Goal: Transaction & Acquisition: Purchase product/service

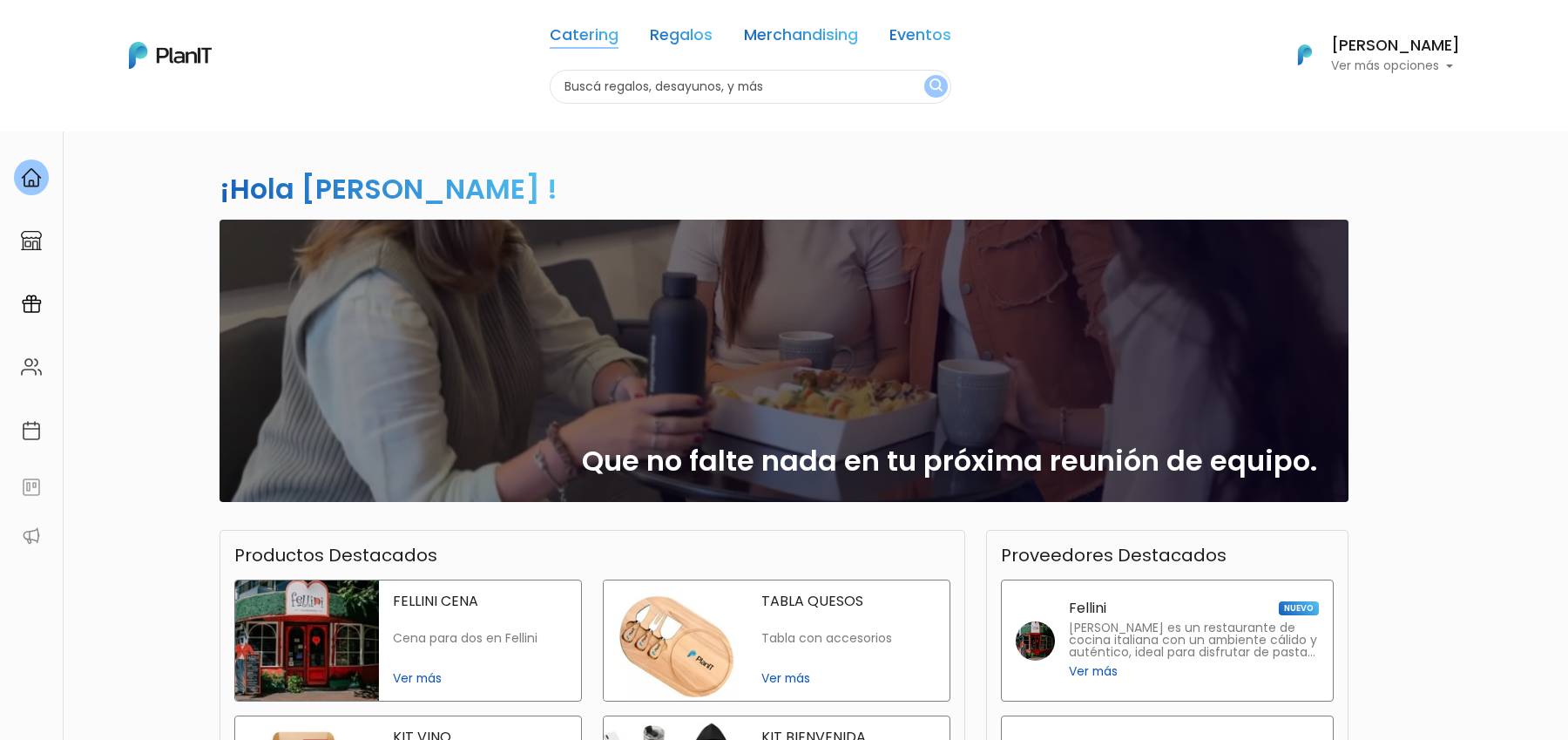
click at [597, 28] on link "Catering" at bounding box center [584, 38] width 69 height 21
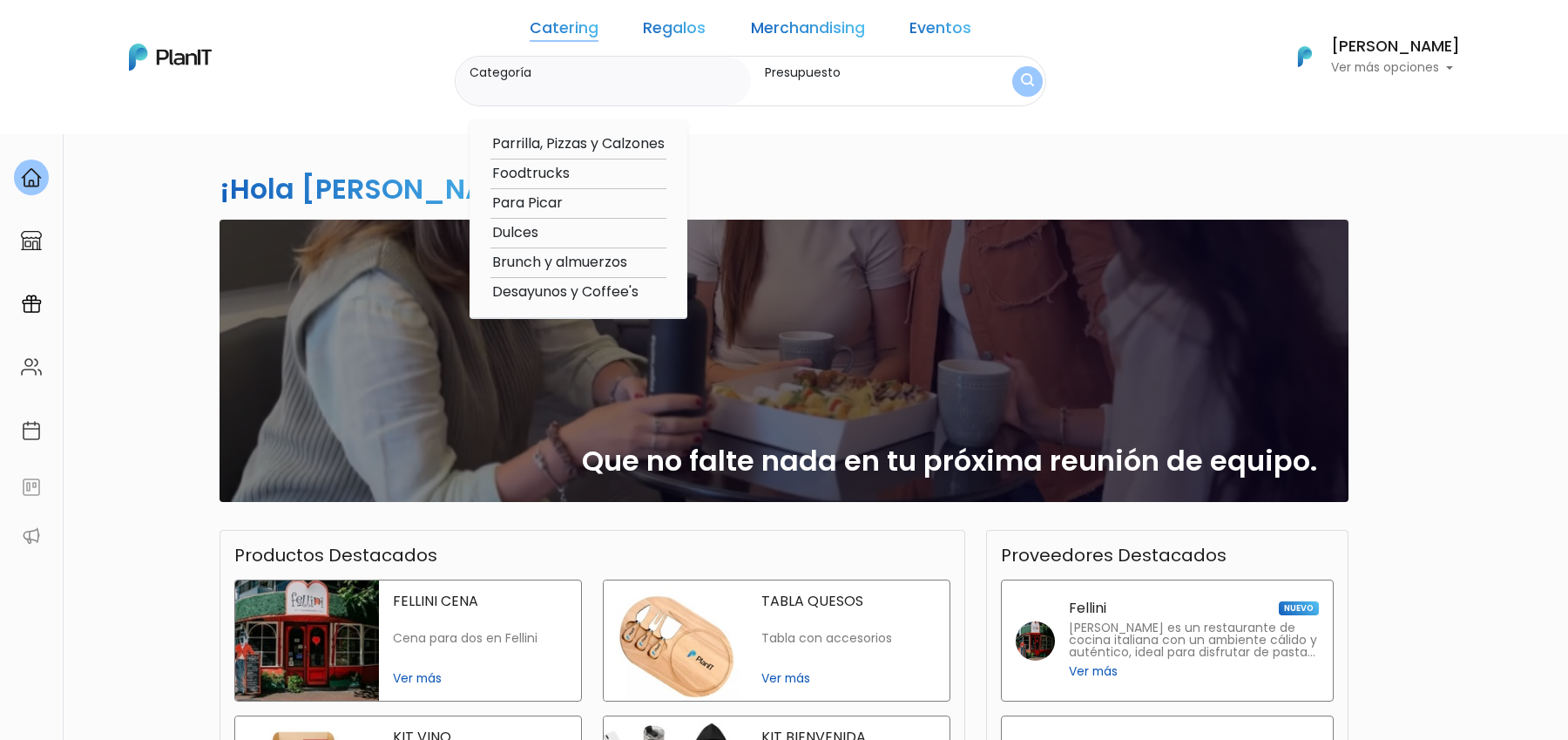
click at [866, 160] on div "¡Hola Martina Bernardo ! slide 1 of 1 Que no falte nada en tu próxima reunión d…" at bounding box center [783, 512] width 1150 height 763
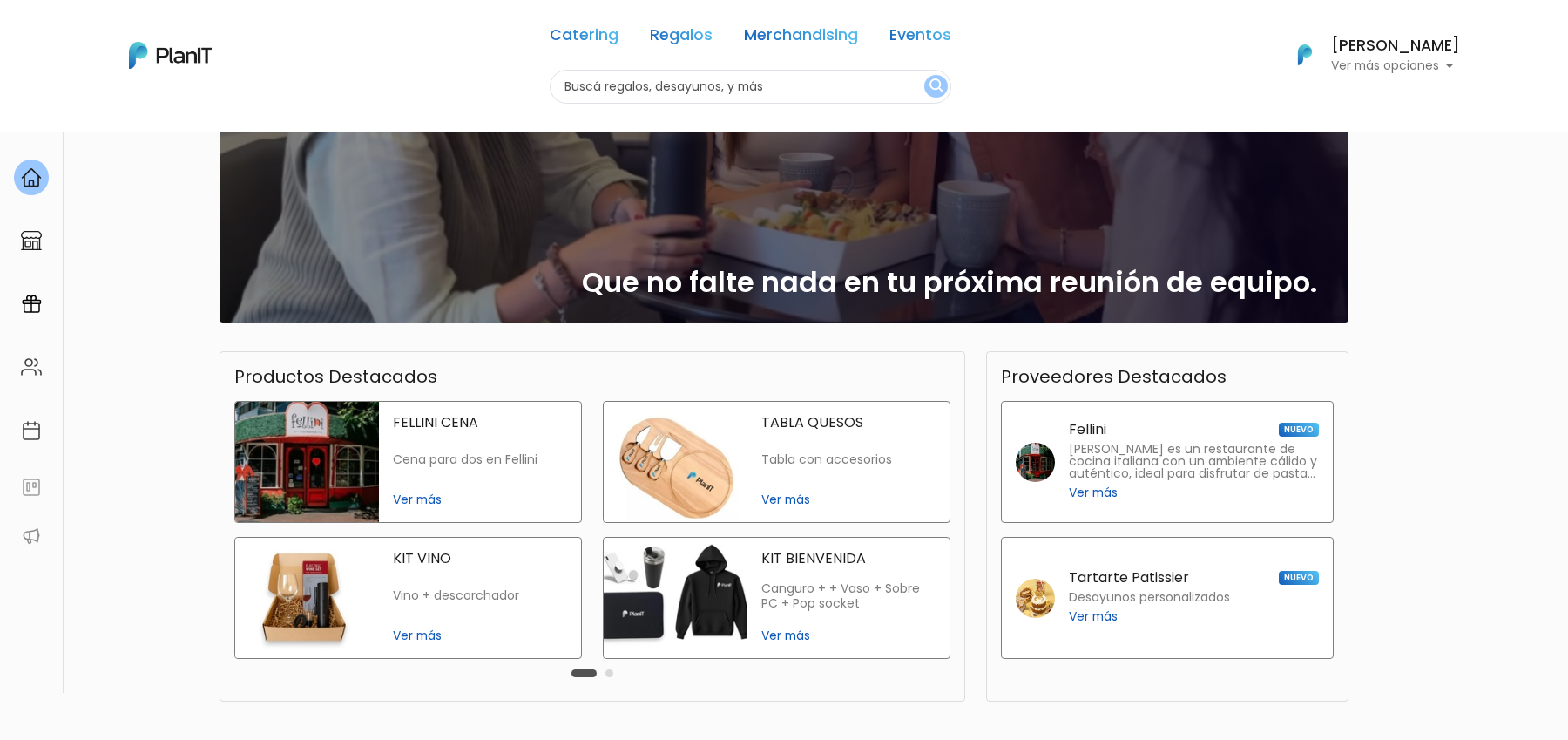
scroll to position [314, 0]
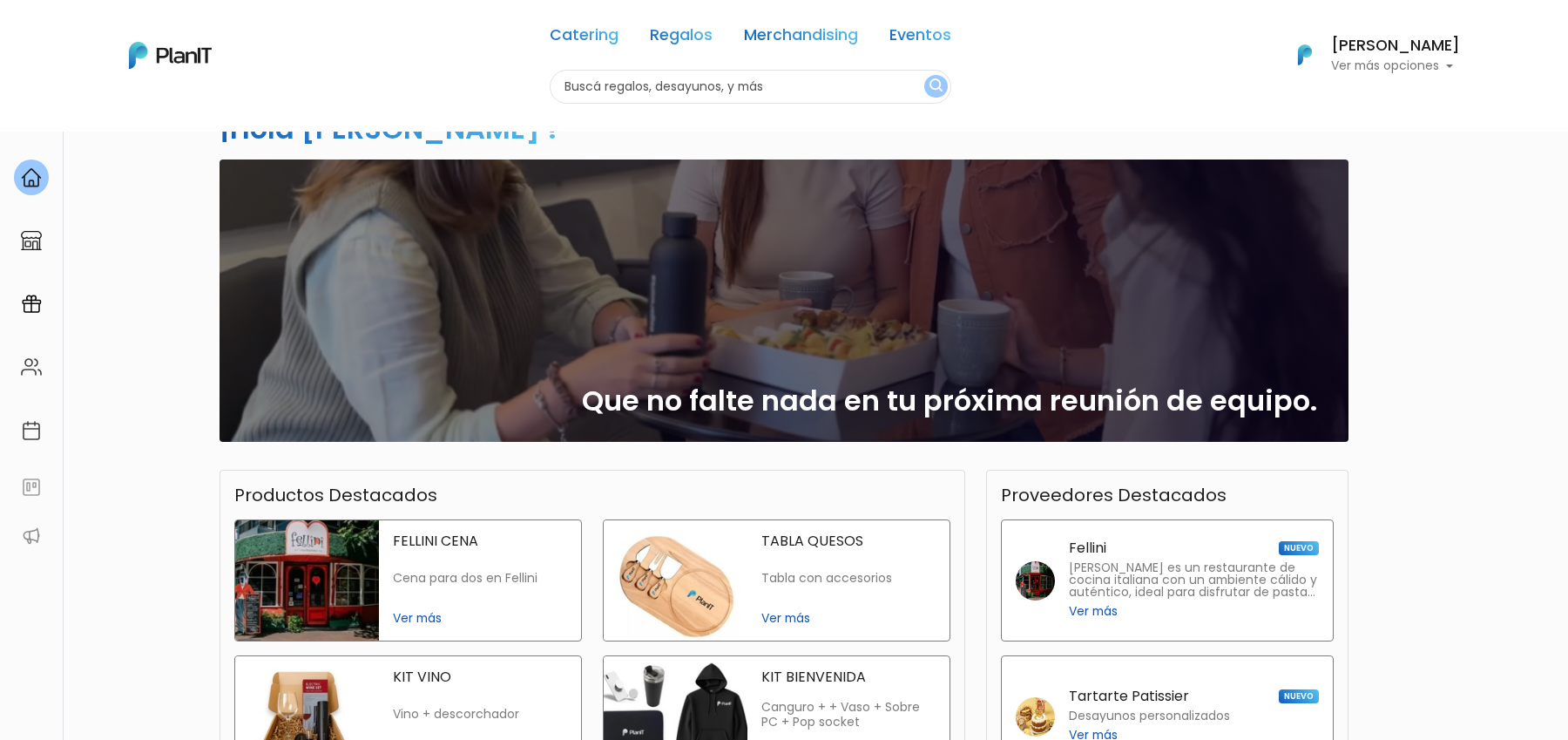
scroll to position [0, 0]
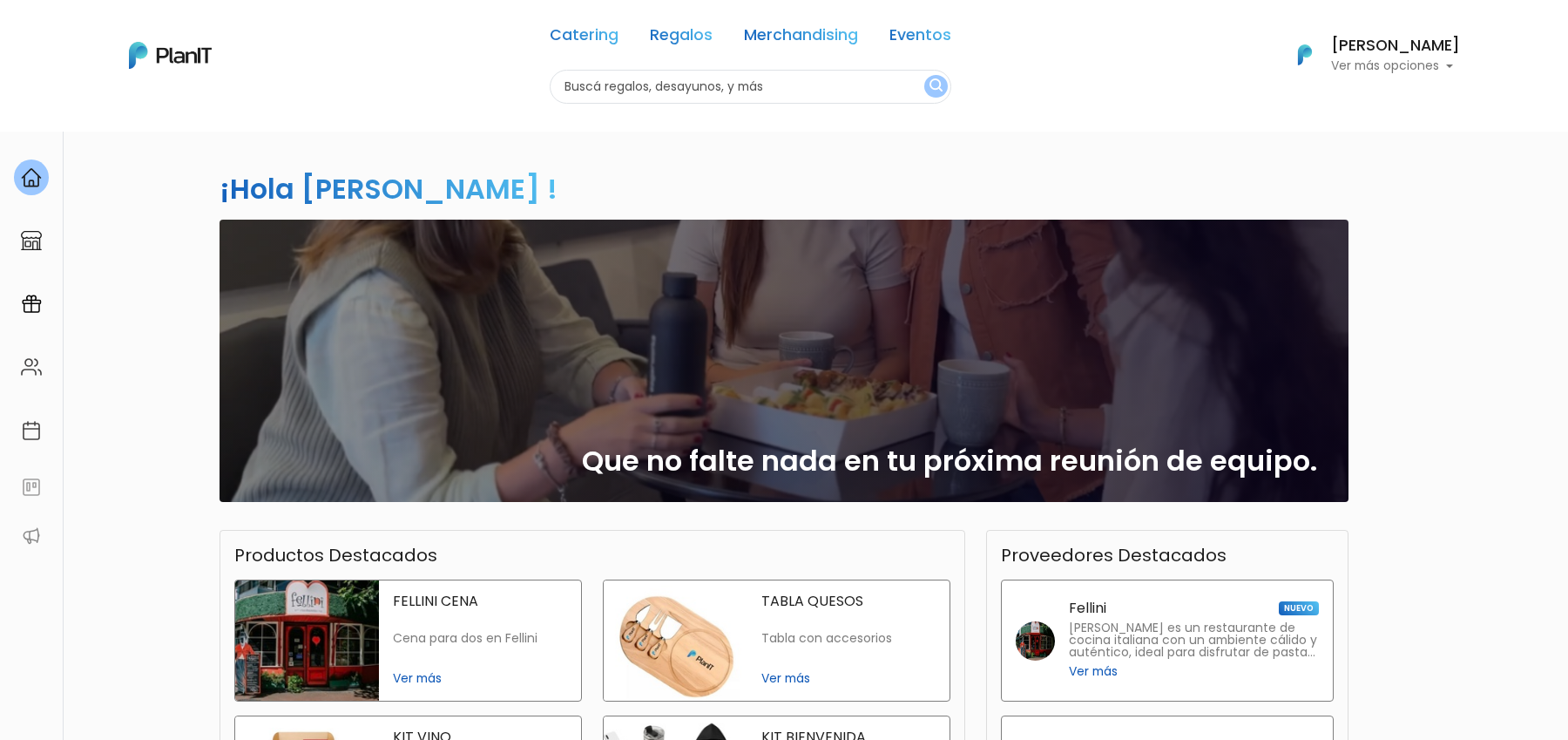
click at [594, 35] on link "Catering" at bounding box center [584, 38] width 69 height 21
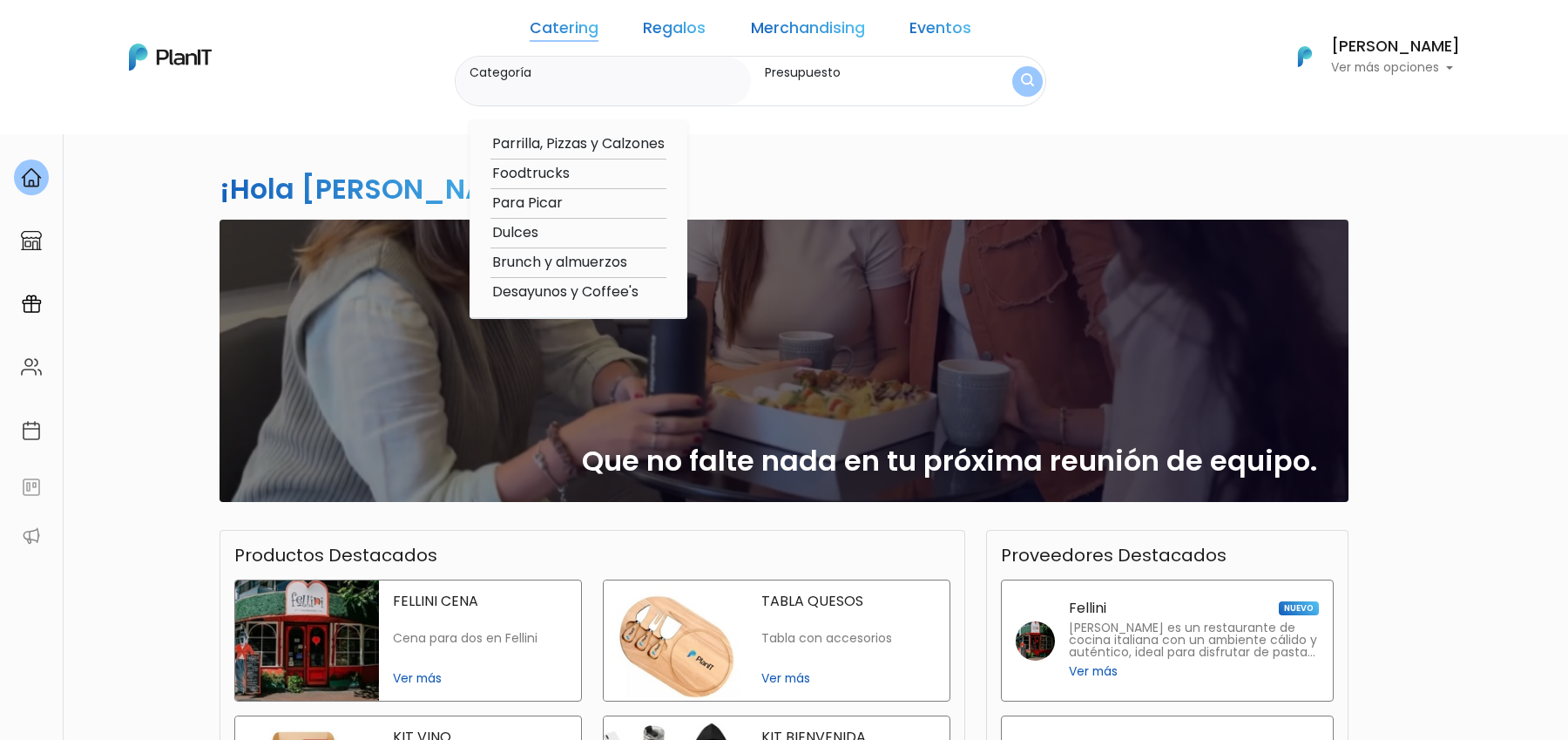
click at [684, 31] on link "Regalos" at bounding box center [675, 32] width 63 height 21
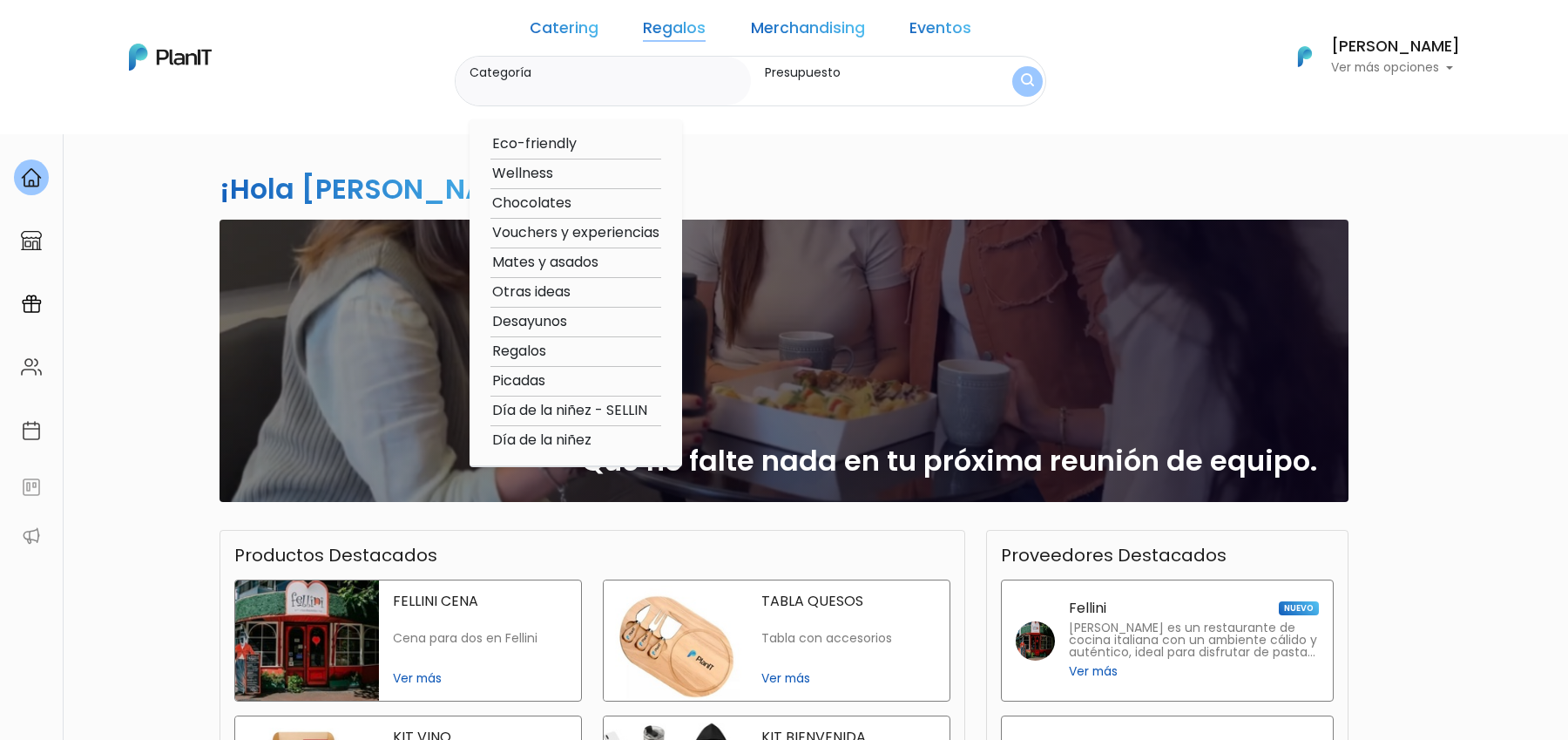
click at [670, 23] on link "Regalos" at bounding box center [675, 32] width 63 height 21
click at [574, 180] on option "Wellness" at bounding box center [575, 173] width 170 height 22
type input "Wellness"
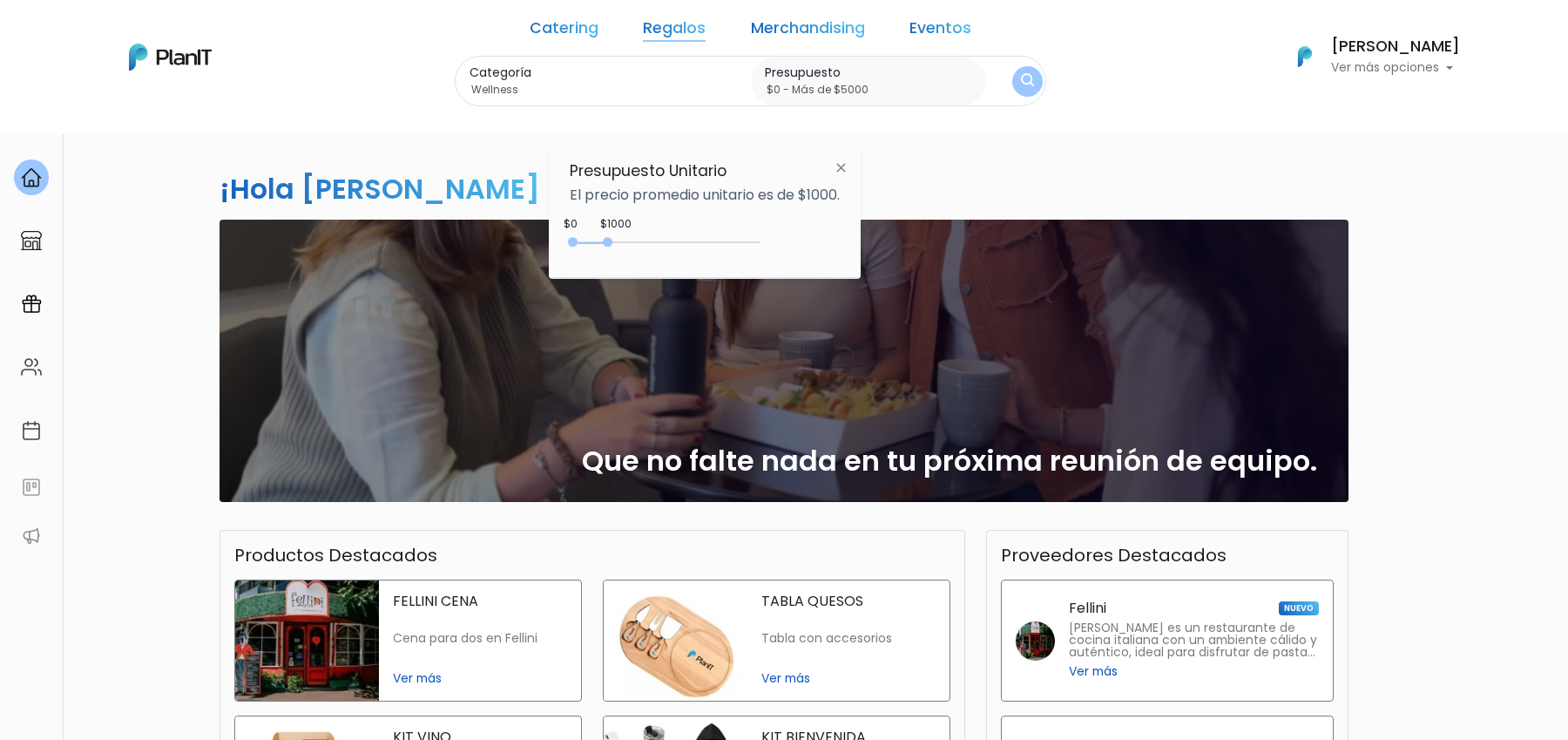
drag, startPoint x: 611, startPoint y: 238, endPoint x: 779, endPoint y: 229, distance: 168.2
click at [779, 229] on div "$1000 $0 0 : 950 0 950 0,5000" at bounding box center [705, 245] width 270 height 34
type input "$0 - Más de $5000"
click at [1021, 87] on img "submit" at bounding box center [1028, 80] width 13 height 16
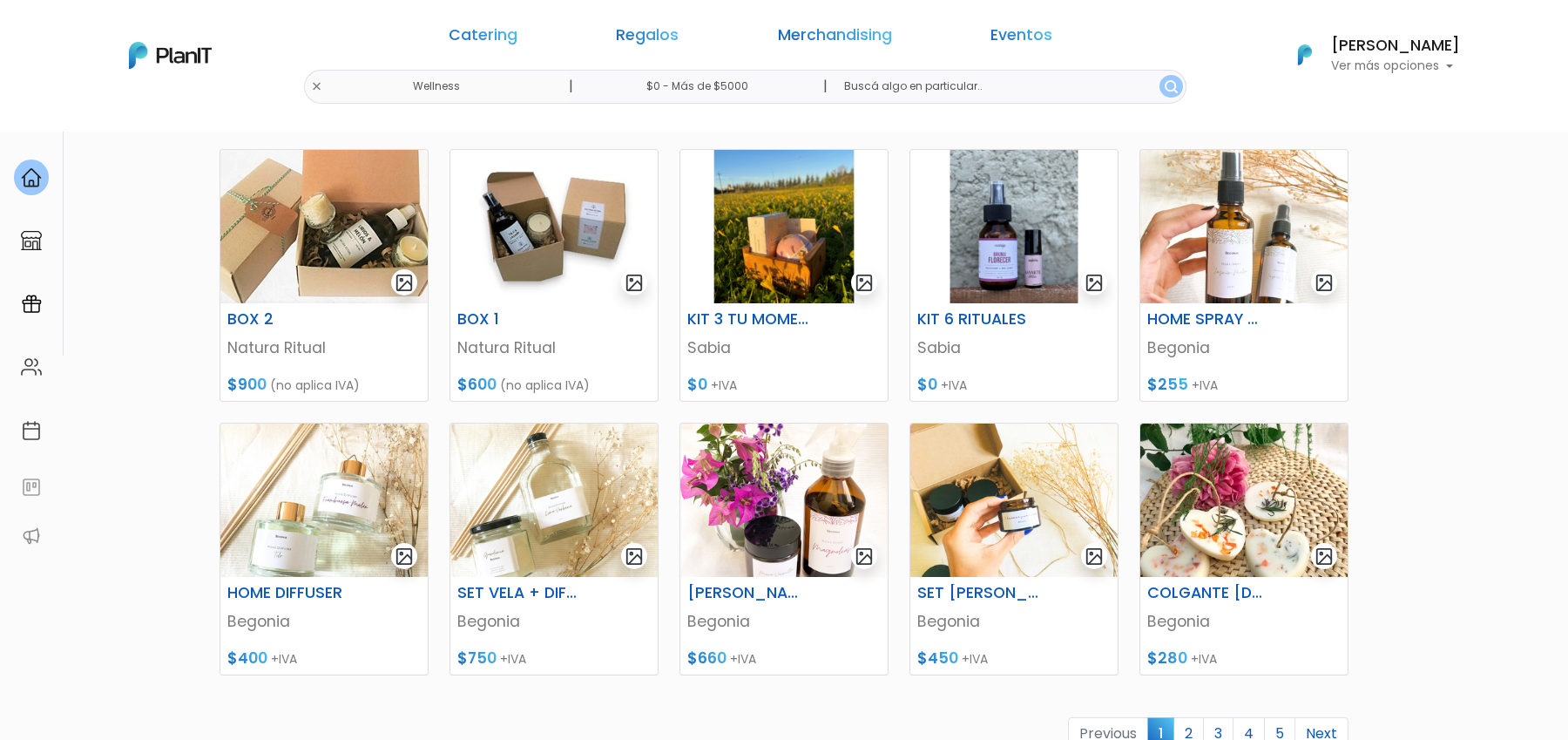
scroll to position [559, 0]
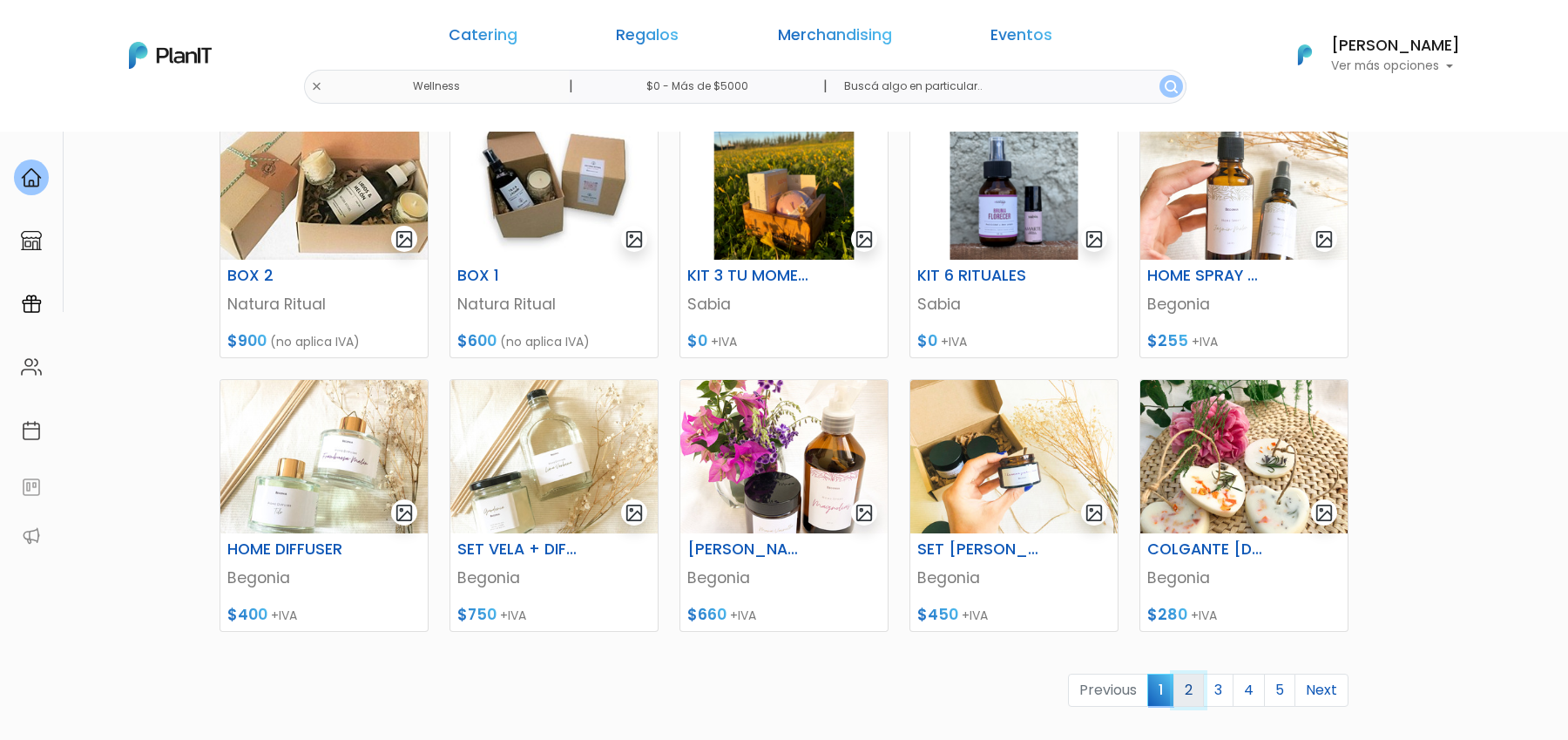
click at [1185, 683] on link "2" at bounding box center [1189, 689] width 31 height 34
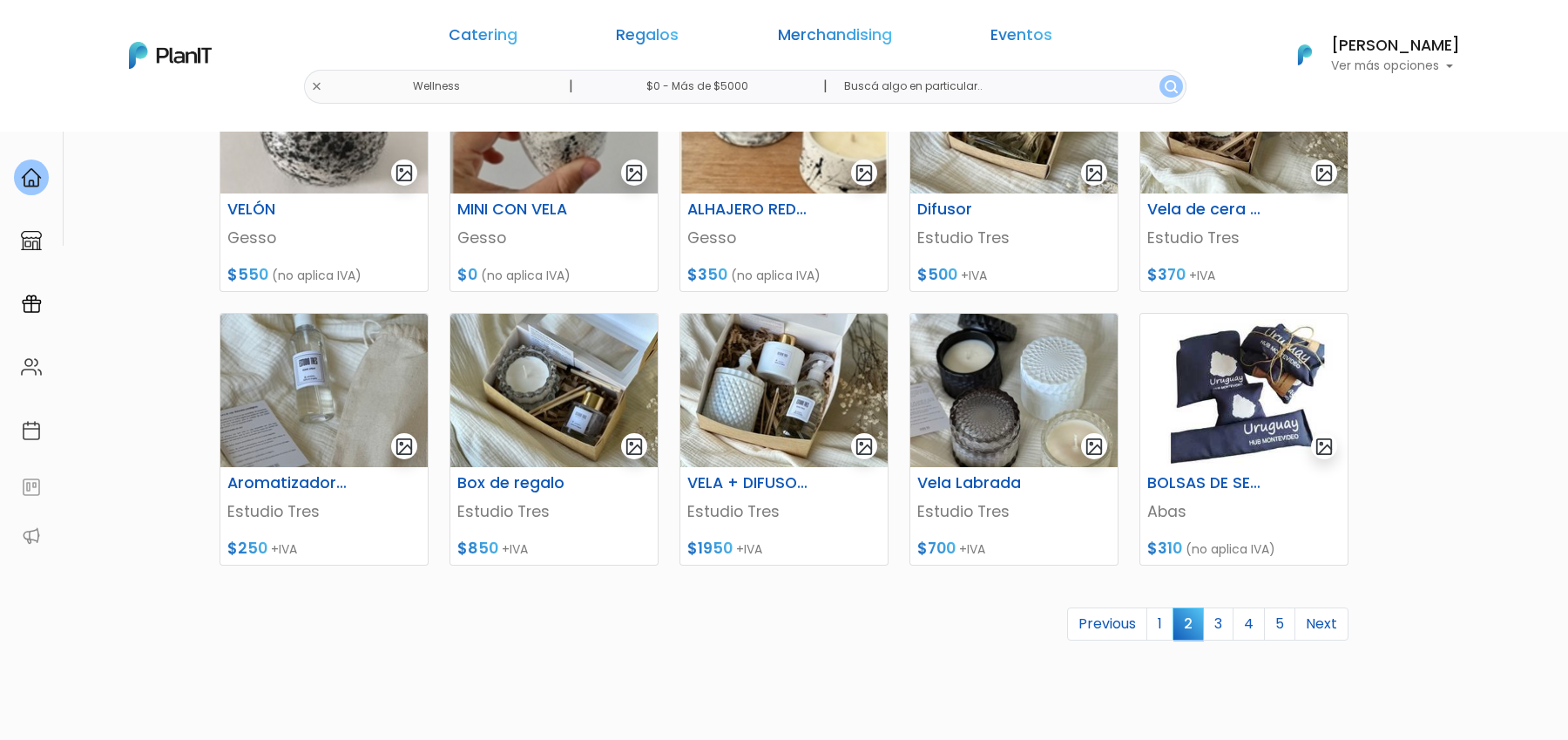
scroll to position [693, 0]
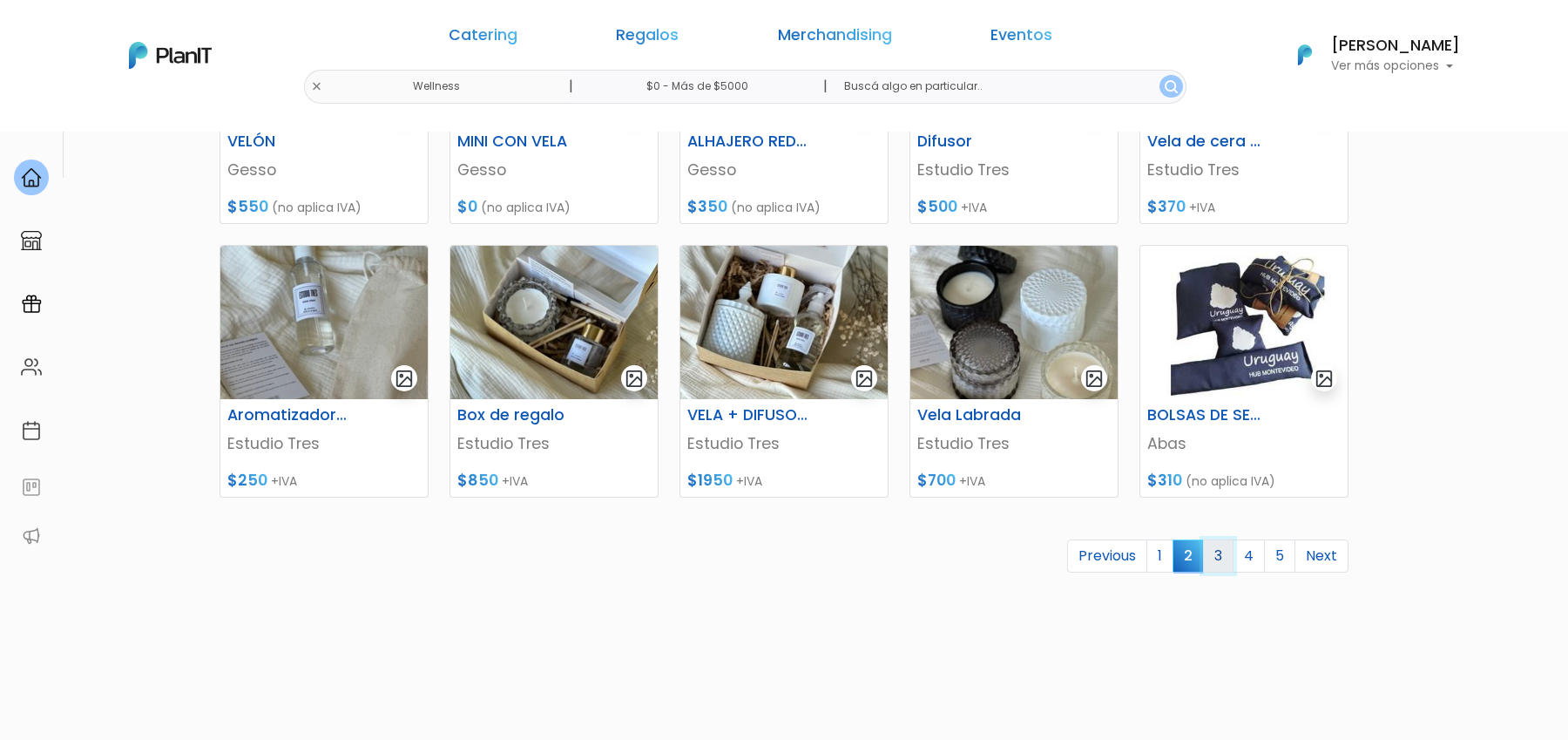
click at [1229, 557] on link "3" at bounding box center [1219, 555] width 31 height 34
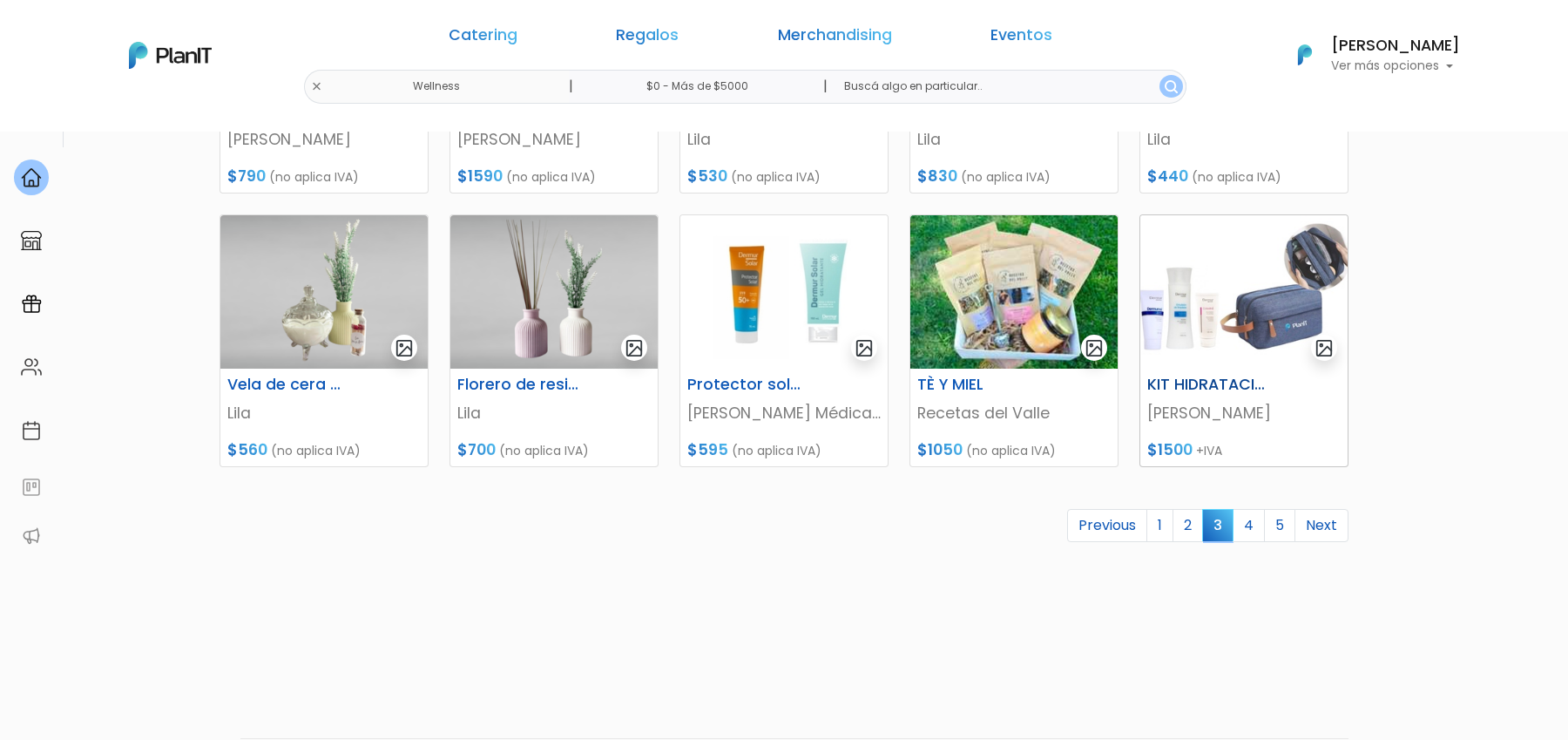
scroll to position [783, 0]
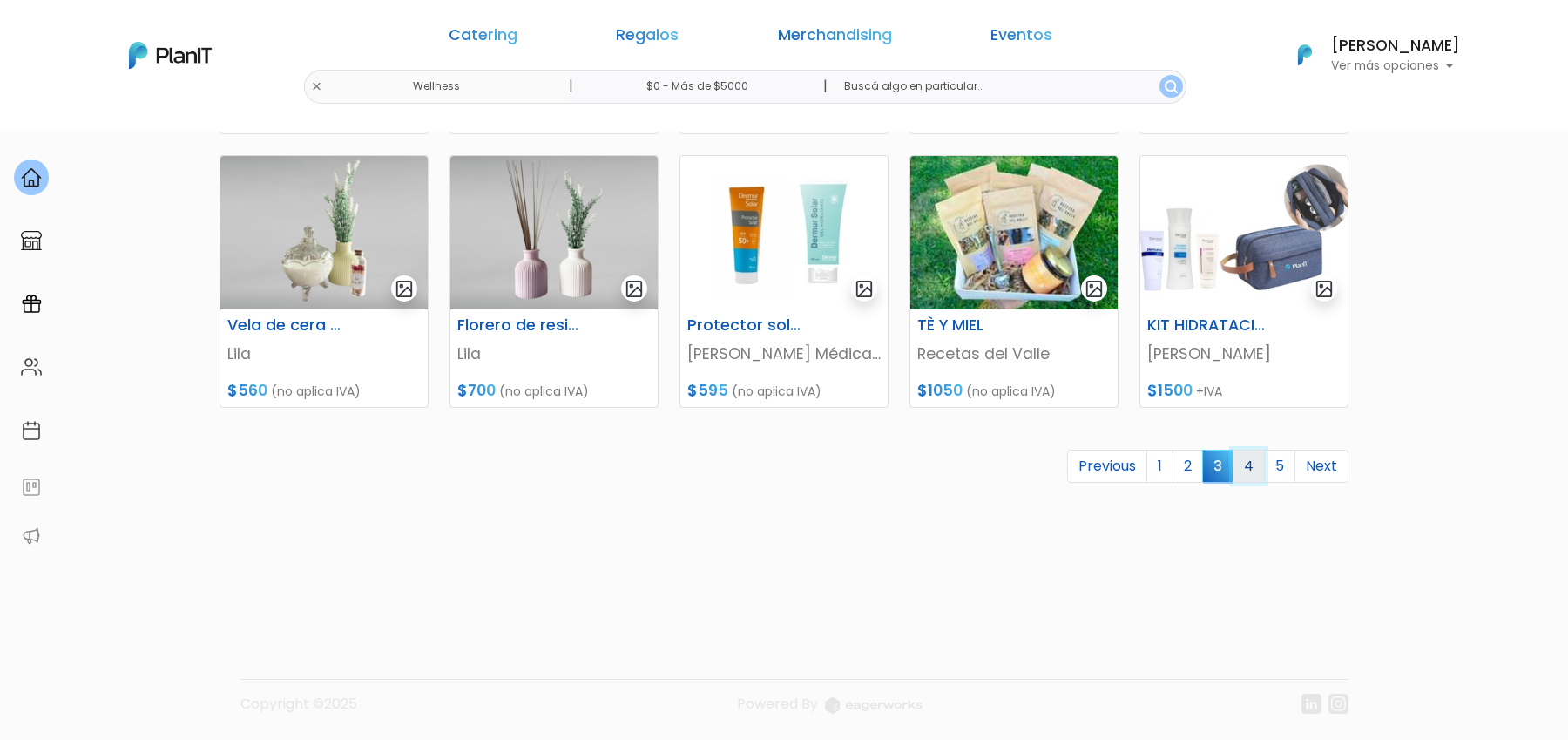
click at [1247, 477] on link "4" at bounding box center [1249, 466] width 33 height 34
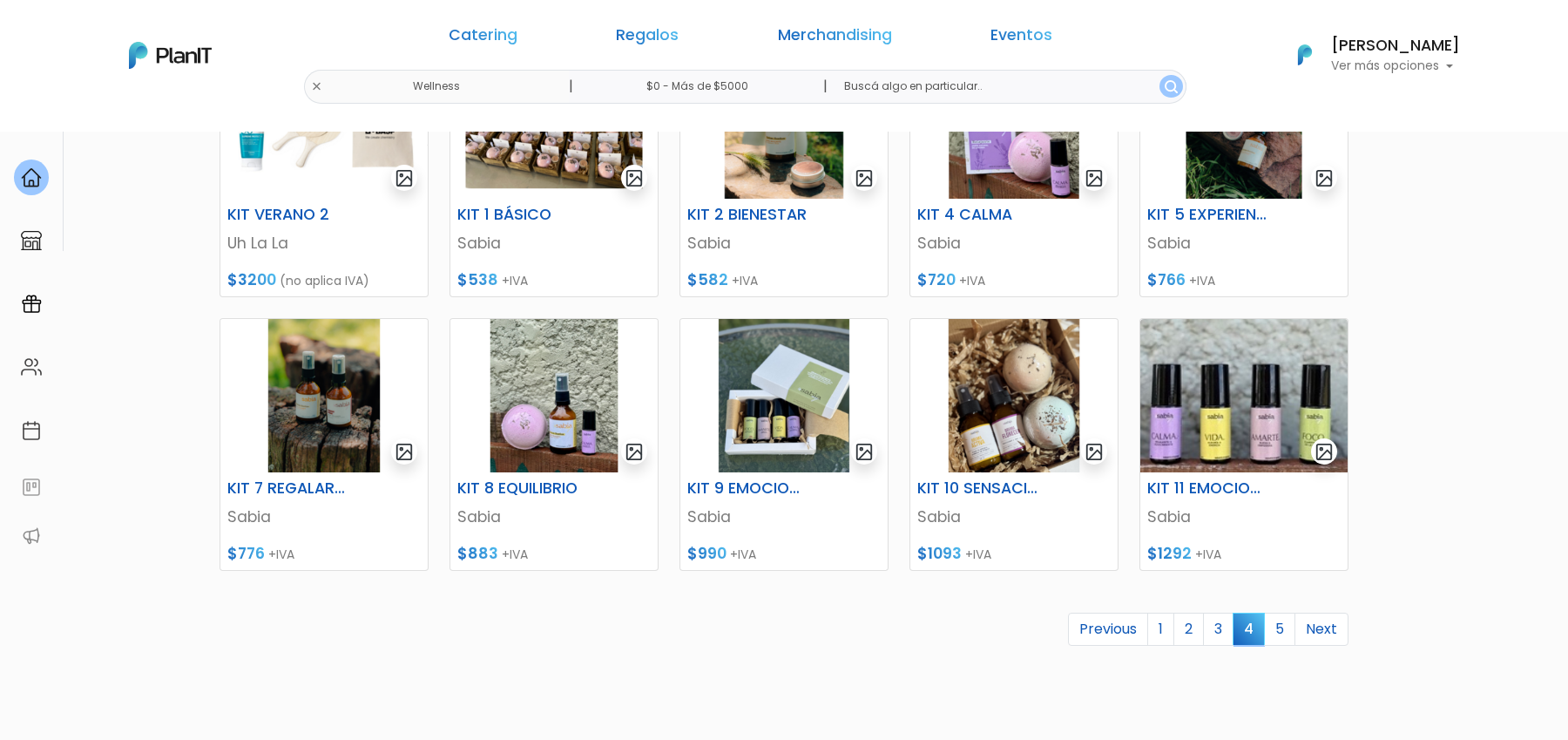
scroll to position [623, 0]
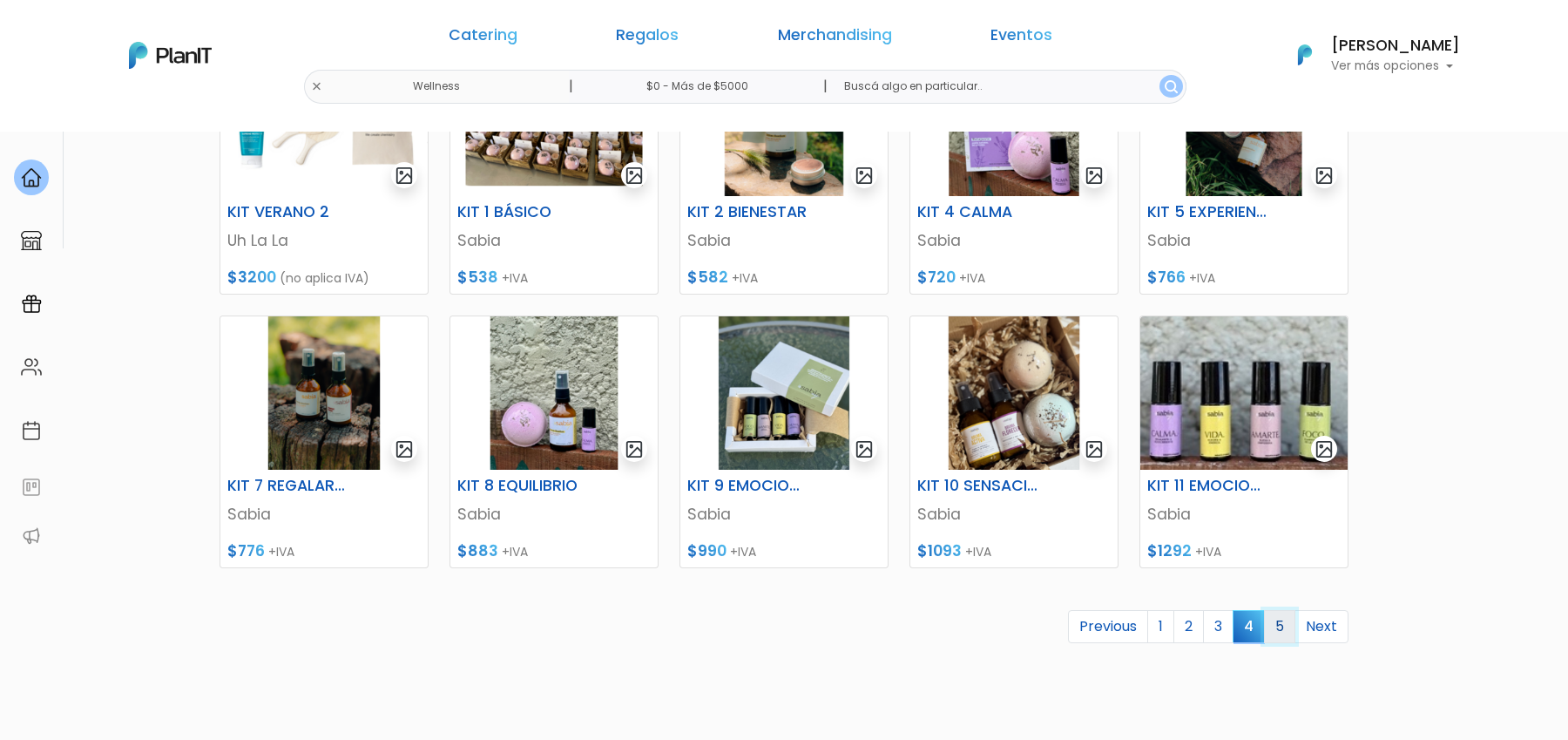
click at [1281, 627] on link "5" at bounding box center [1279, 626] width 32 height 34
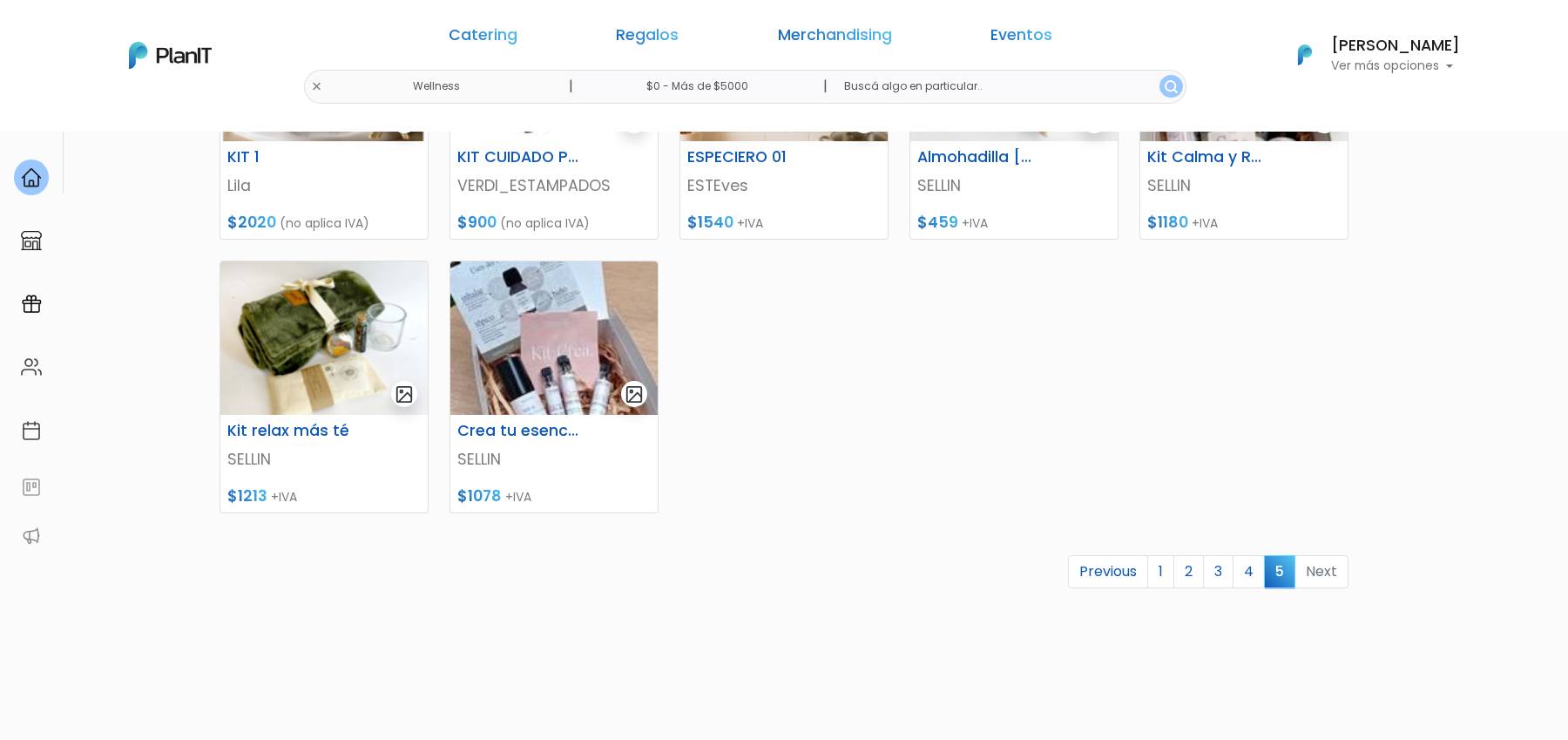
scroll to position [682, 0]
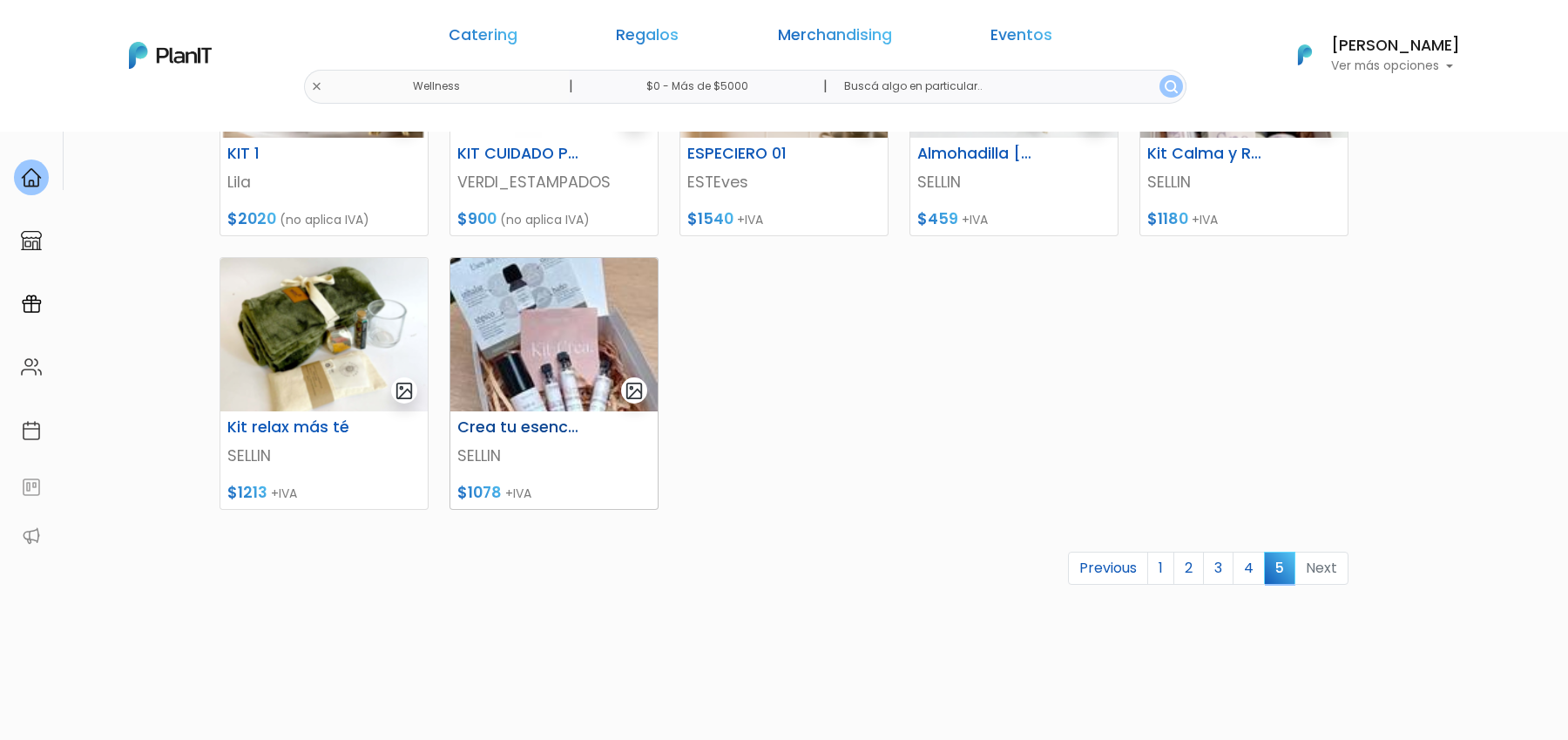
click at [576, 319] on img at bounding box center [553, 334] width 208 height 153
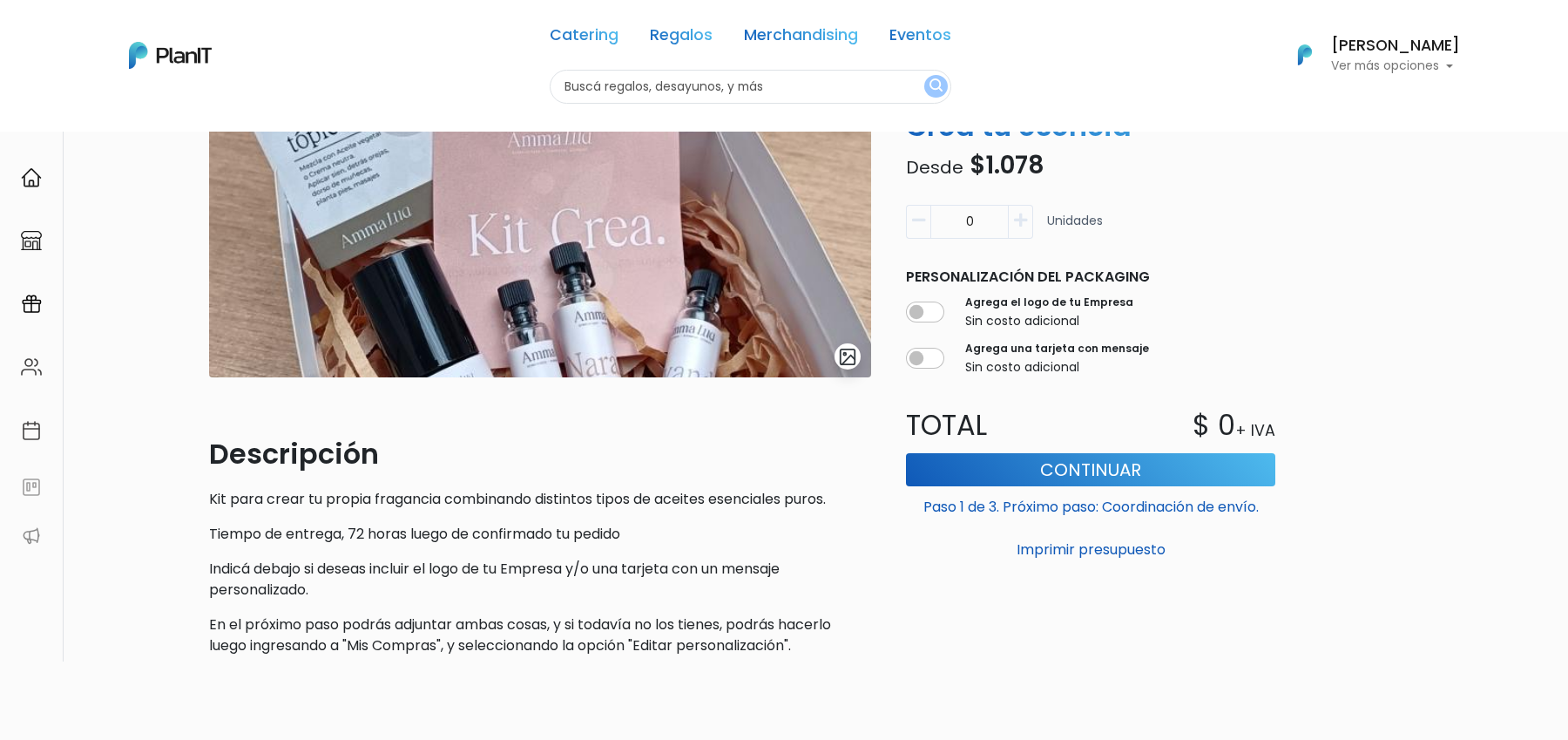
scroll to position [213, 0]
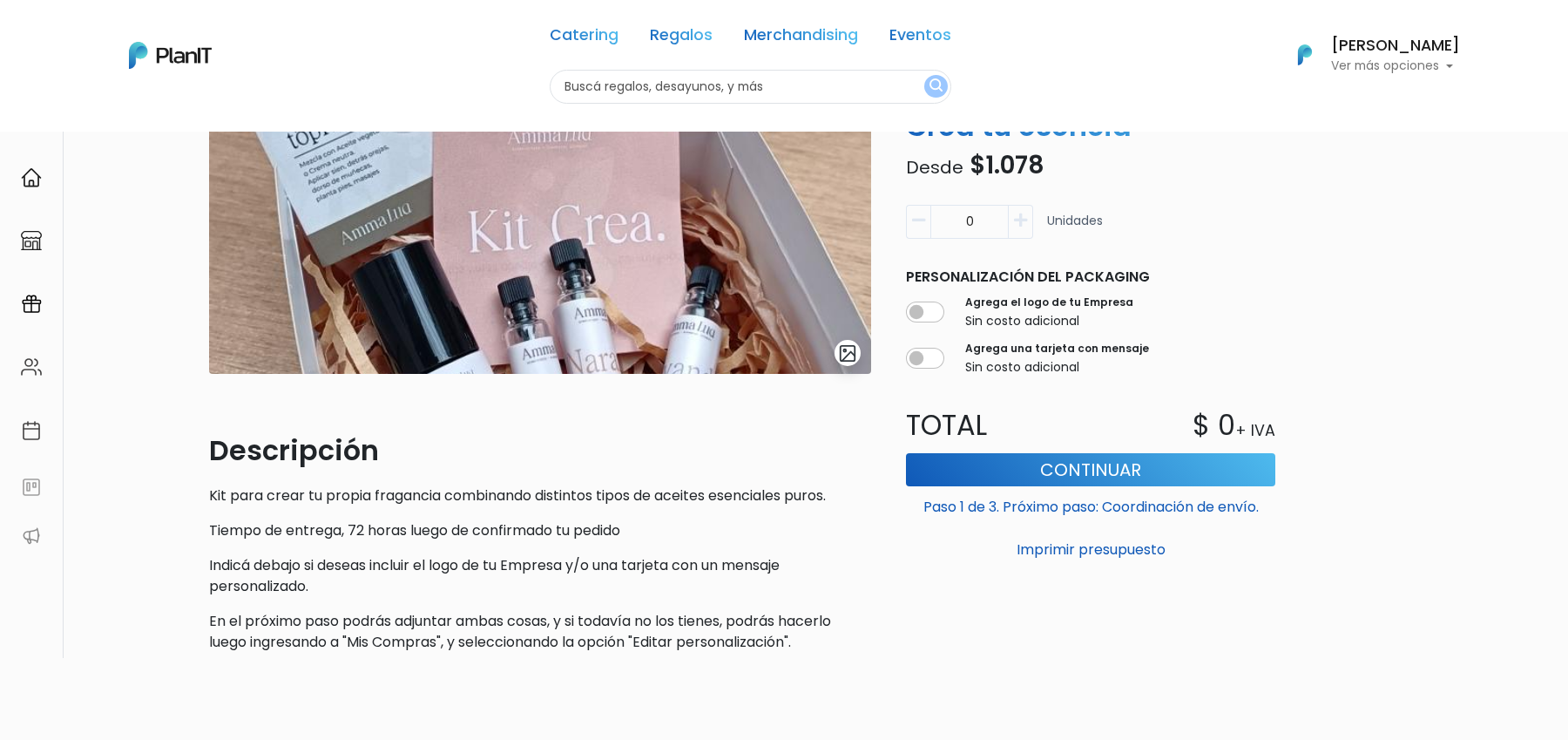
click at [857, 352] on button "submit" at bounding box center [847, 352] width 26 height 26
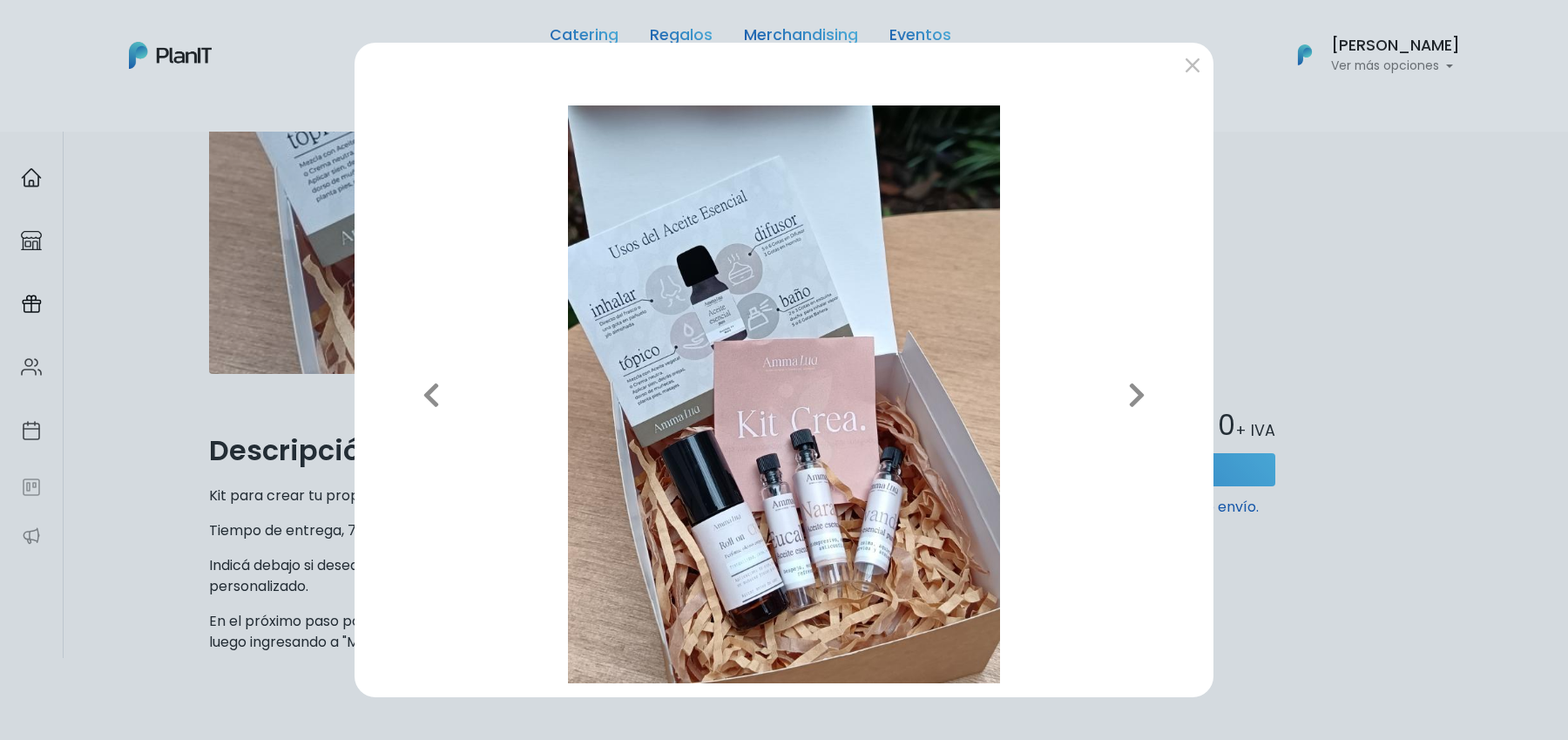
click at [1285, 258] on div "Previous Next" at bounding box center [784, 370] width 1568 height 740
click at [1192, 61] on button "submit" at bounding box center [1192, 64] width 28 height 28
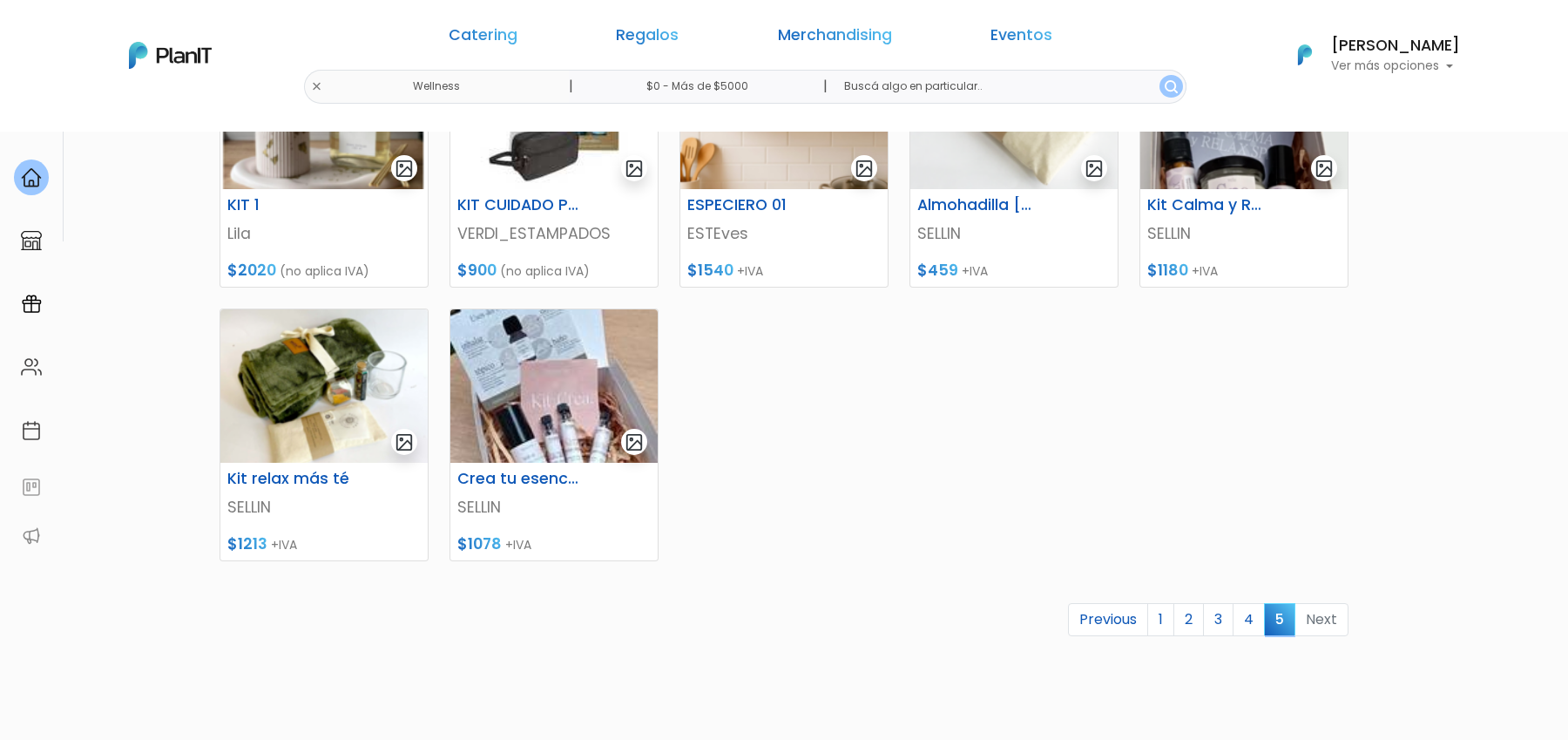
scroll to position [647, 0]
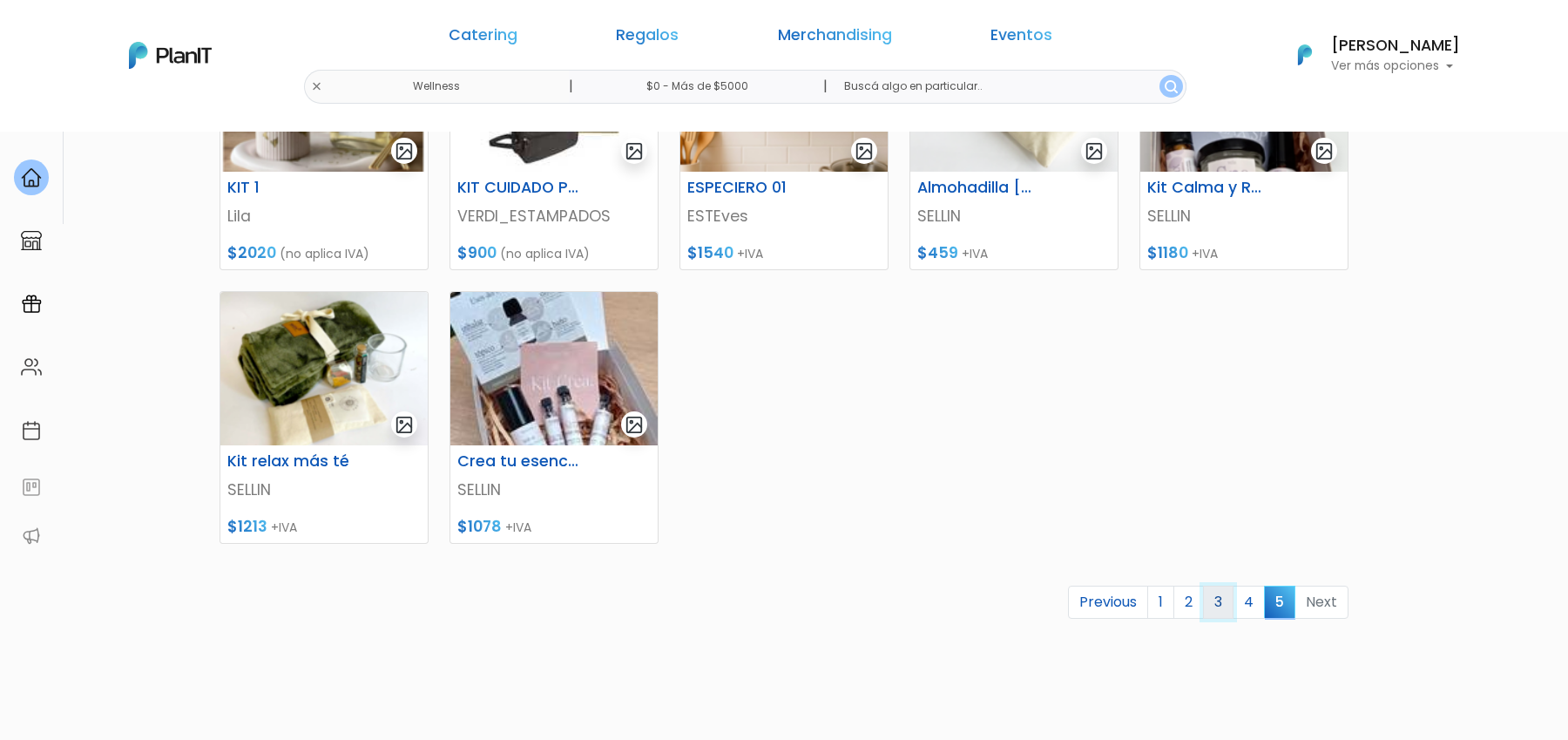
click at [1214, 603] on link "3" at bounding box center [1219, 602] width 31 height 34
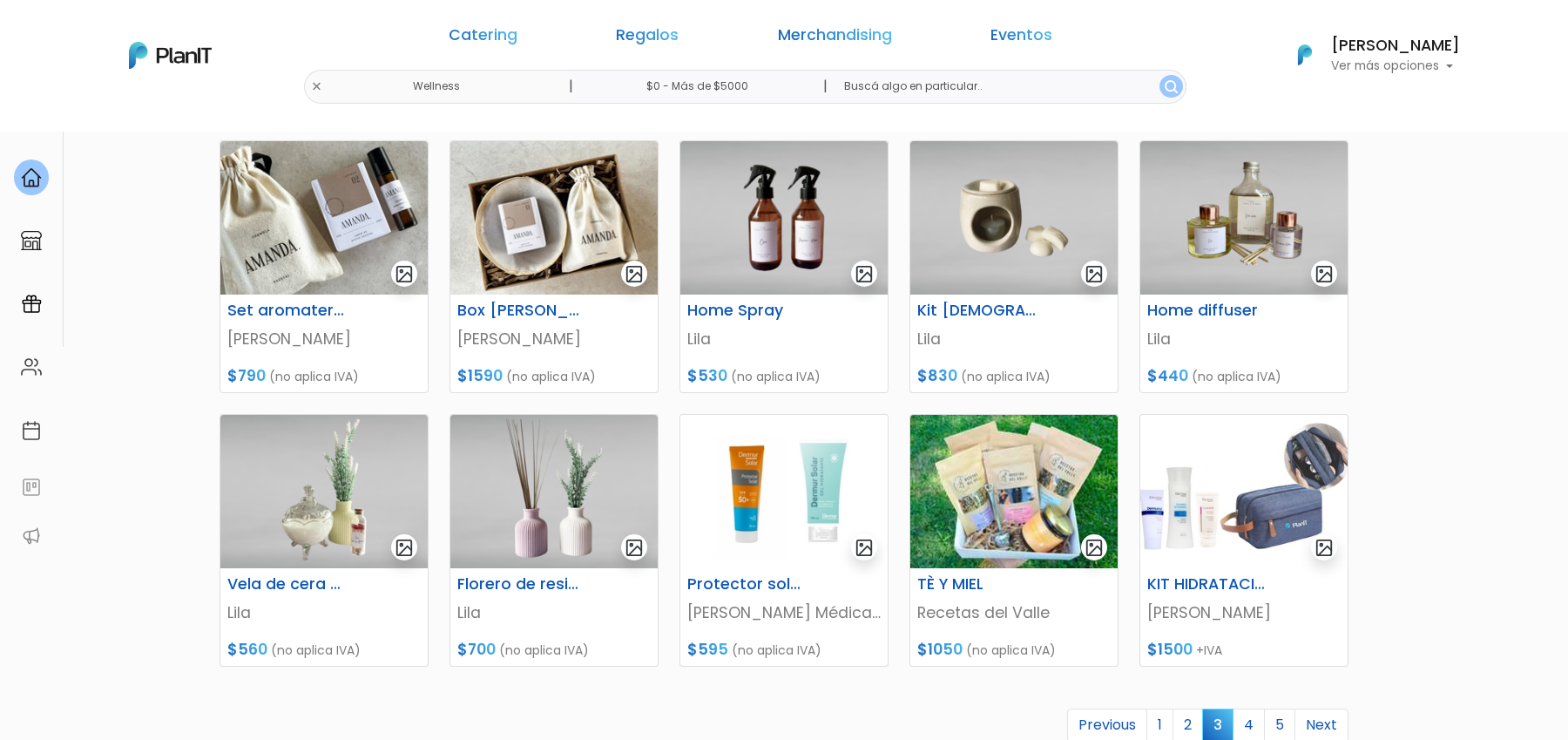
scroll to position [528, 0]
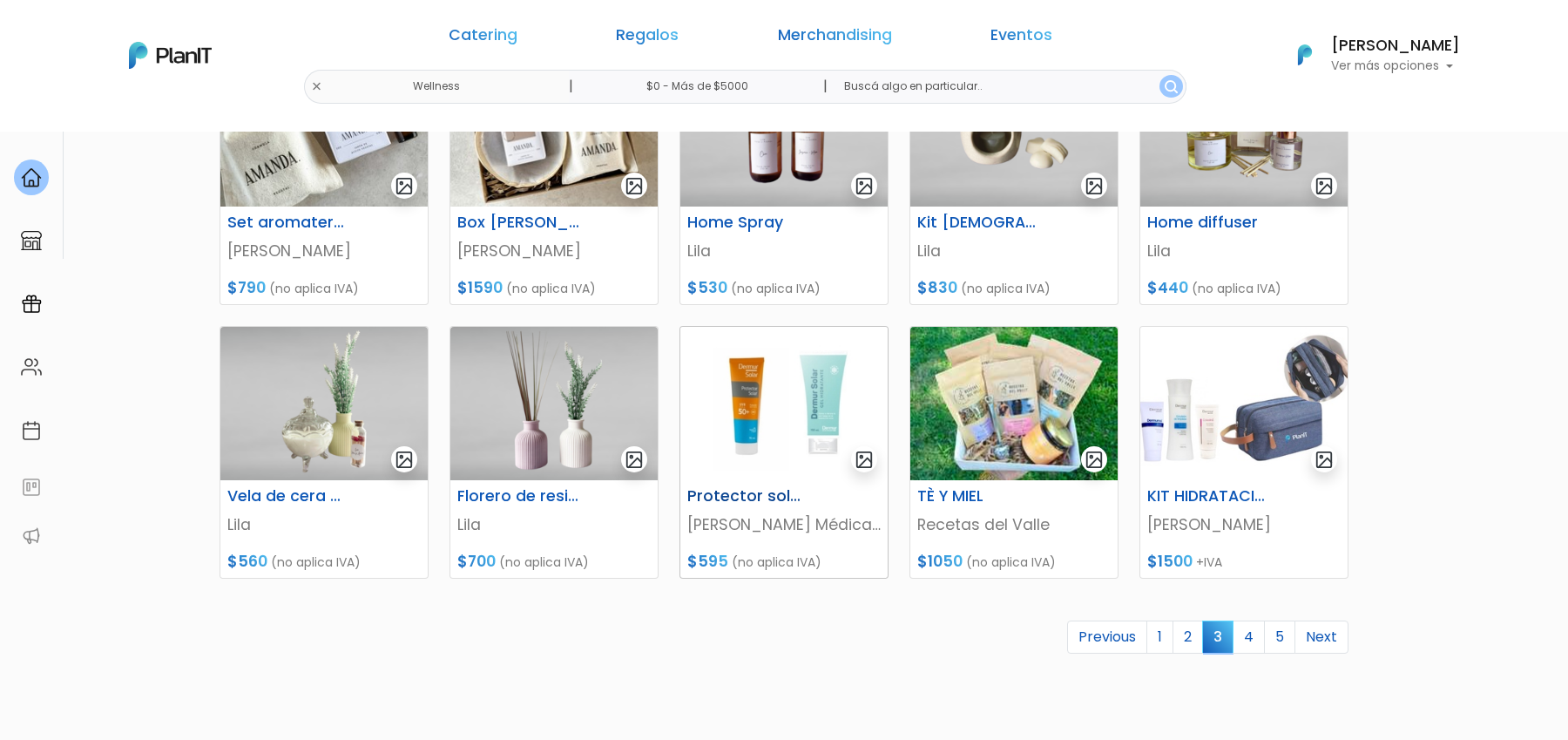
scroll to position [615, 0]
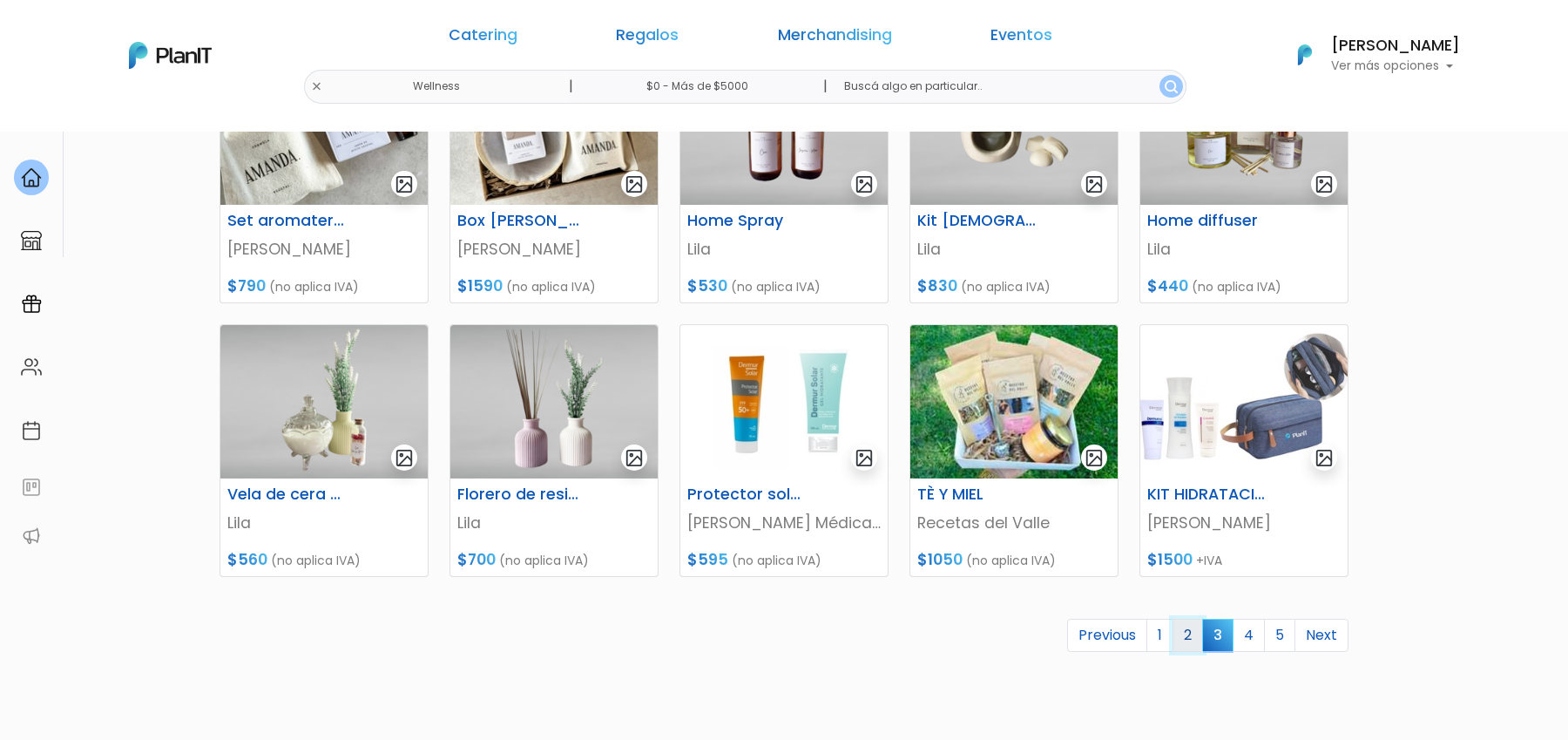
click at [1190, 640] on link "2" at bounding box center [1188, 635] width 31 height 34
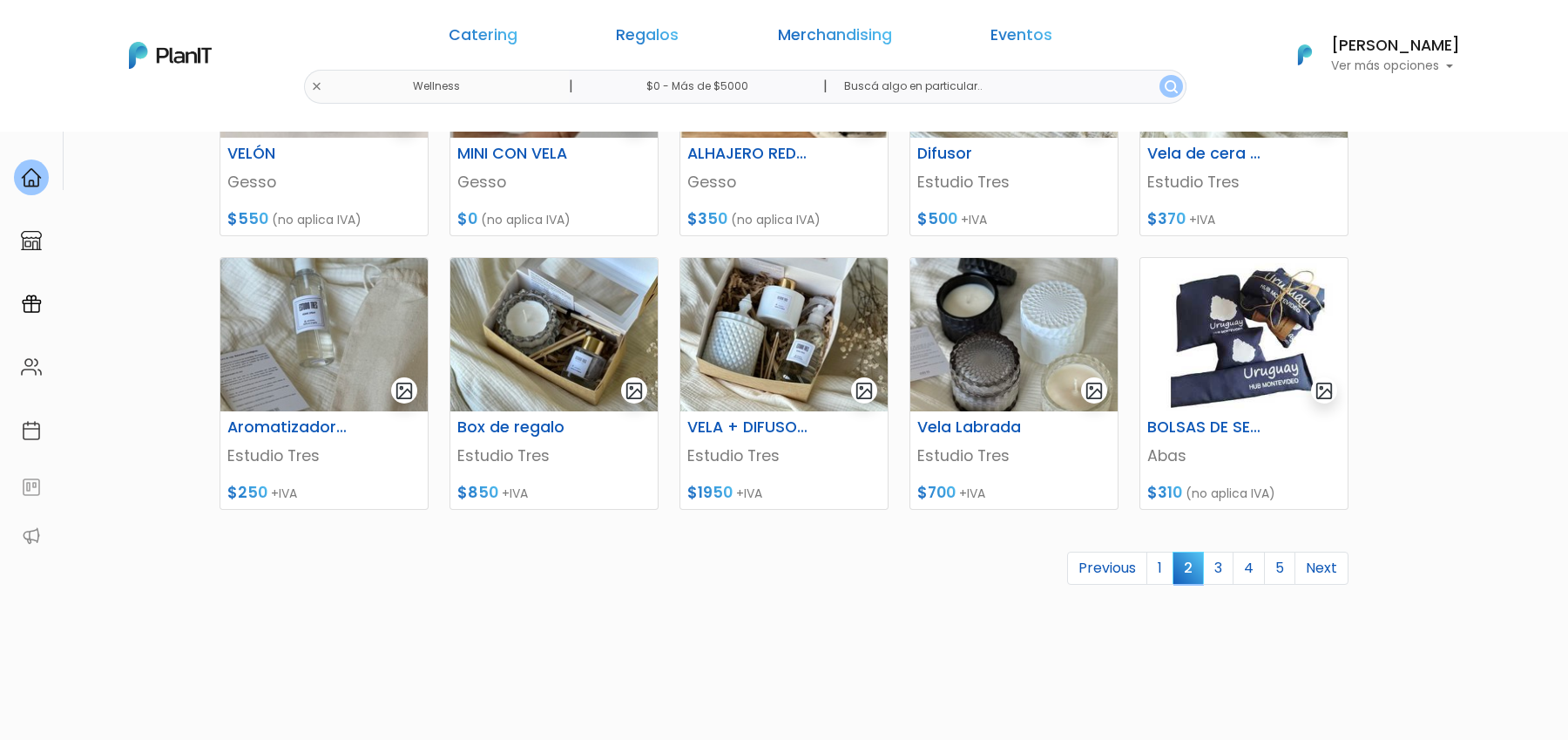
scroll to position [689, 0]
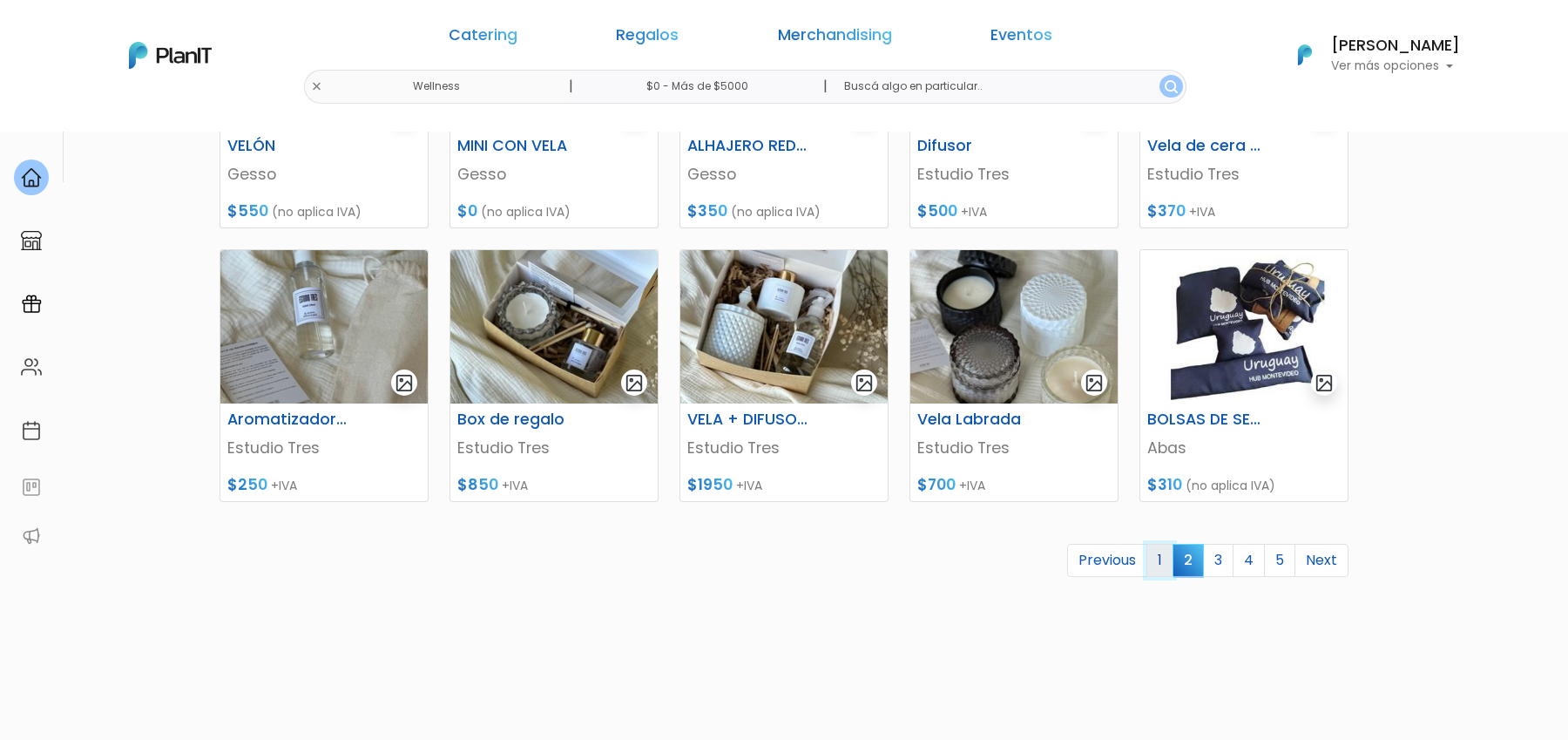
click at [1157, 560] on link "1" at bounding box center [1160, 560] width 27 height 34
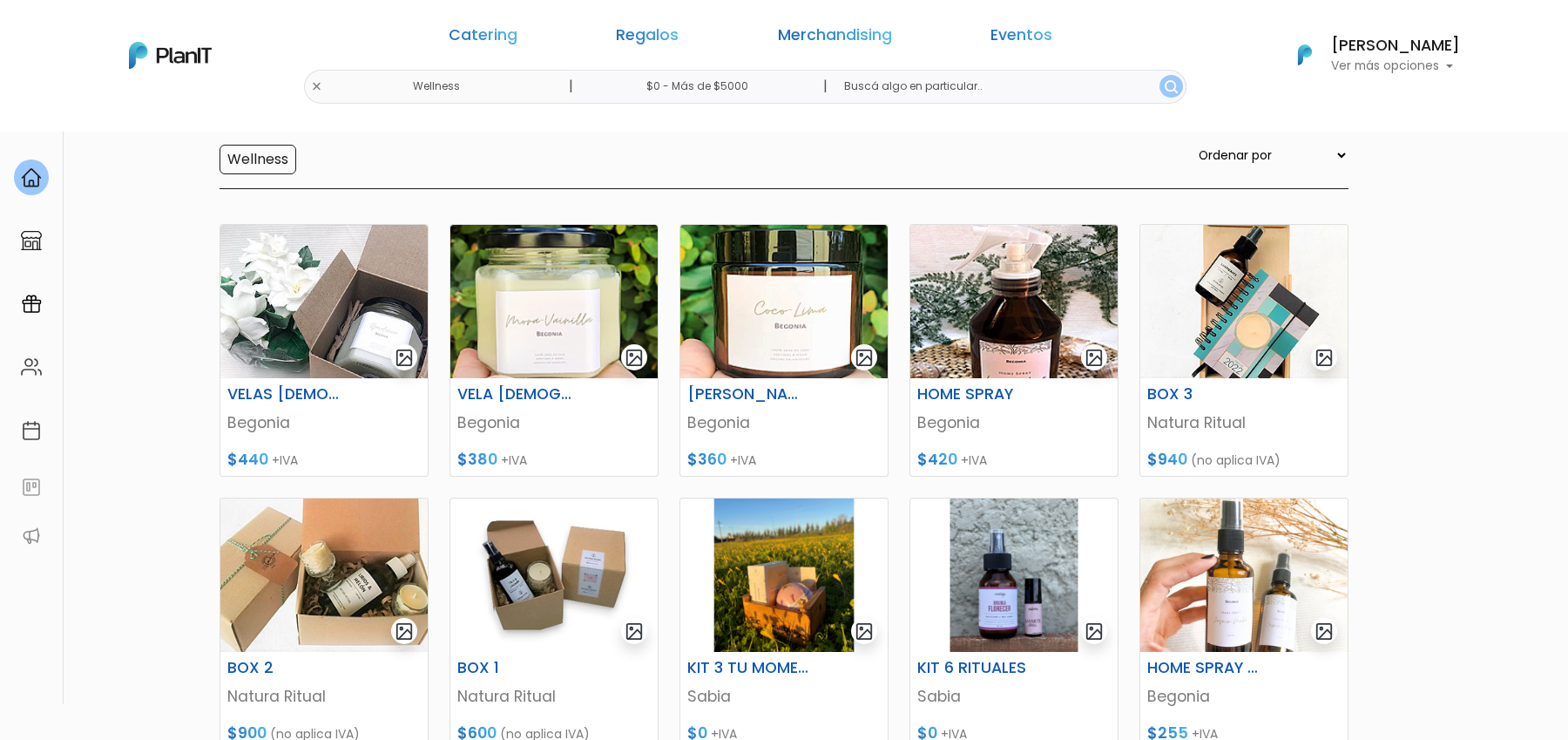
scroll to position [693, 0]
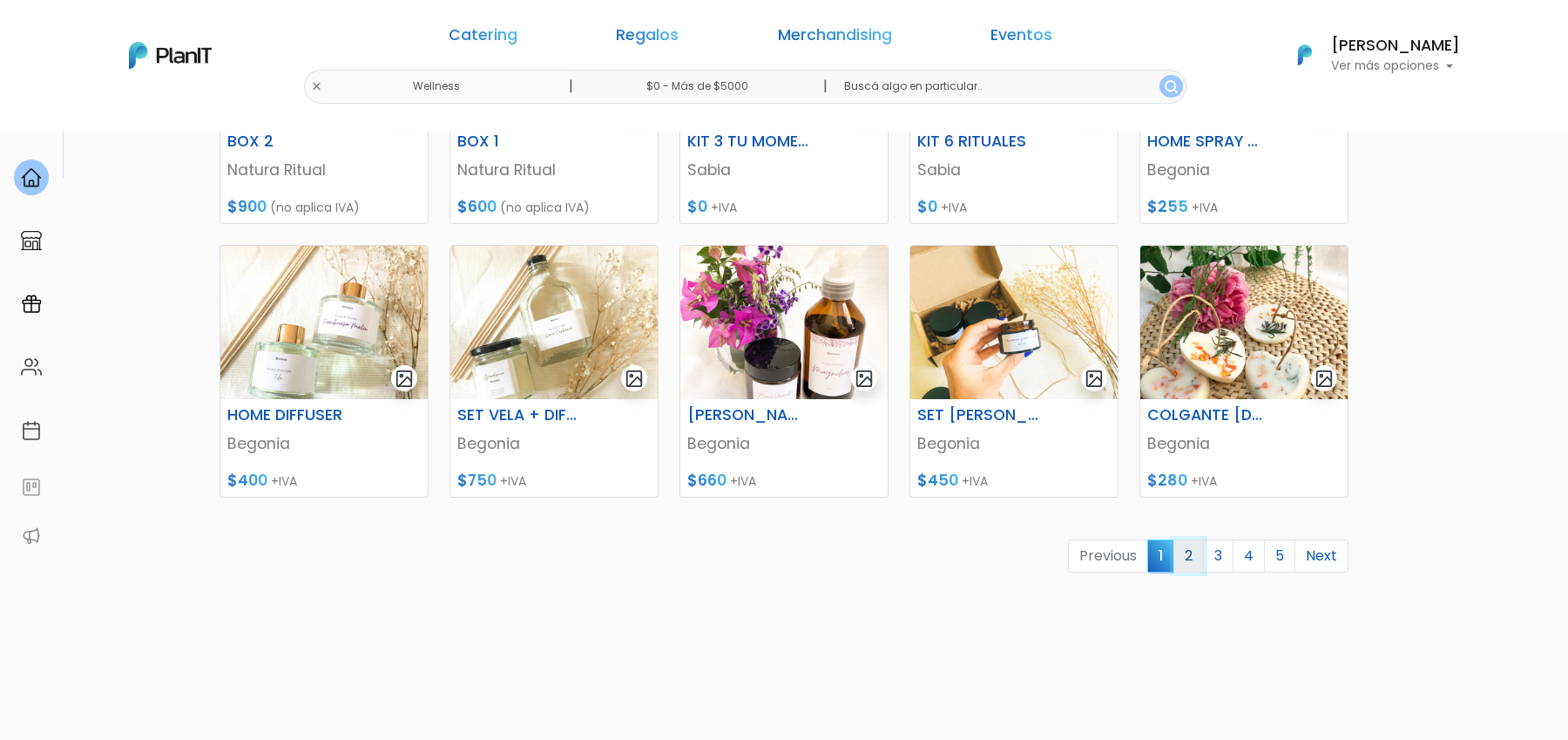
click at [1190, 561] on link "2" at bounding box center [1189, 555] width 31 height 34
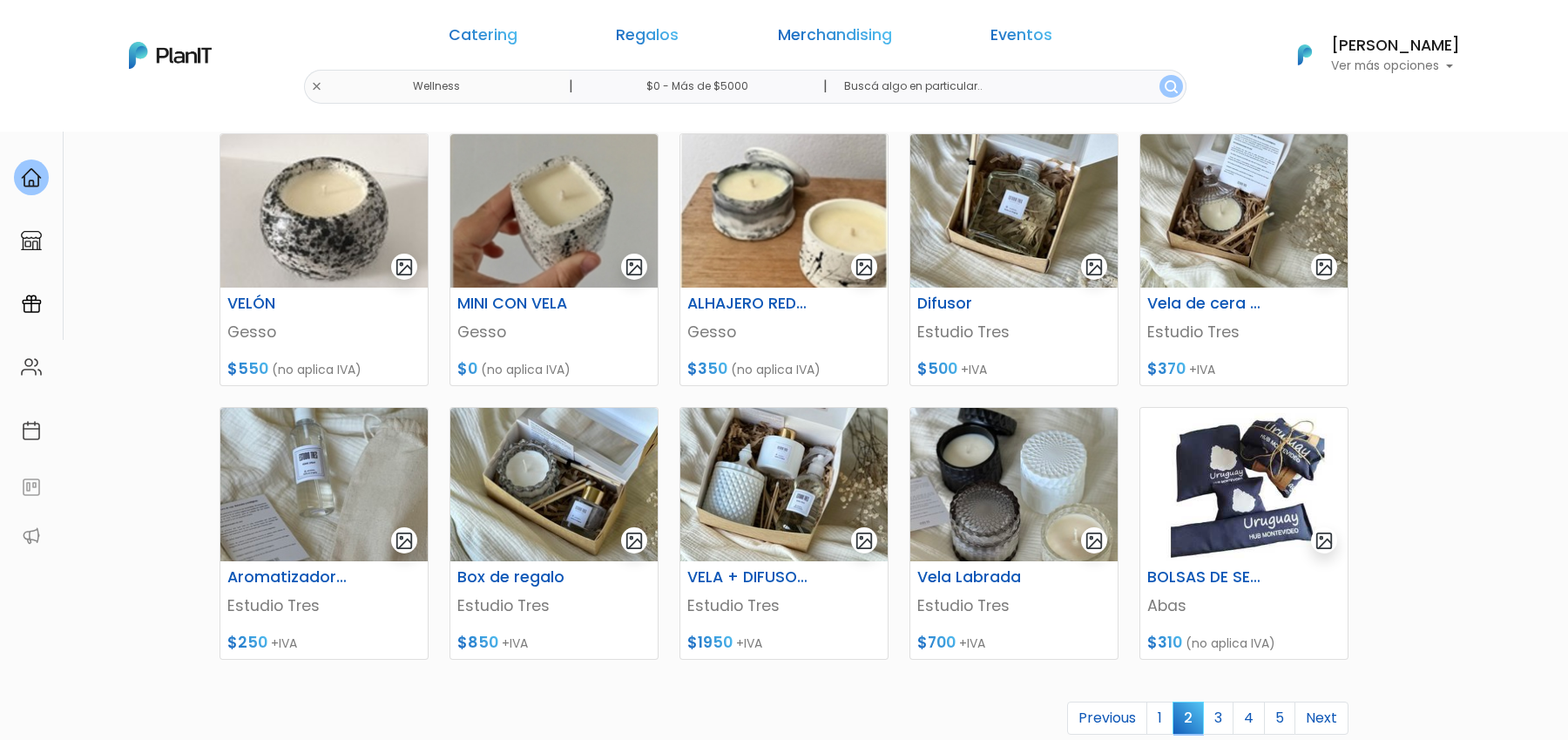
scroll to position [586, 0]
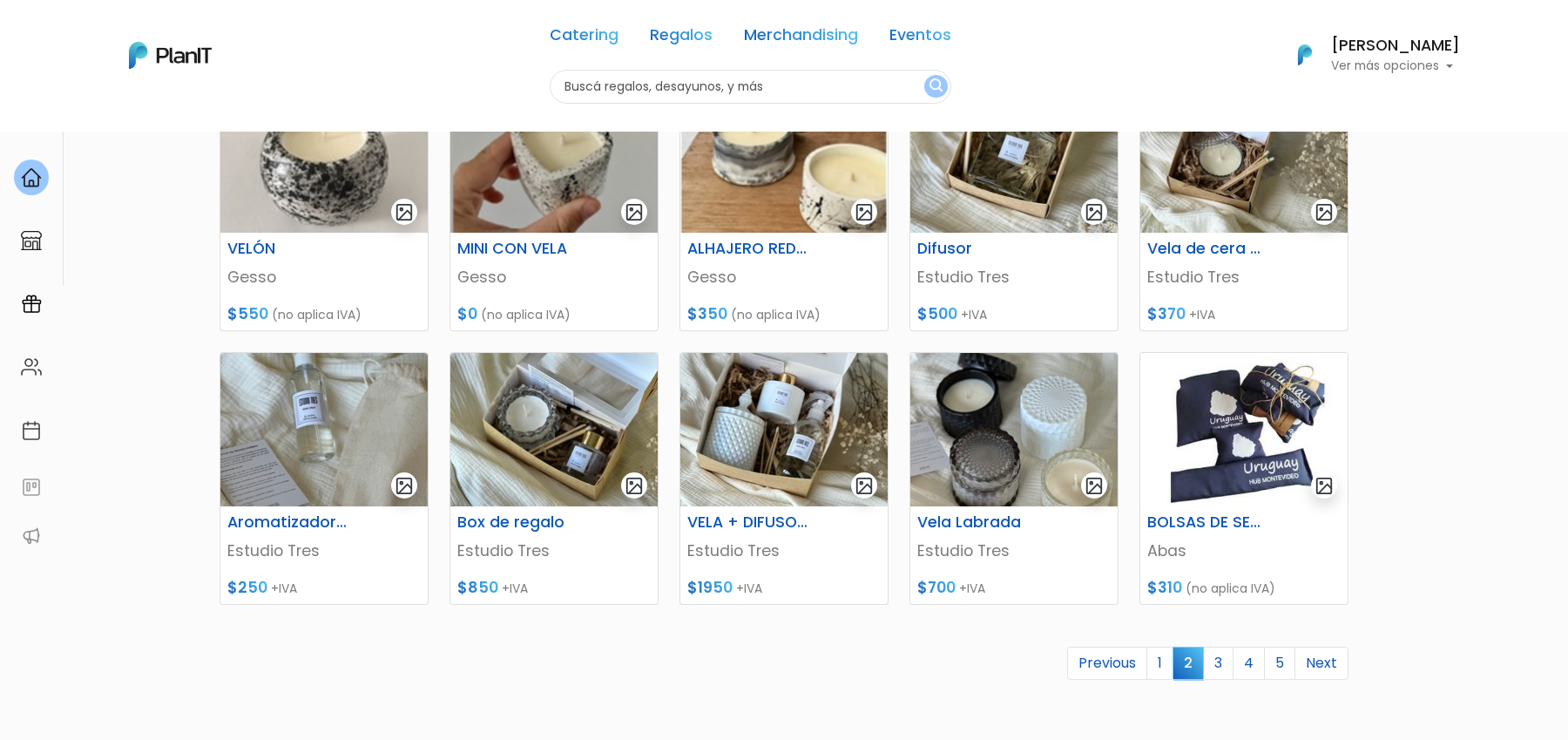
click at [488, 87] on div "Catering Regalos Merchandising Eventos Wellness | $0 - Más de $5000 | Catering …" at bounding box center [784, 55] width 1394 height 97
click at [672, 36] on link "Regalos" at bounding box center [682, 38] width 63 height 21
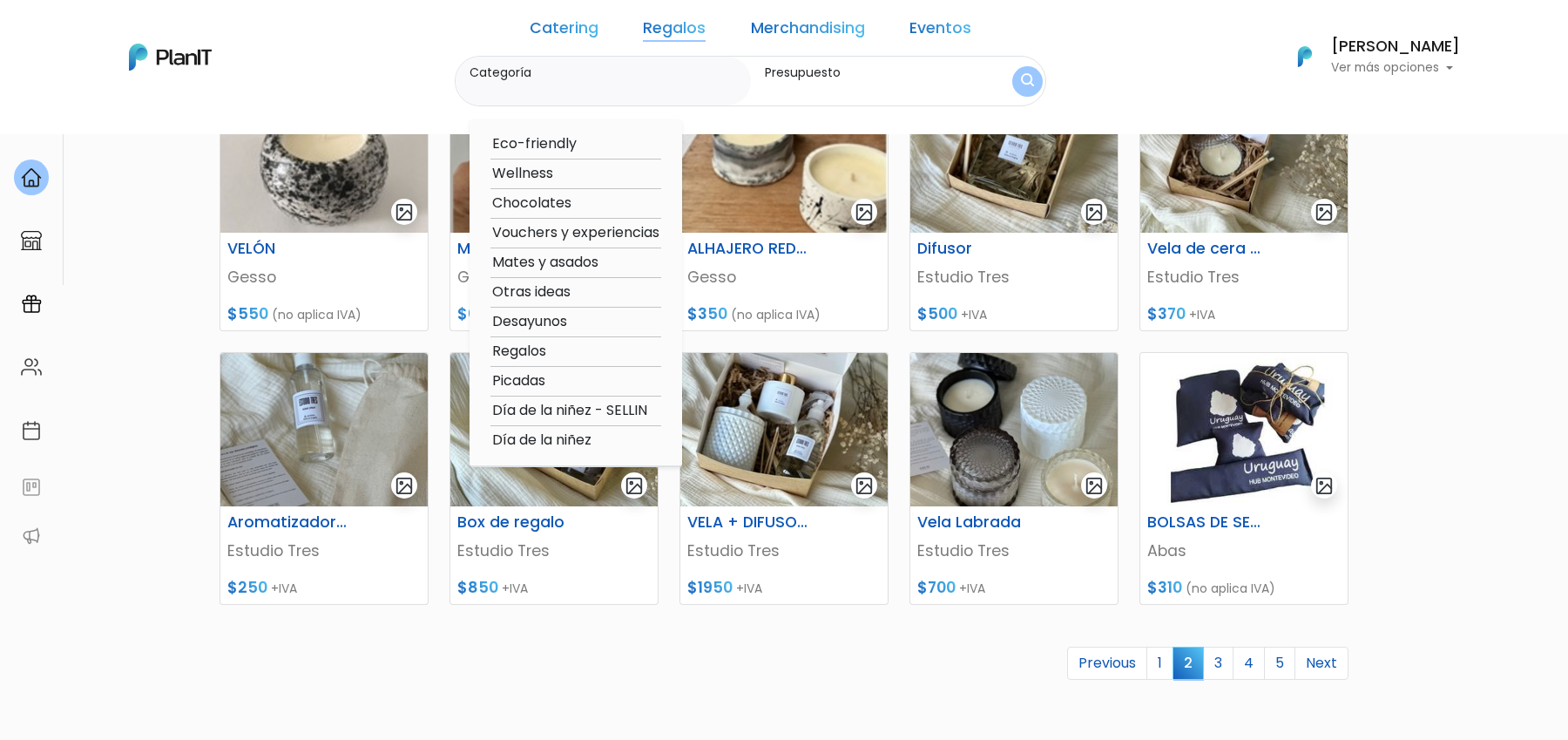
click at [558, 146] on option "Eco-friendly" at bounding box center [575, 144] width 170 height 22
type input "Eco-friendly"
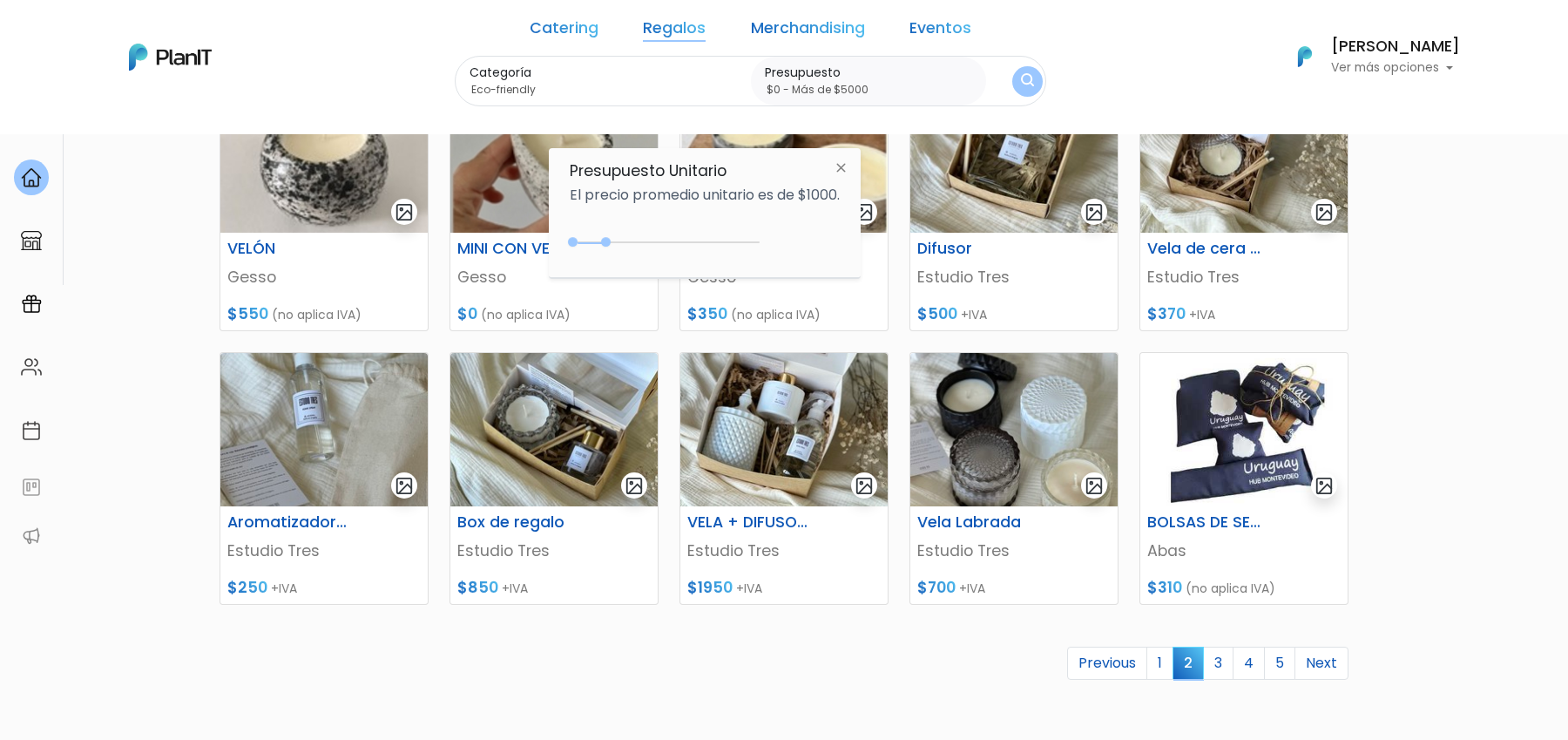
drag, startPoint x: 609, startPoint y: 240, endPoint x: 811, endPoint y: 246, distance: 202.1
click at [811, 246] on div "$1000 $0 0 : 900 0 900 0,5000" at bounding box center [705, 245] width 270 height 34
type input "$0 - Más de $5000"
click at [1005, 83] on div "Categoría Eco-friendly Eco-friendly Wellness Chocolates Vouchers y experiencias…" at bounding box center [750, 81] width 592 height 52
click at [1018, 83] on img "submit" at bounding box center [1027, 81] width 19 height 24
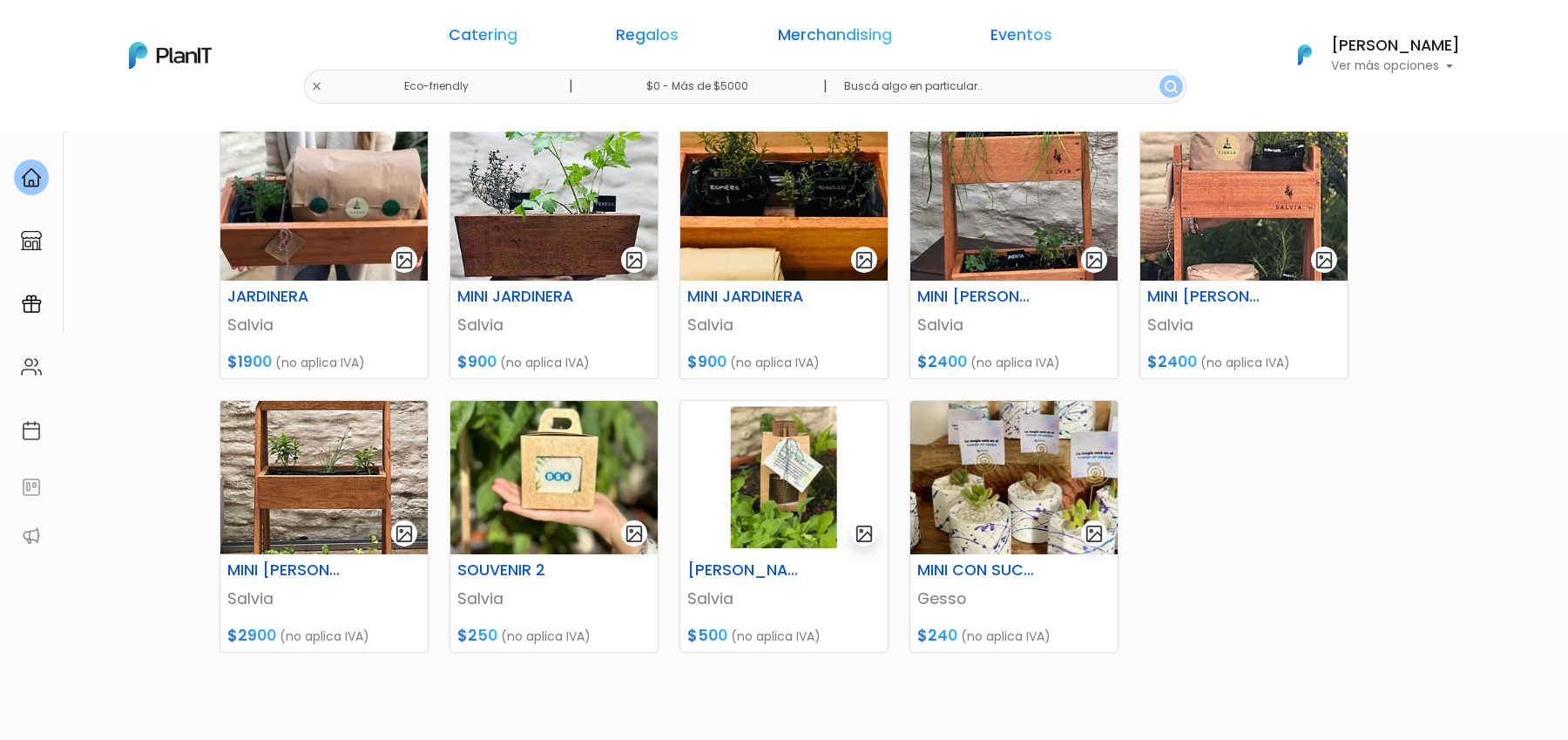
scroll to position [526, 0]
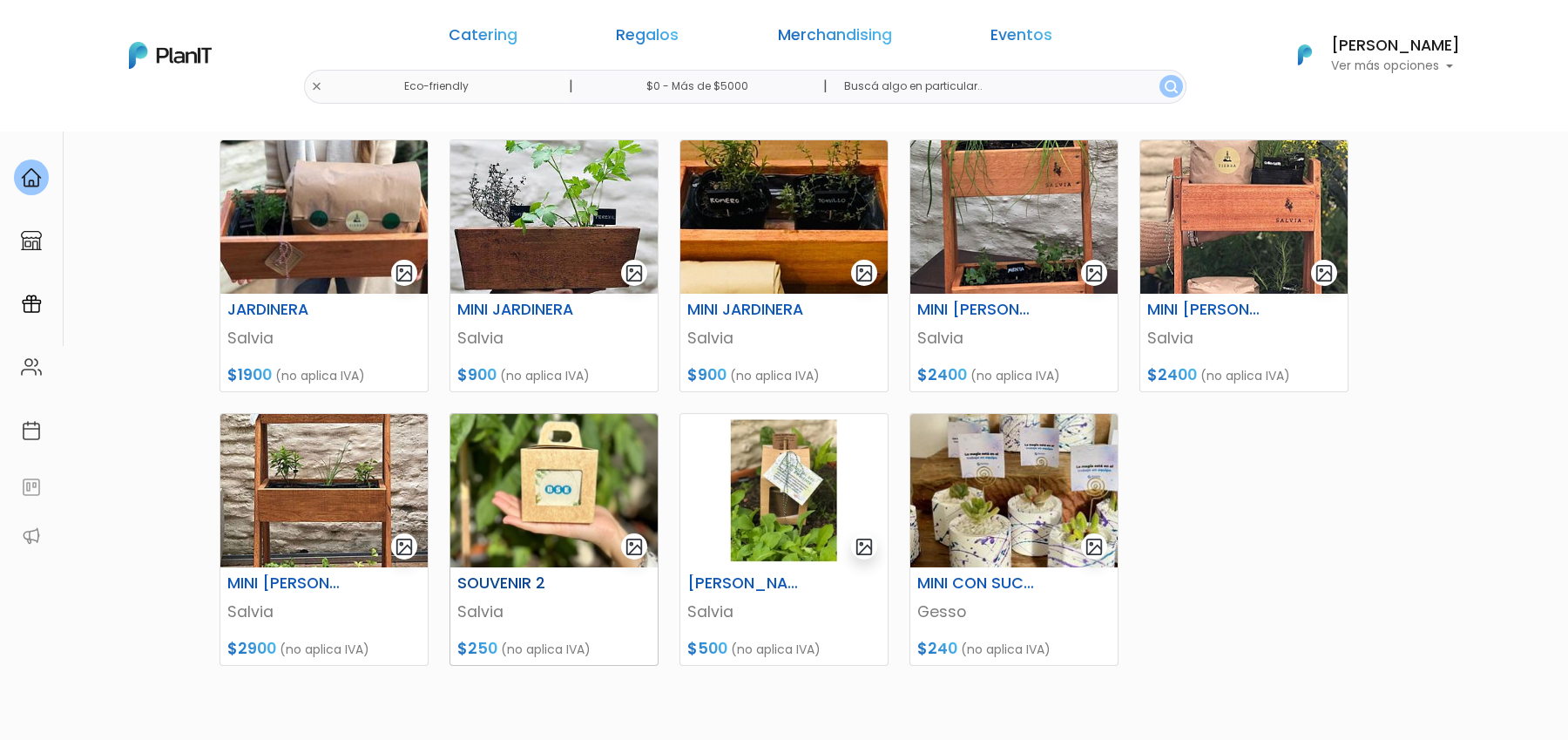
click at [565, 554] on img at bounding box center [553, 490] width 208 height 153
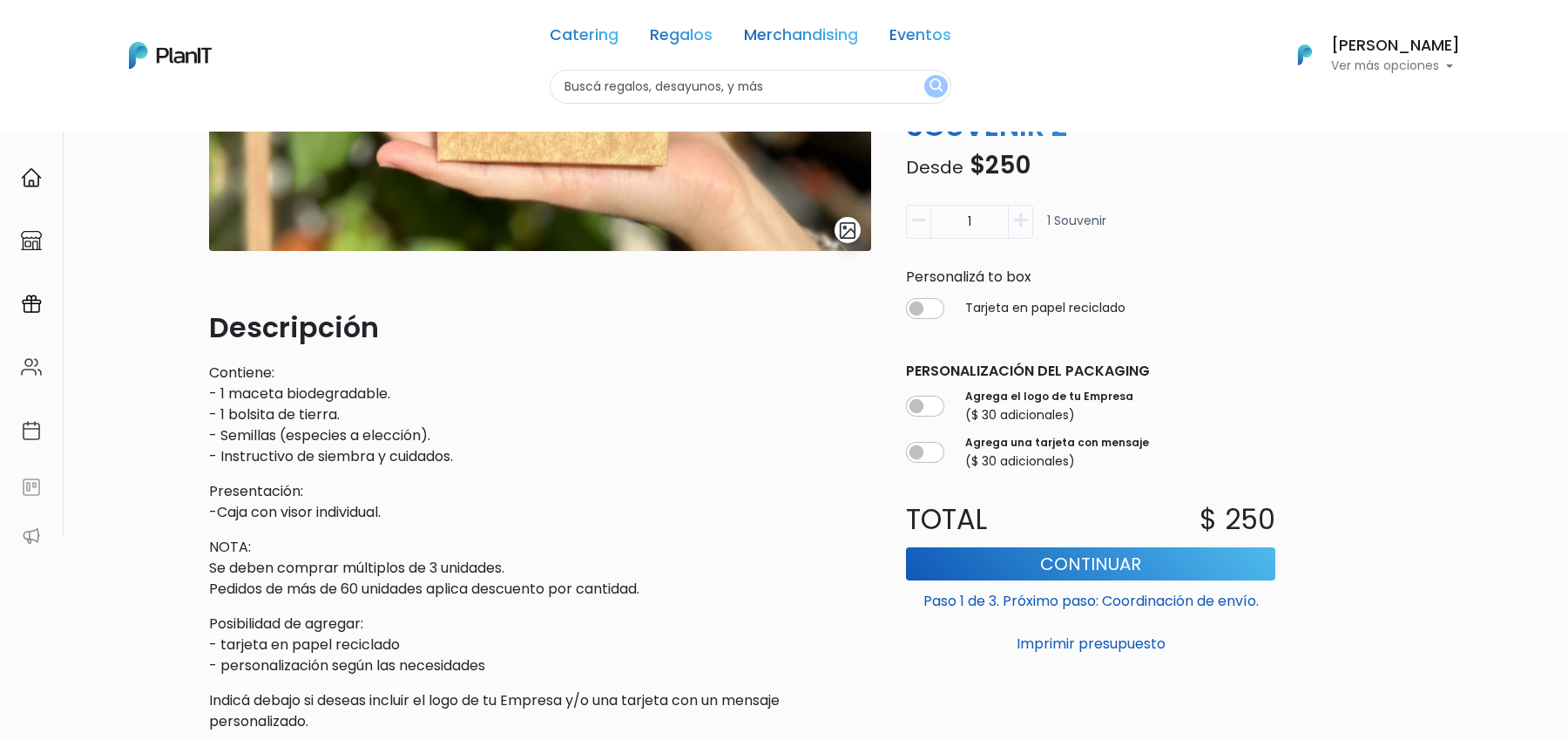
scroll to position [540, 0]
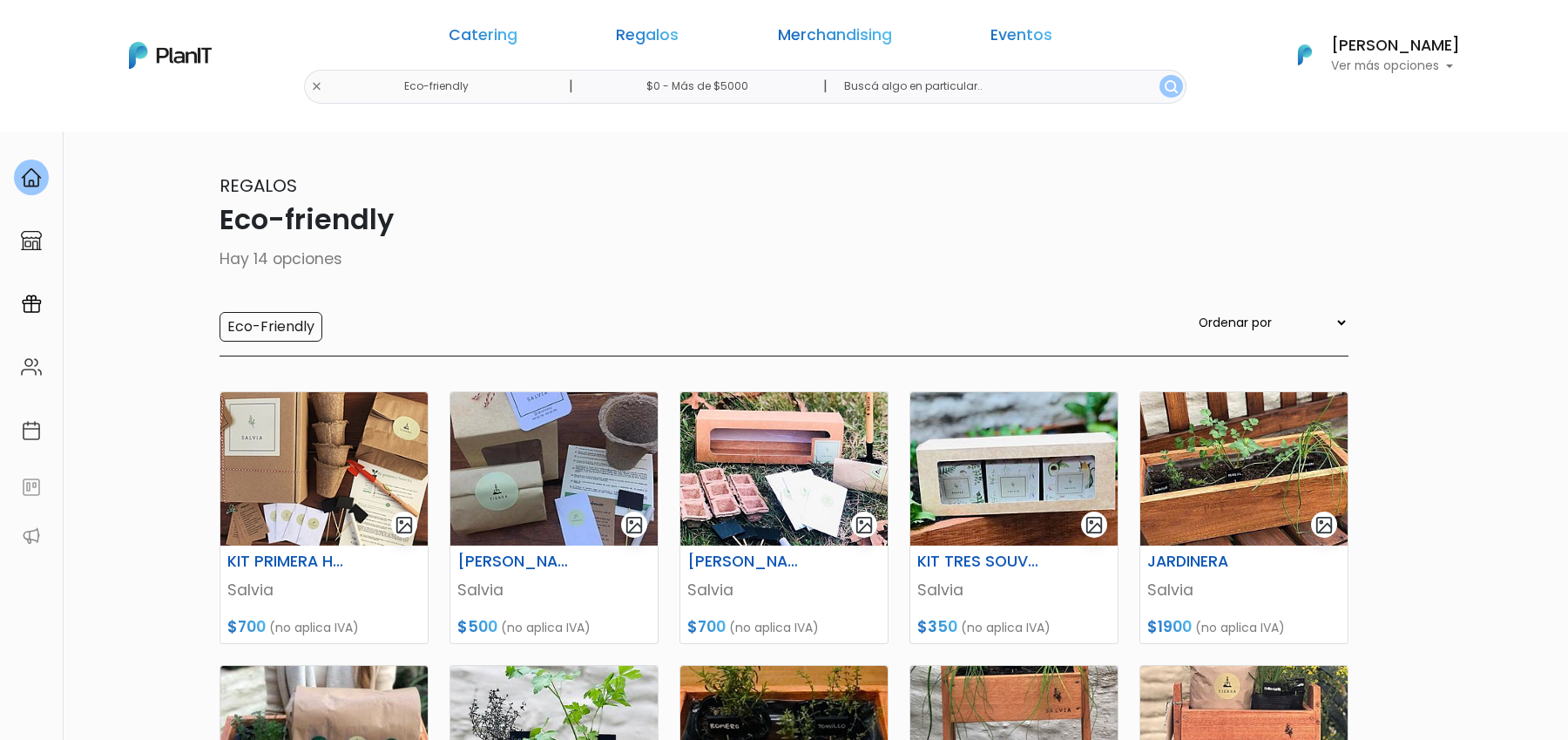
click at [315, 225] on p "Eco-friendly" at bounding box center [783, 219] width 1129 height 42
copy p "friendly"
click at [296, 216] on p "Eco-friendly" at bounding box center [783, 219] width 1129 height 42
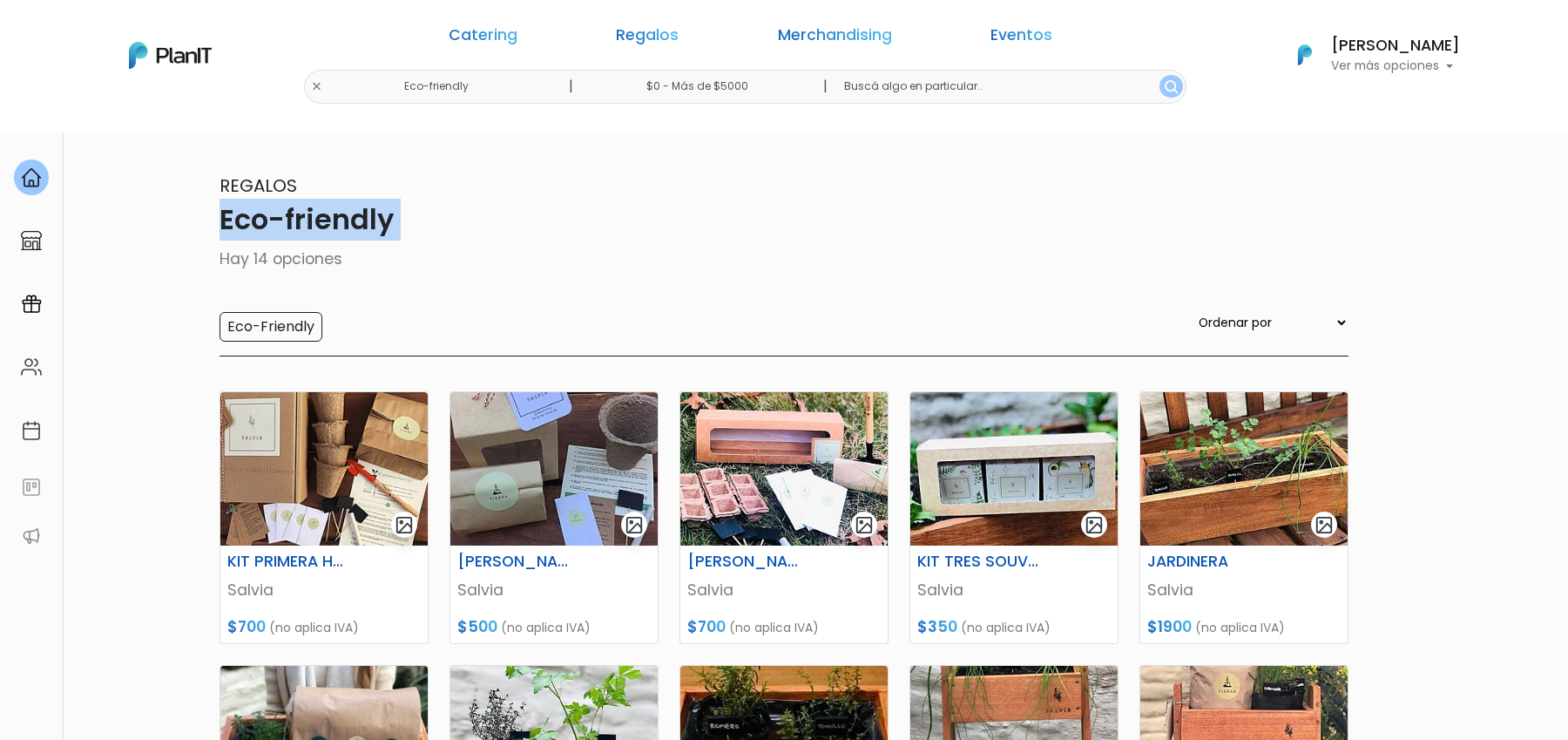
click at [296, 216] on p "Eco-friendly" at bounding box center [783, 219] width 1129 height 42
click at [518, 35] on link "Catering" at bounding box center [483, 38] width 69 height 21
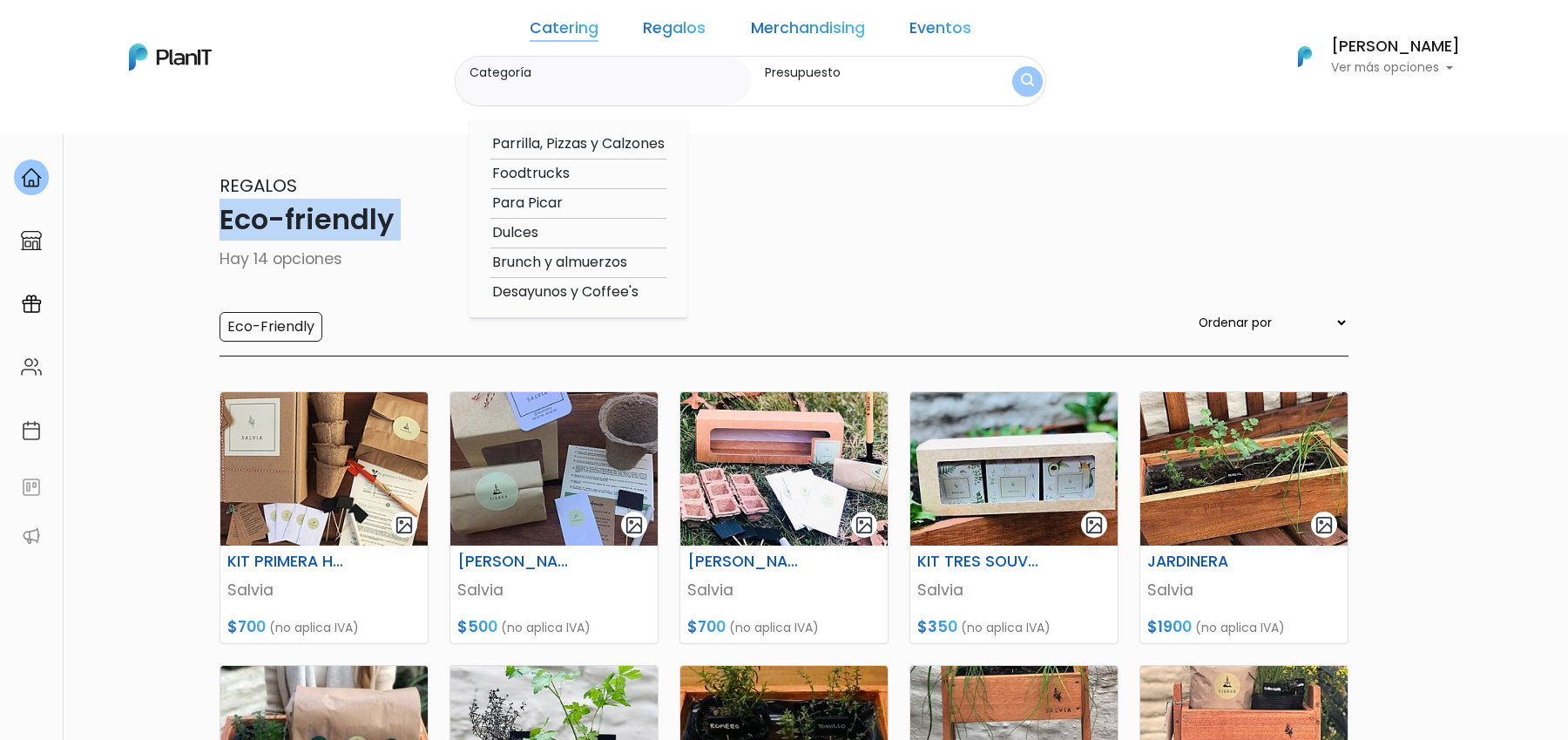
click at [675, 38] on link "Regalos" at bounding box center [675, 32] width 63 height 21
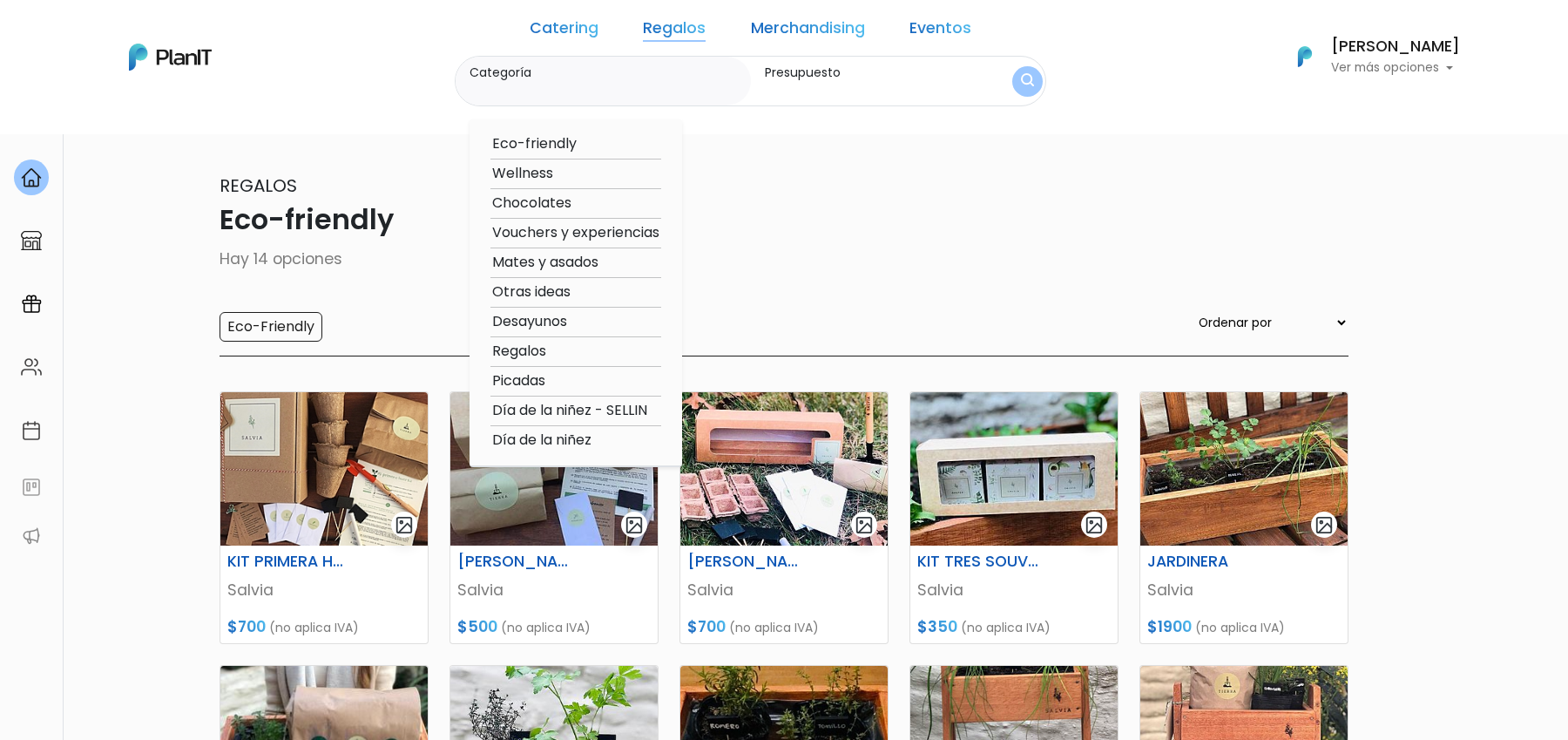
click at [566, 206] on option "Chocolates" at bounding box center [575, 203] width 170 height 22
type input "Chocolates"
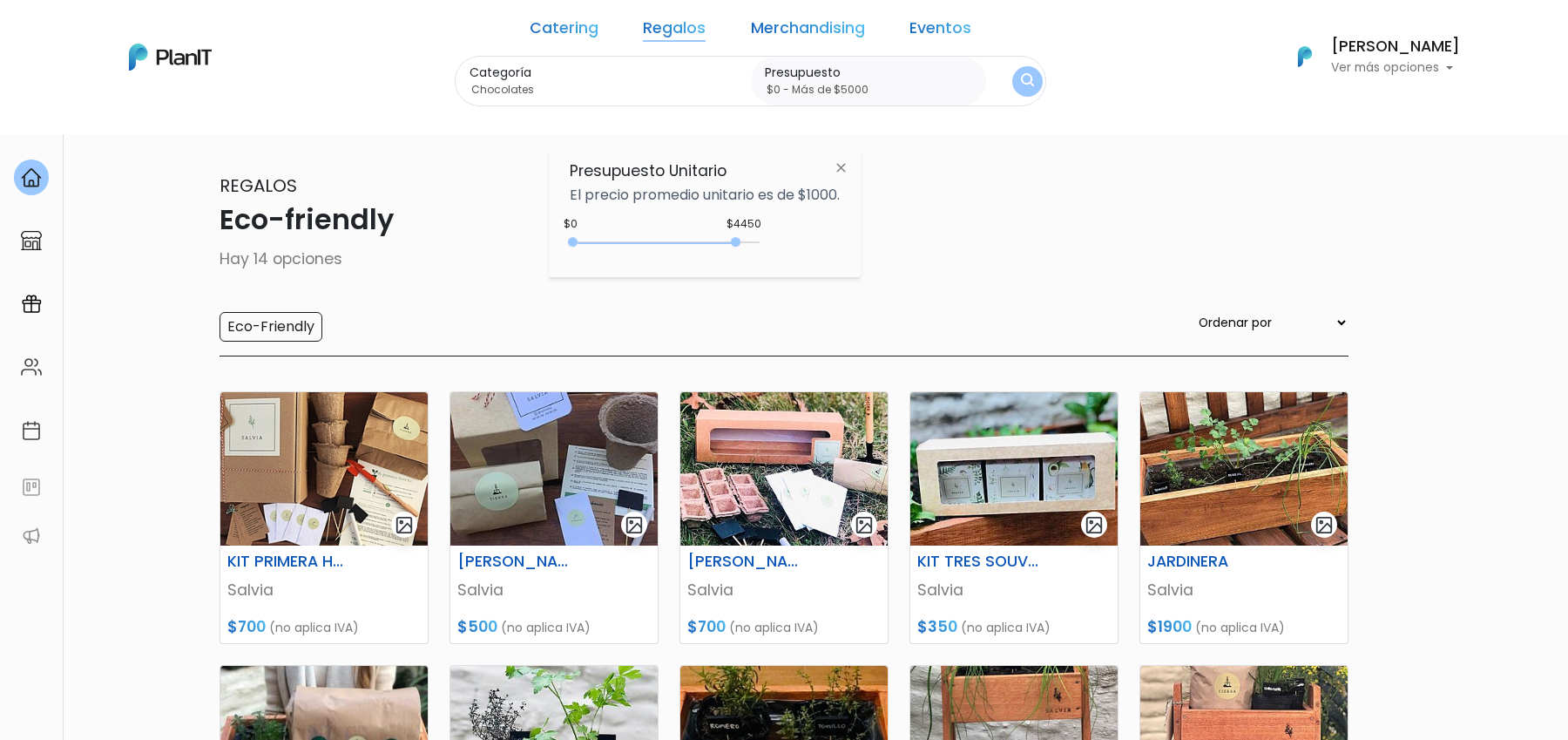
type input "$0 - Más de $5000"
drag, startPoint x: 608, startPoint y: 243, endPoint x: 767, endPoint y: 245, distance: 159.0
click at [767, 245] on div "$4450 $0 0 : 4450 0 4450 0,5000" at bounding box center [705, 245] width 270 height 34
click at [1008, 81] on button "submit" at bounding box center [1027, 80] width 39 height 39
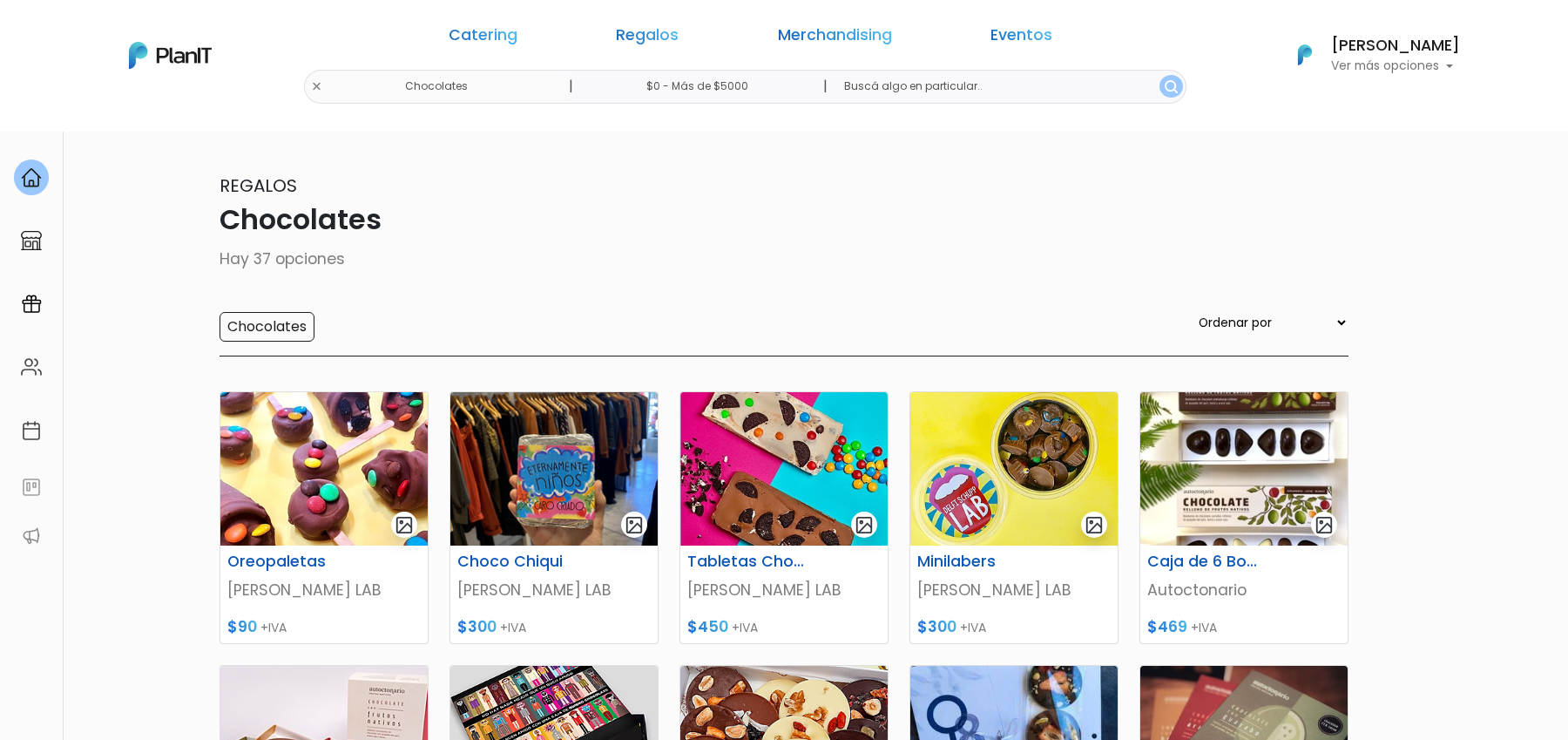
scroll to position [71, 0]
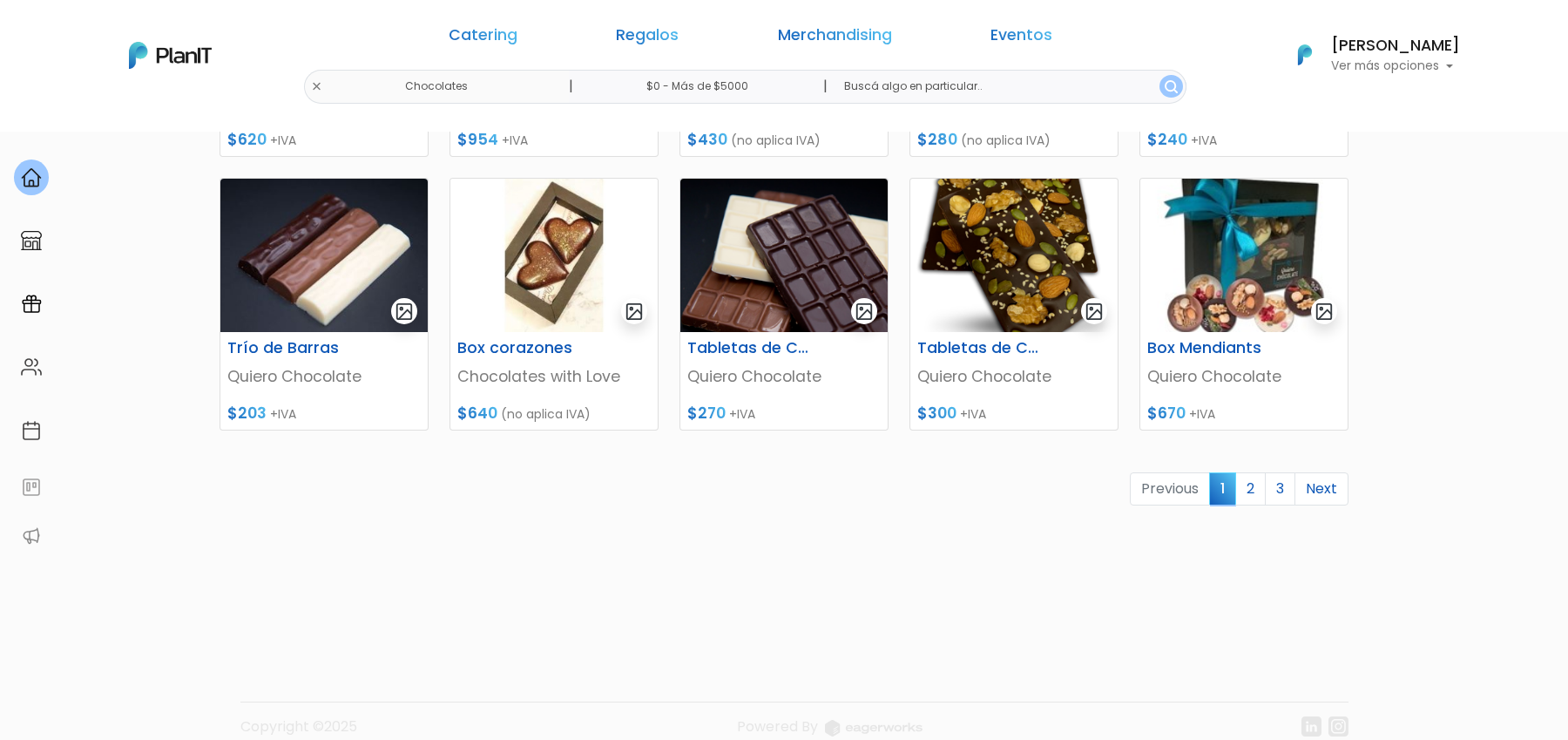
scroll to position [783, 0]
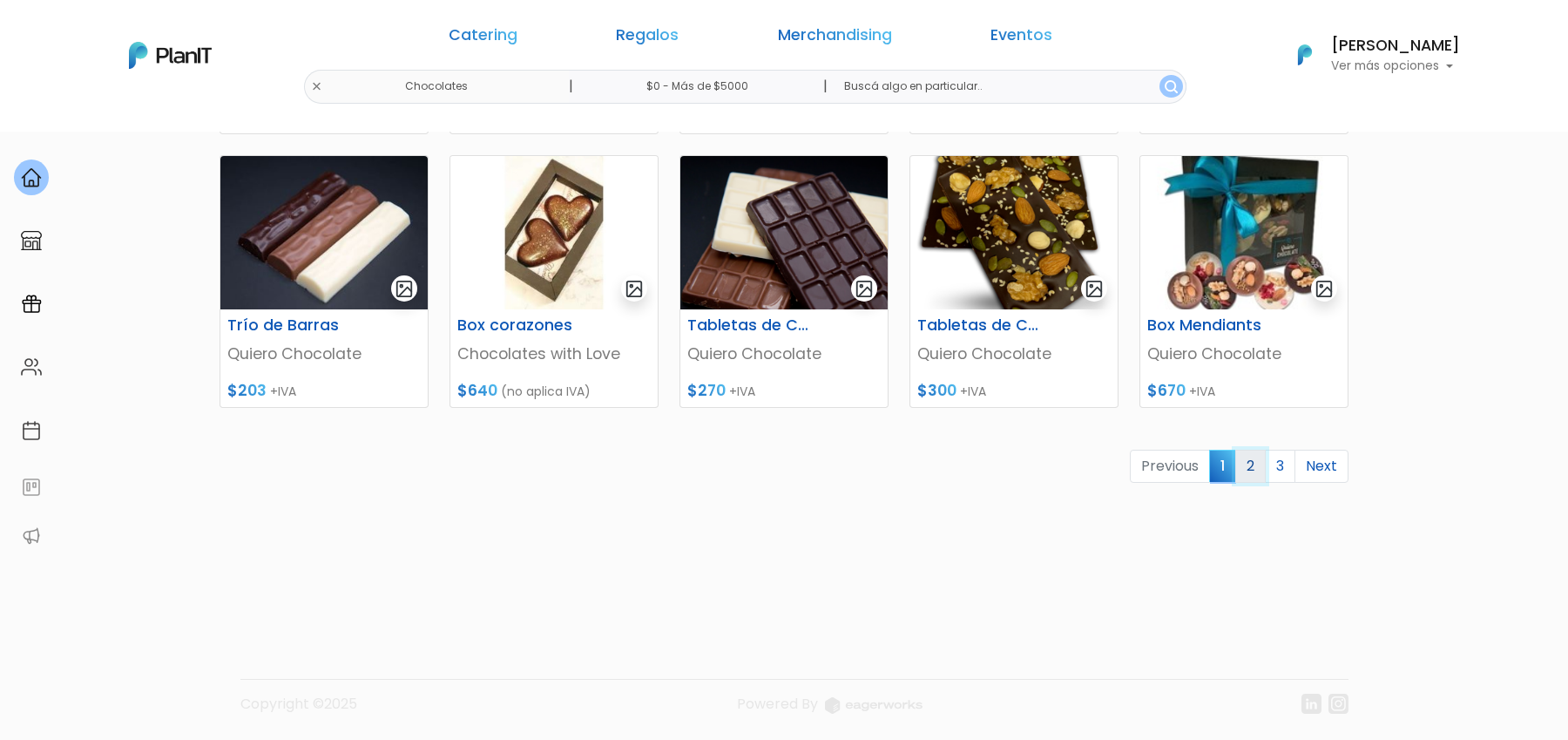
click at [1258, 469] on link "2" at bounding box center [1250, 466] width 31 height 34
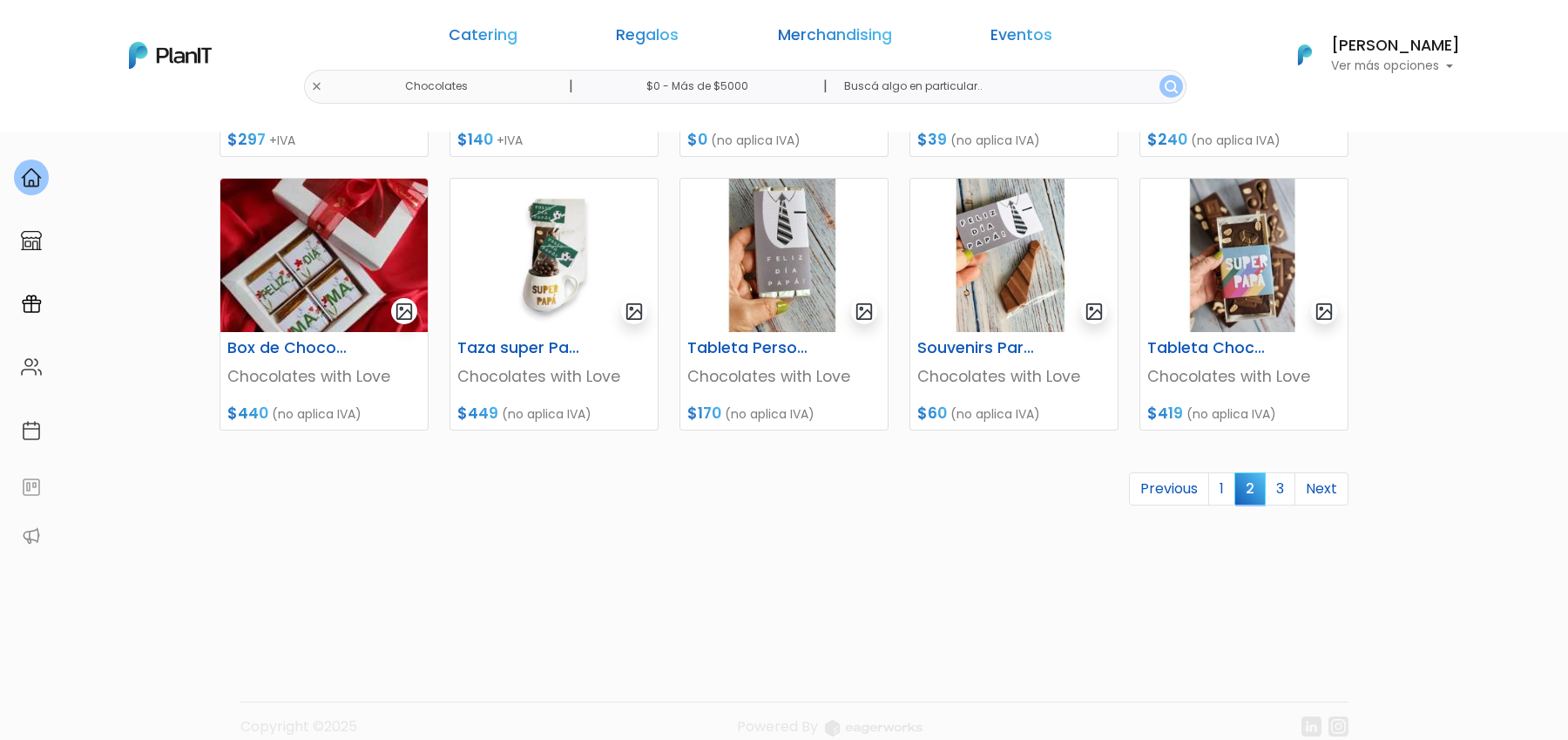
scroll to position [783, 0]
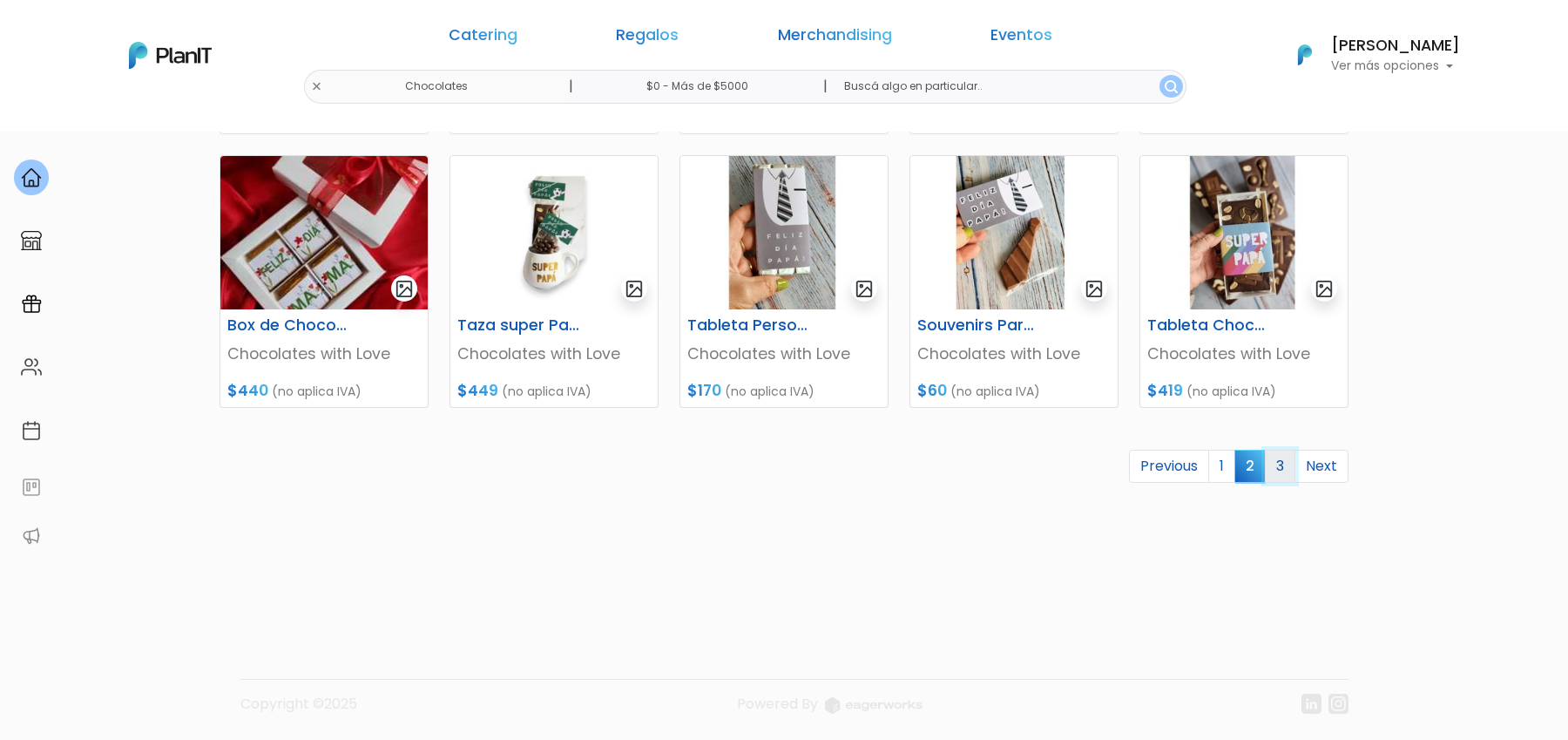
click at [1288, 464] on link "3" at bounding box center [1280, 466] width 31 height 34
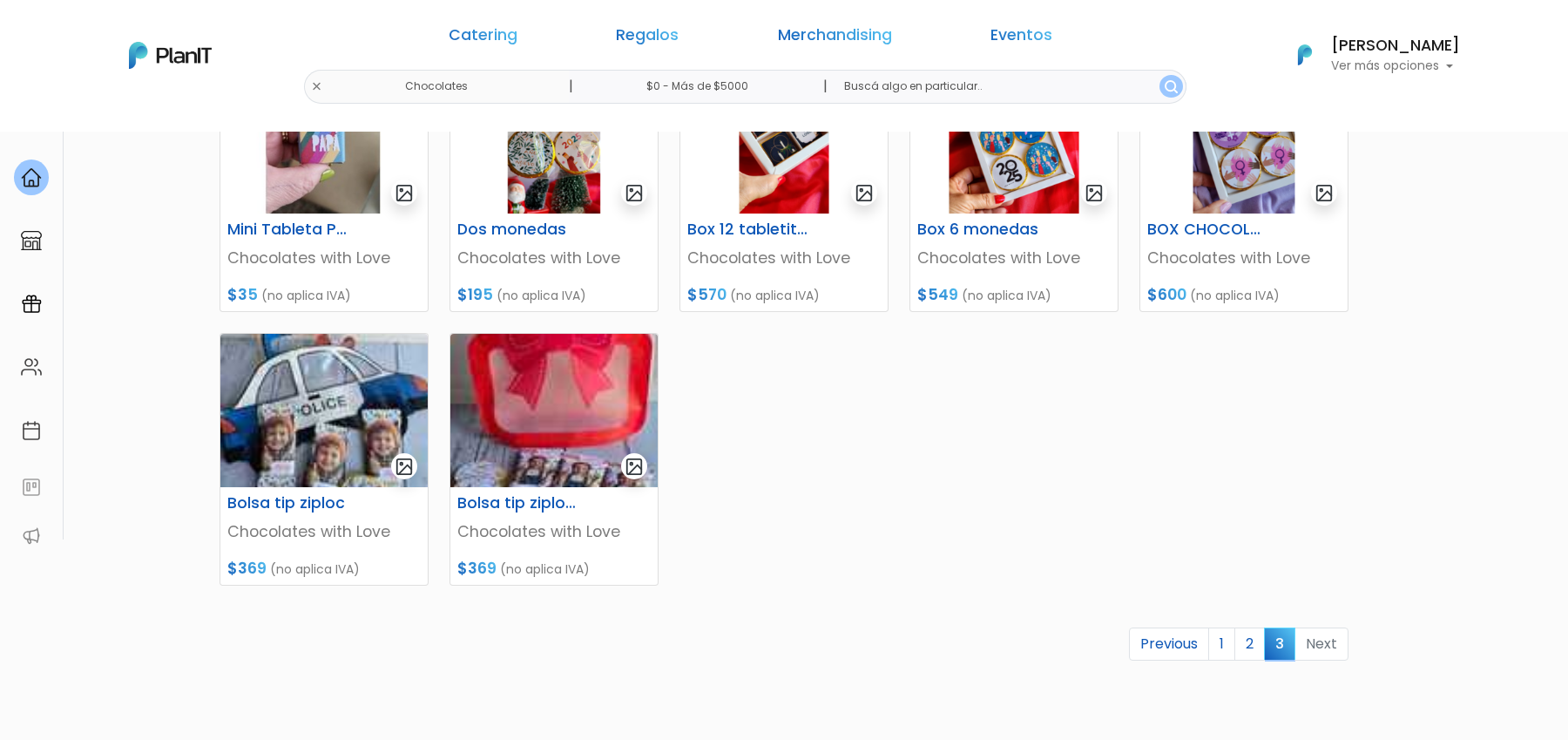
scroll to position [341, 0]
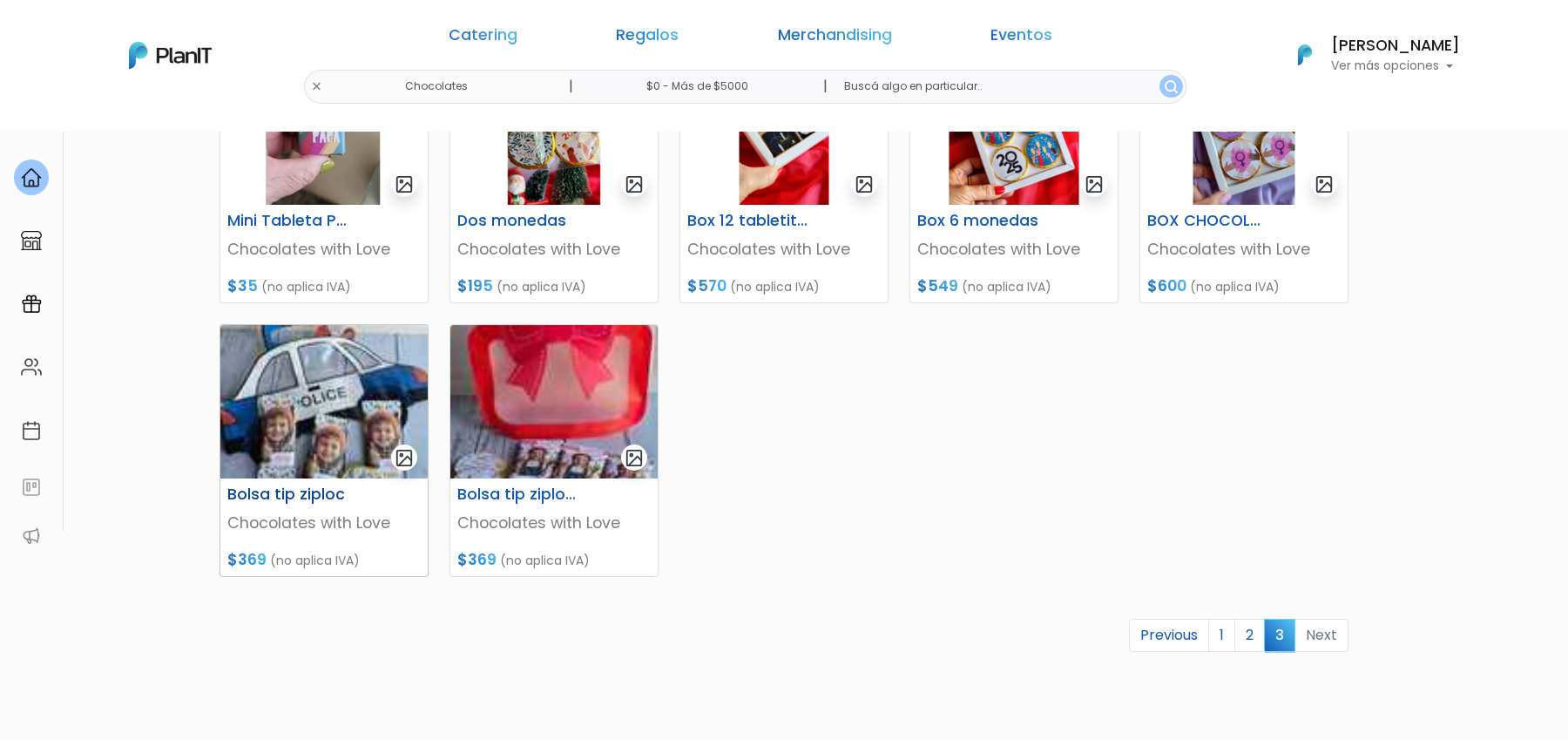
click at [350, 431] on img at bounding box center [324, 401] width 208 height 153
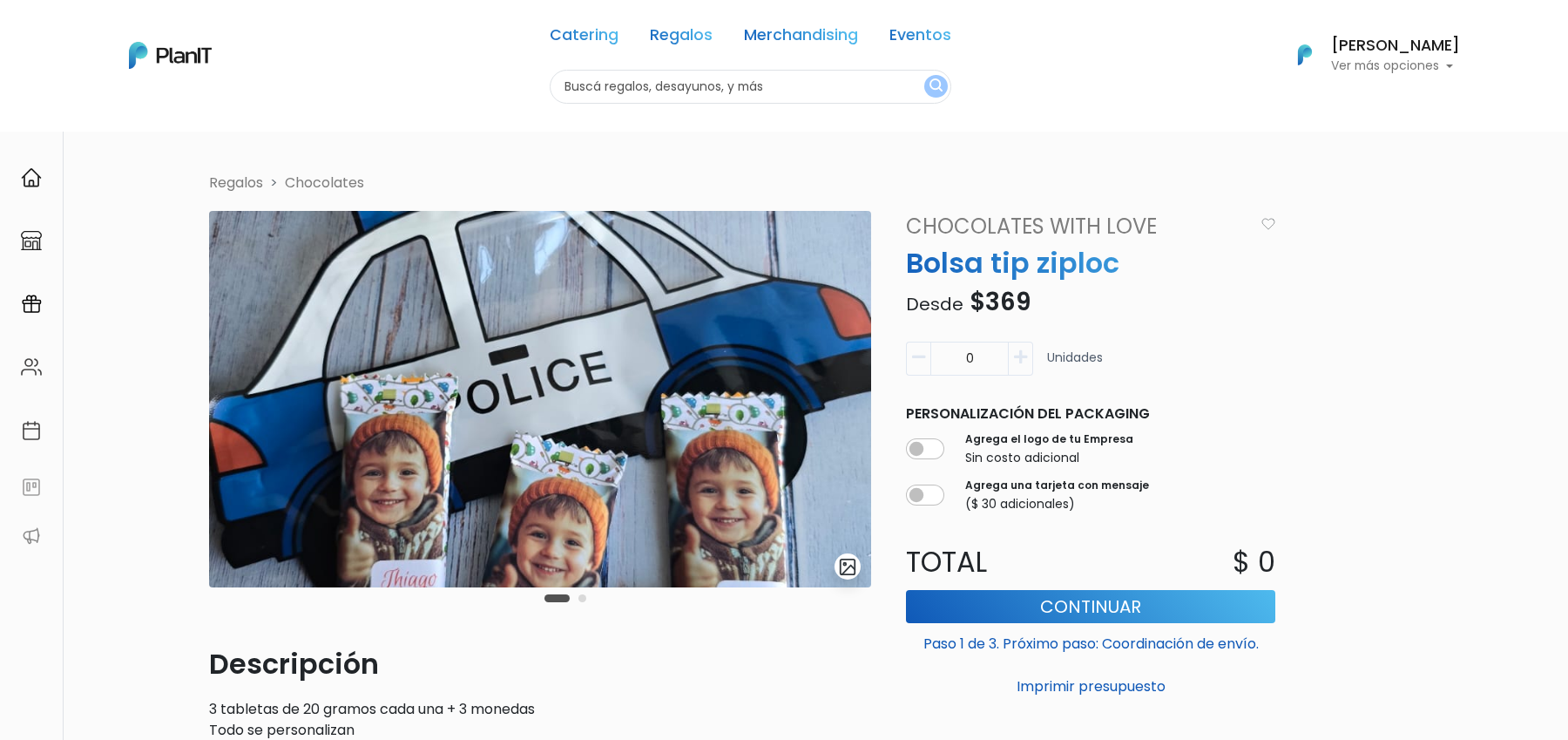
click at [853, 564] on img "submit" at bounding box center [847, 567] width 20 height 20
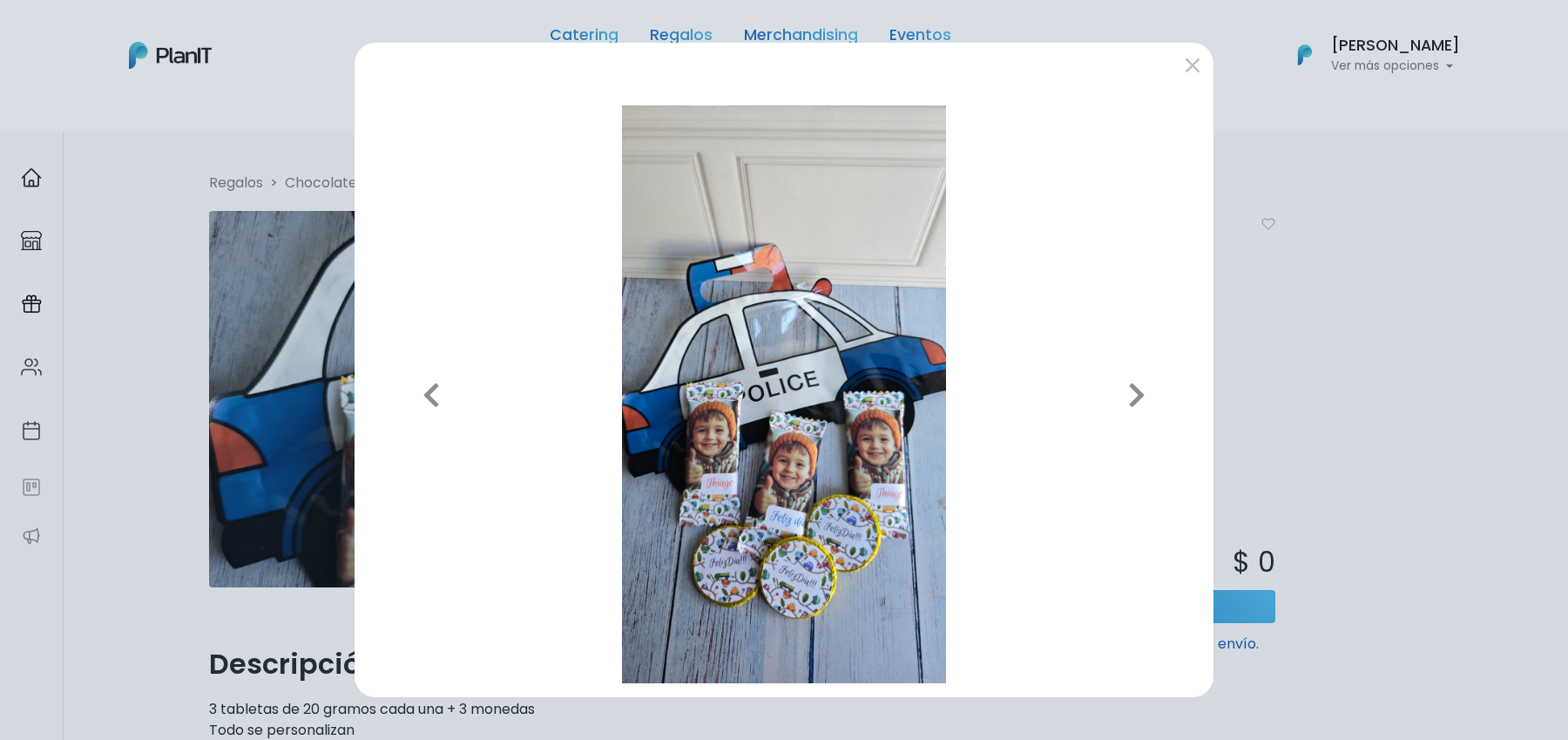
click at [1383, 361] on div "Previous Next" at bounding box center [784, 370] width 1568 height 740
click at [1320, 429] on div "Previous Next" at bounding box center [784, 370] width 1568 height 740
click at [1194, 76] on button "submit" at bounding box center [1192, 64] width 28 height 28
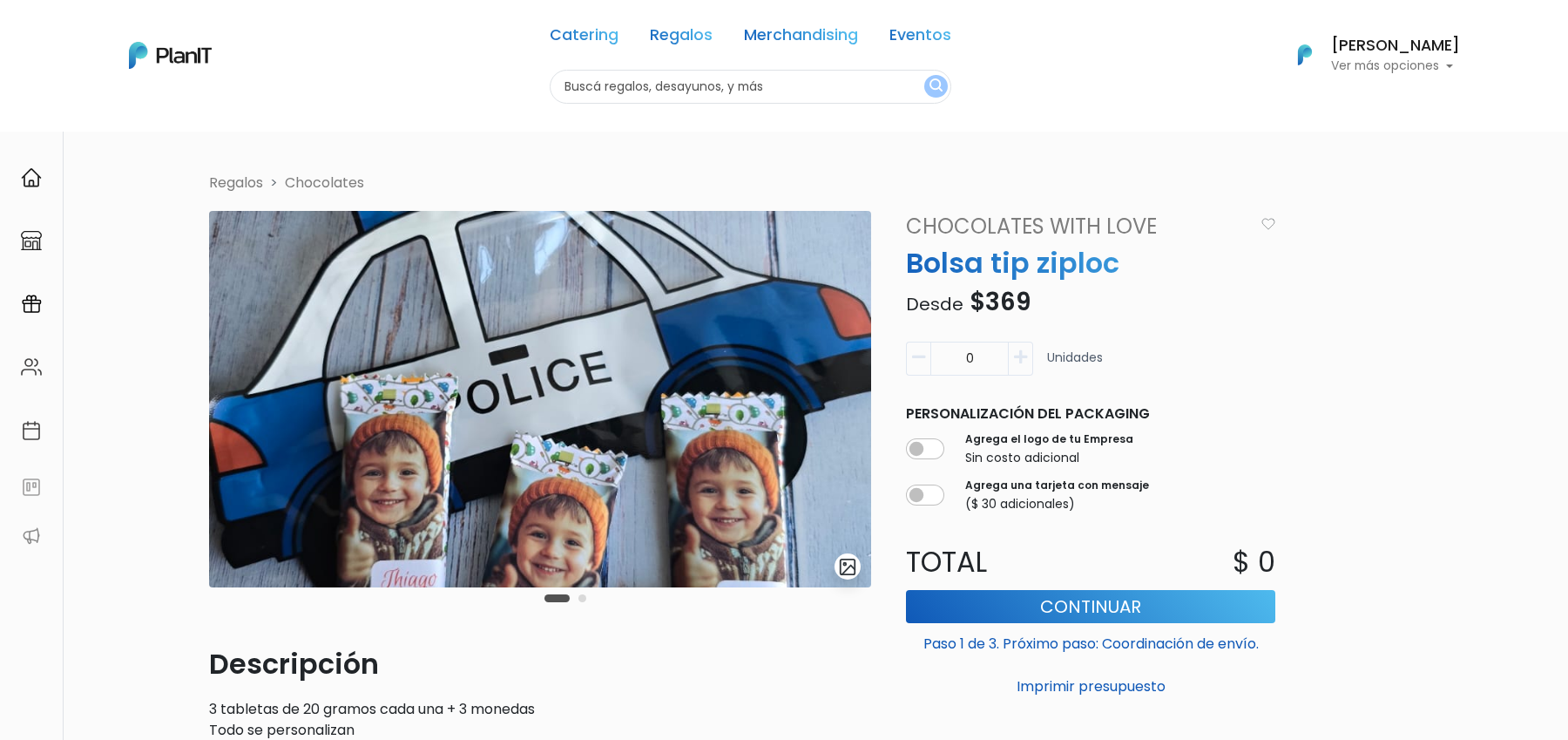
click at [1186, 54] on div "Catering Regalos Merchandising Eventos Catering Regalos Merchandising Eventos C…" at bounding box center [784, 55] width 1394 height 97
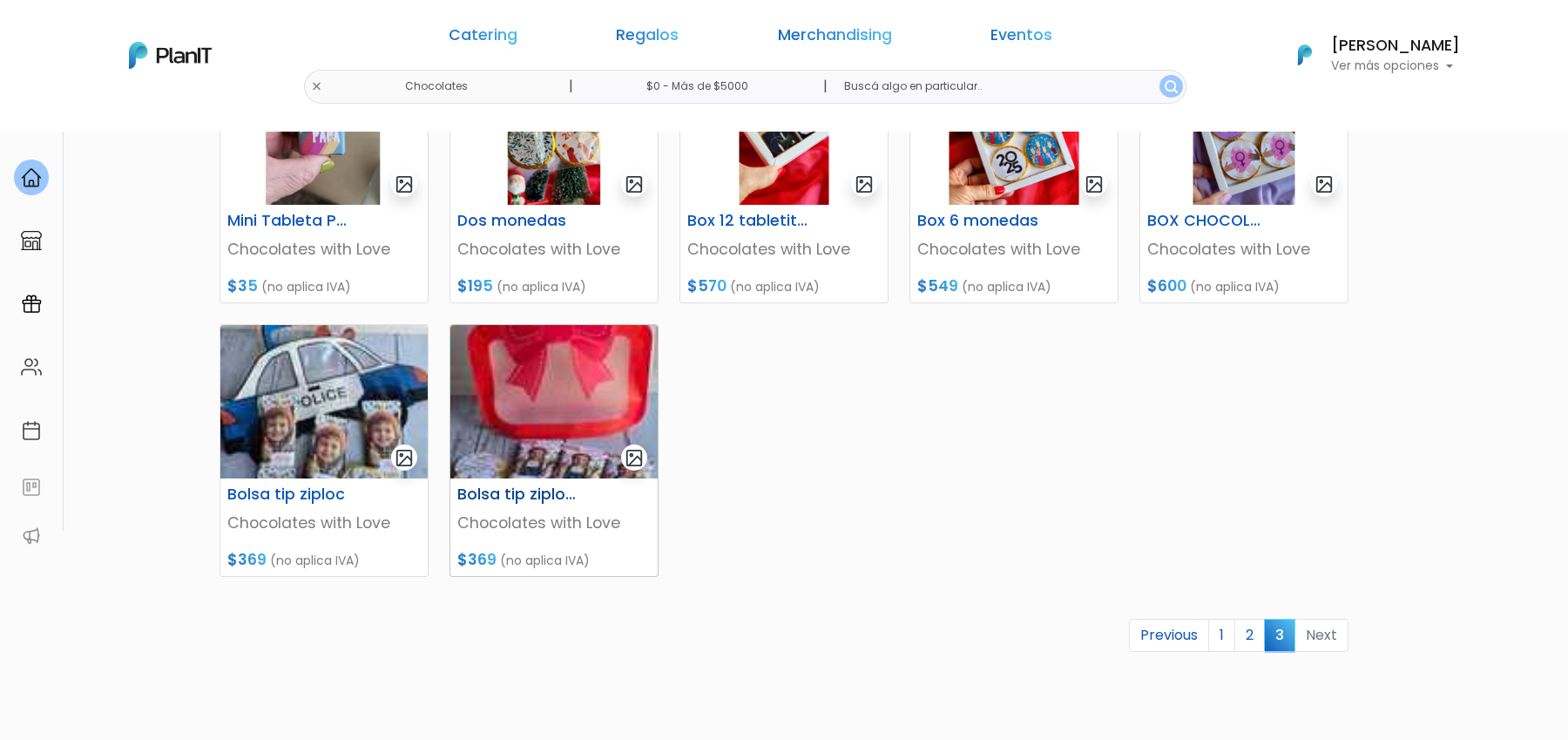
click at [566, 430] on img at bounding box center [553, 401] width 208 height 153
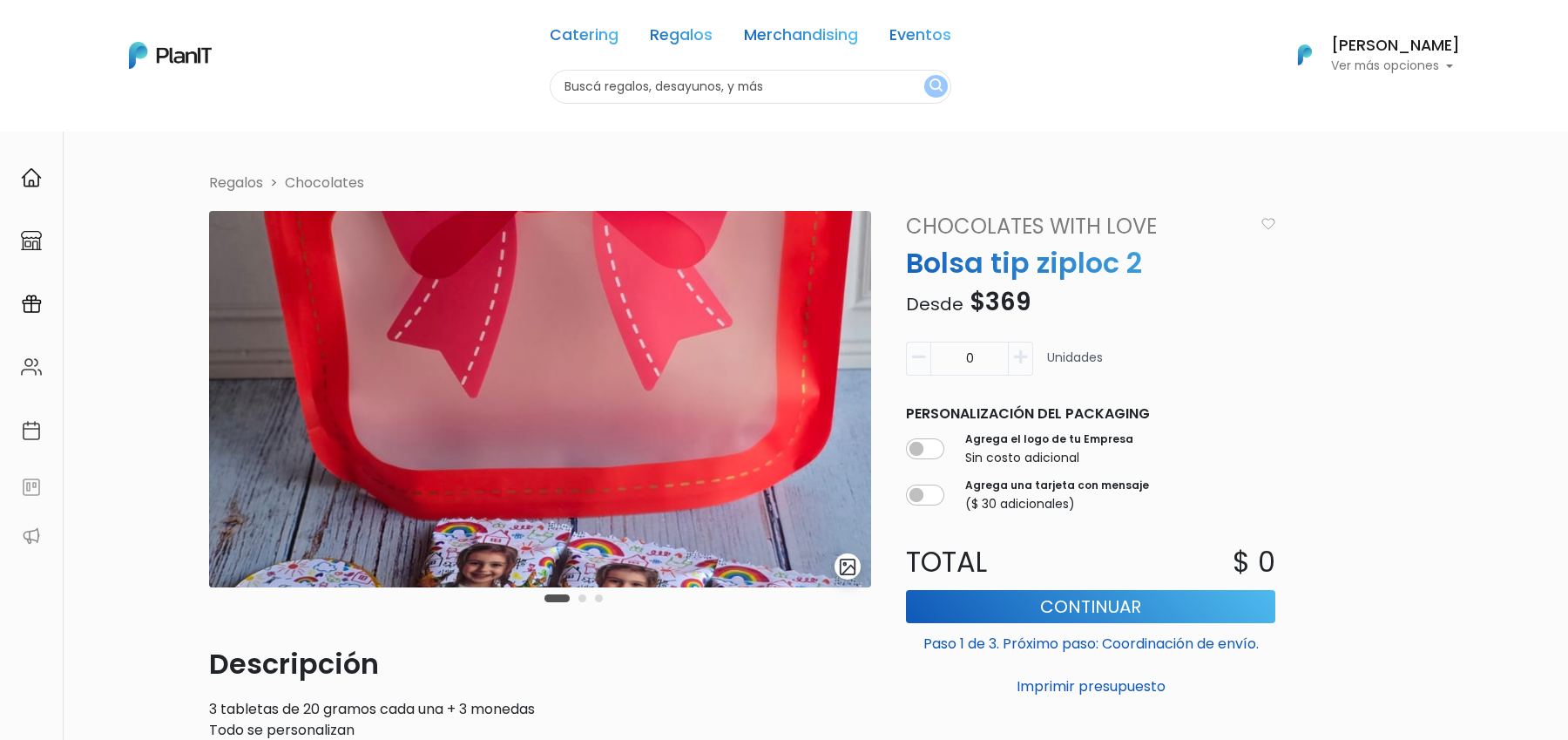
click at [857, 569] on img "submit" at bounding box center [847, 567] width 20 height 20
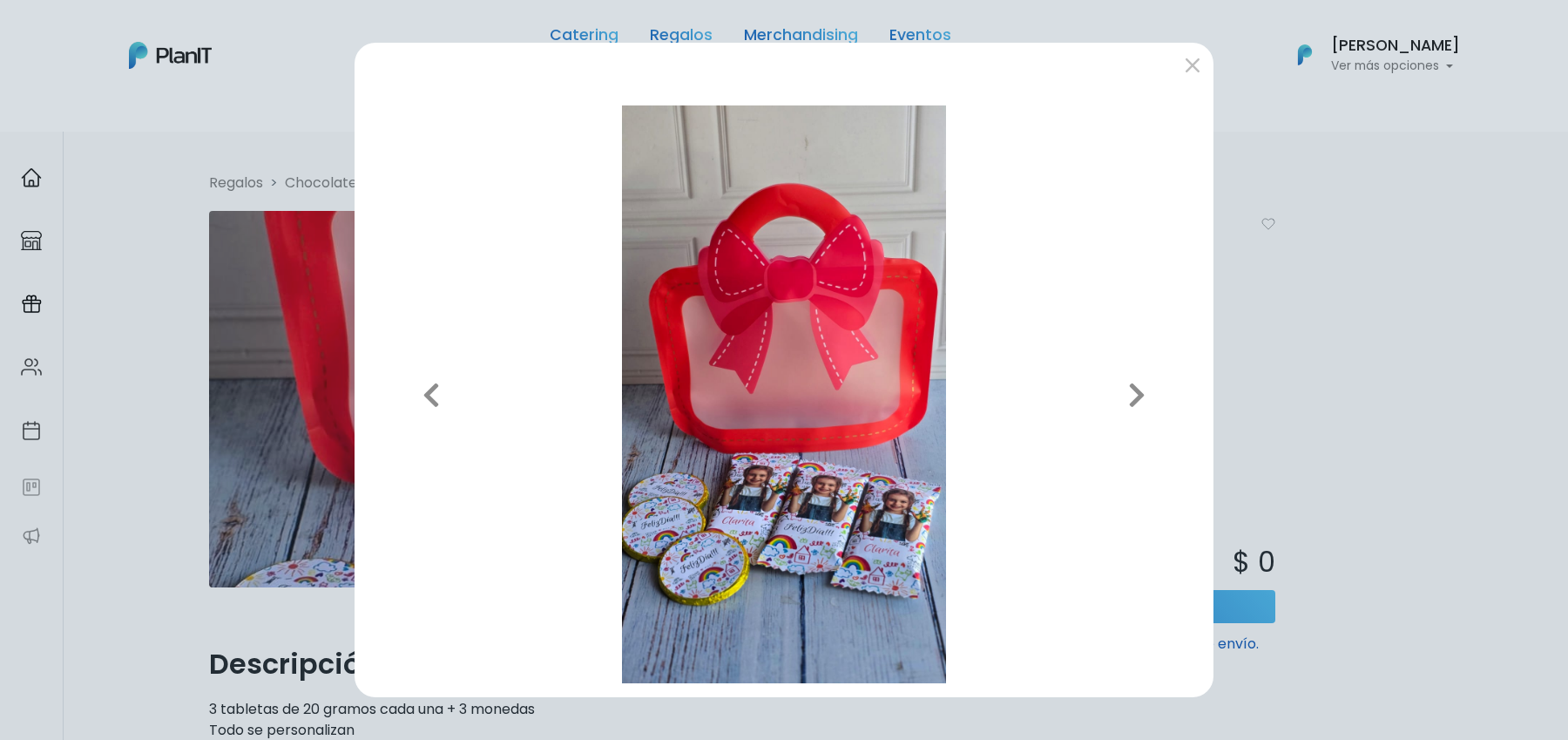
click at [1318, 341] on div "Previous Next" at bounding box center [784, 370] width 1568 height 740
click at [1289, 352] on div "Previous Next" at bounding box center [784, 370] width 1568 height 740
click at [1354, 387] on div "Previous Next" at bounding box center [784, 370] width 1568 height 740
click at [1184, 68] on button "submit" at bounding box center [1192, 64] width 28 height 28
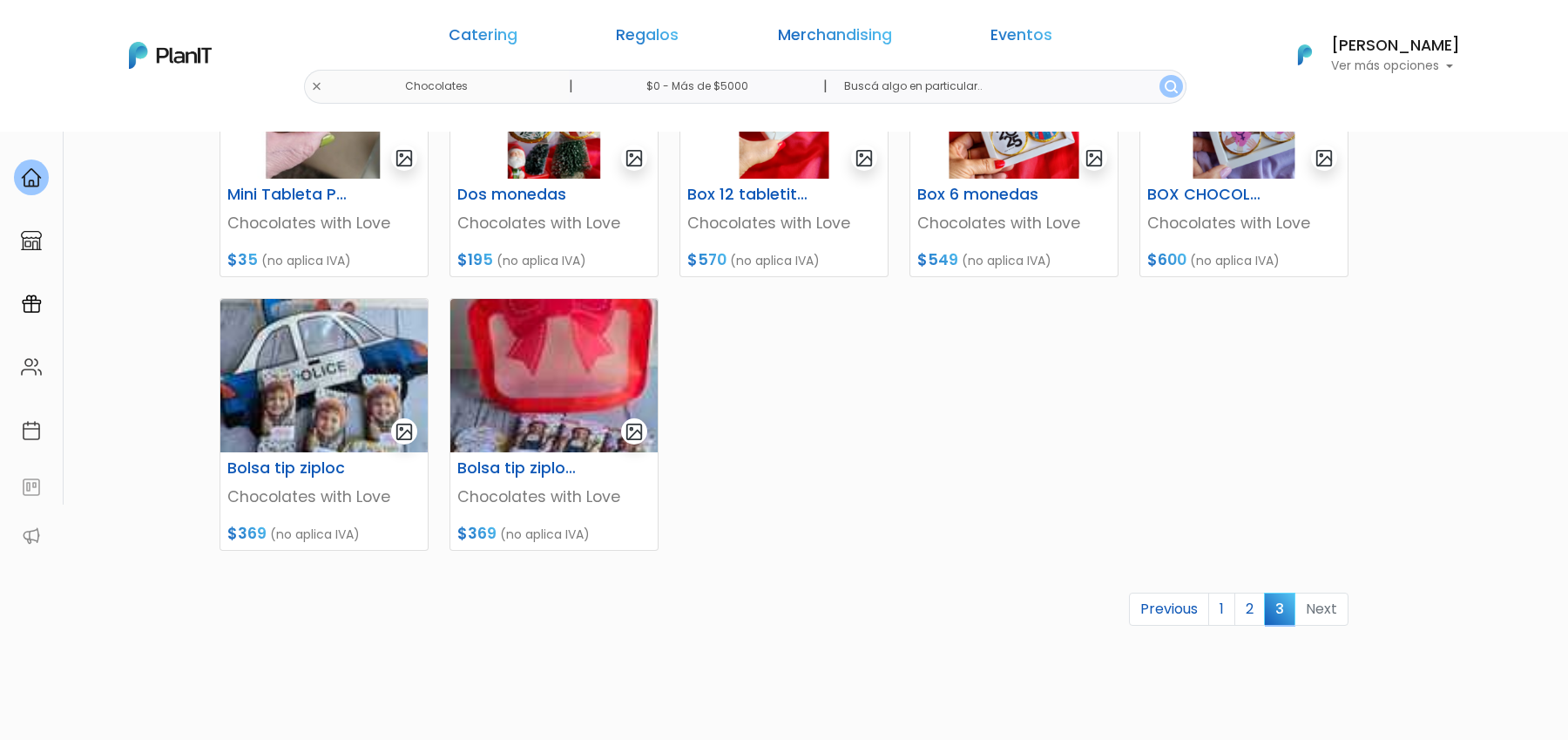
scroll to position [509, 0]
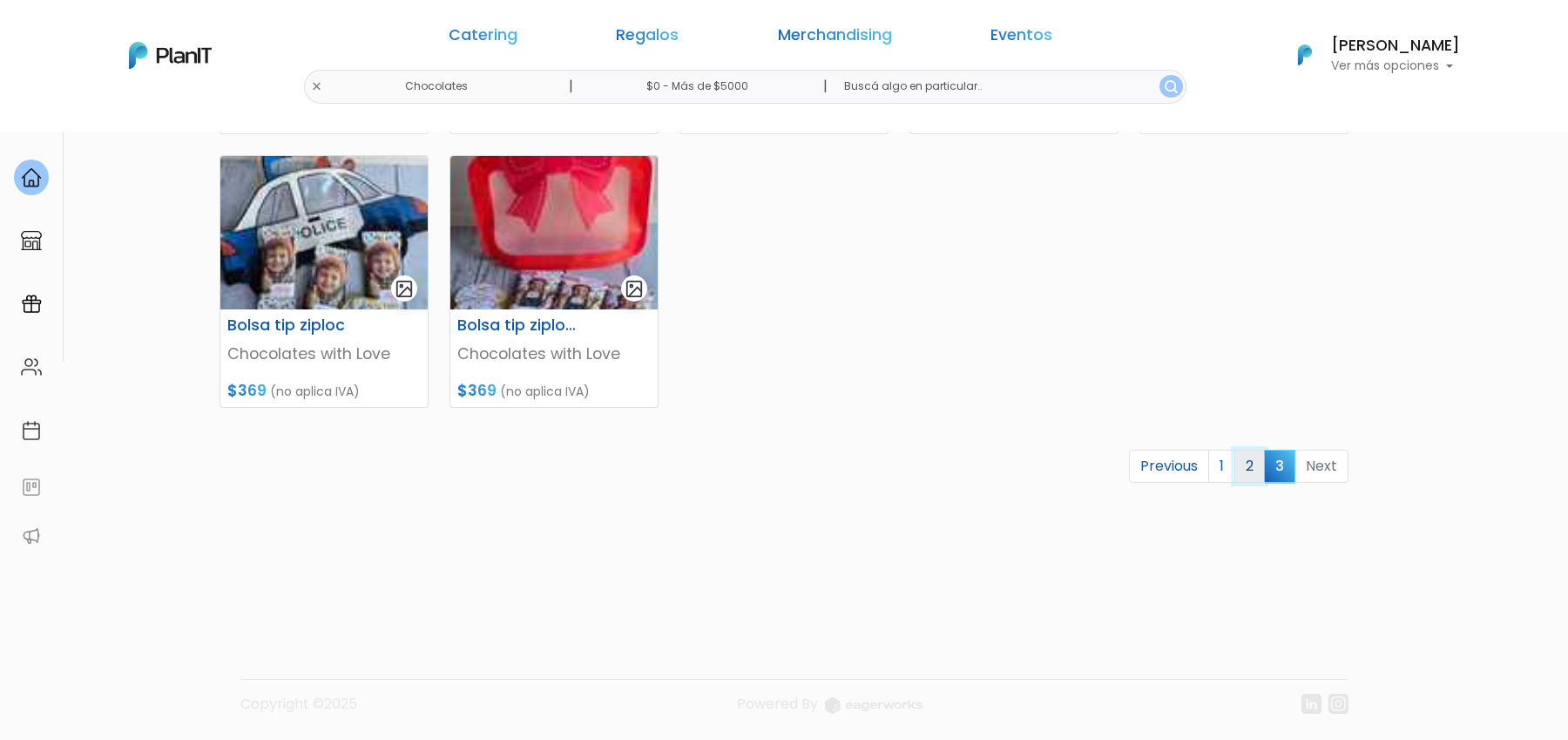
click at [1245, 471] on link "2" at bounding box center [1249, 466] width 31 height 34
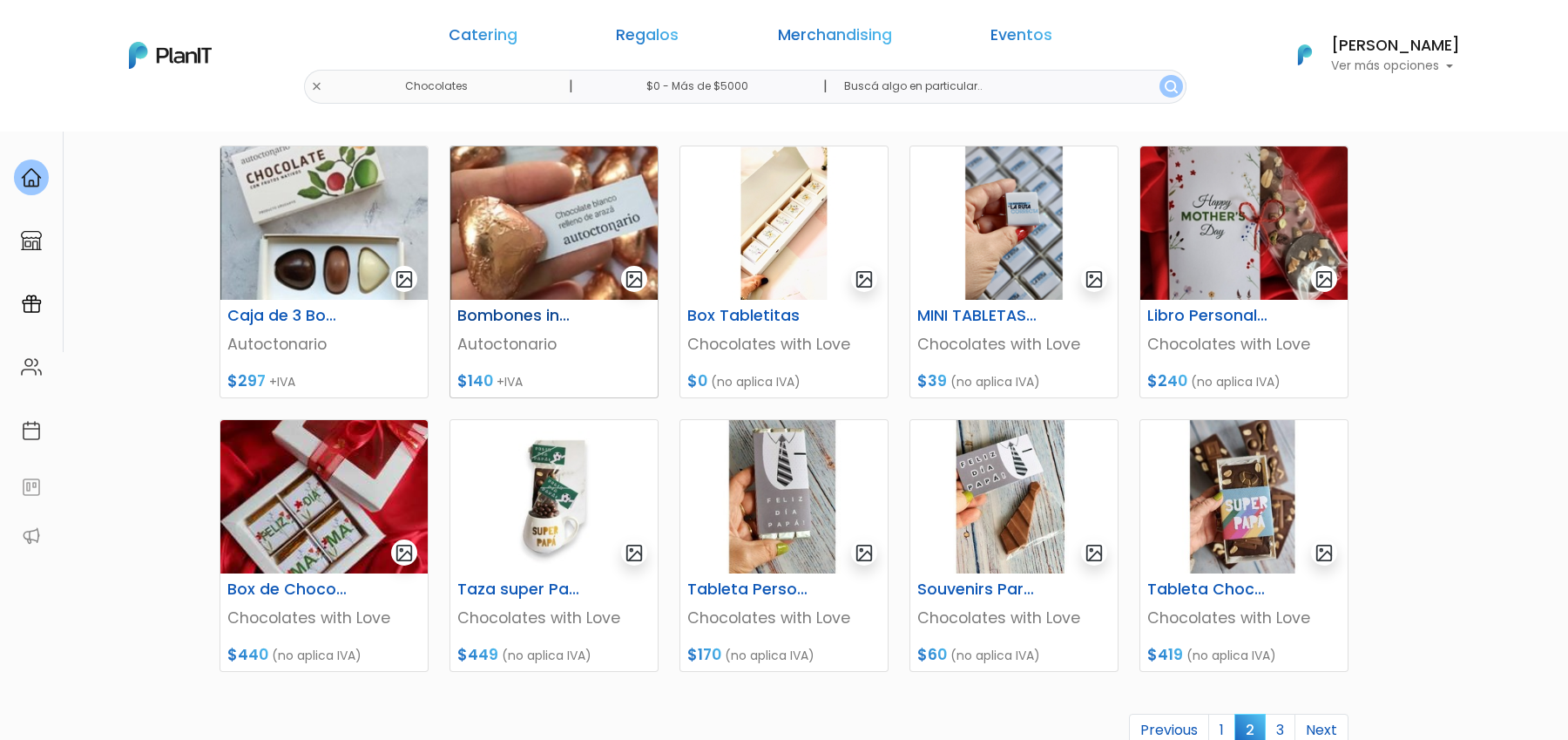
scroll to position [523, 0]
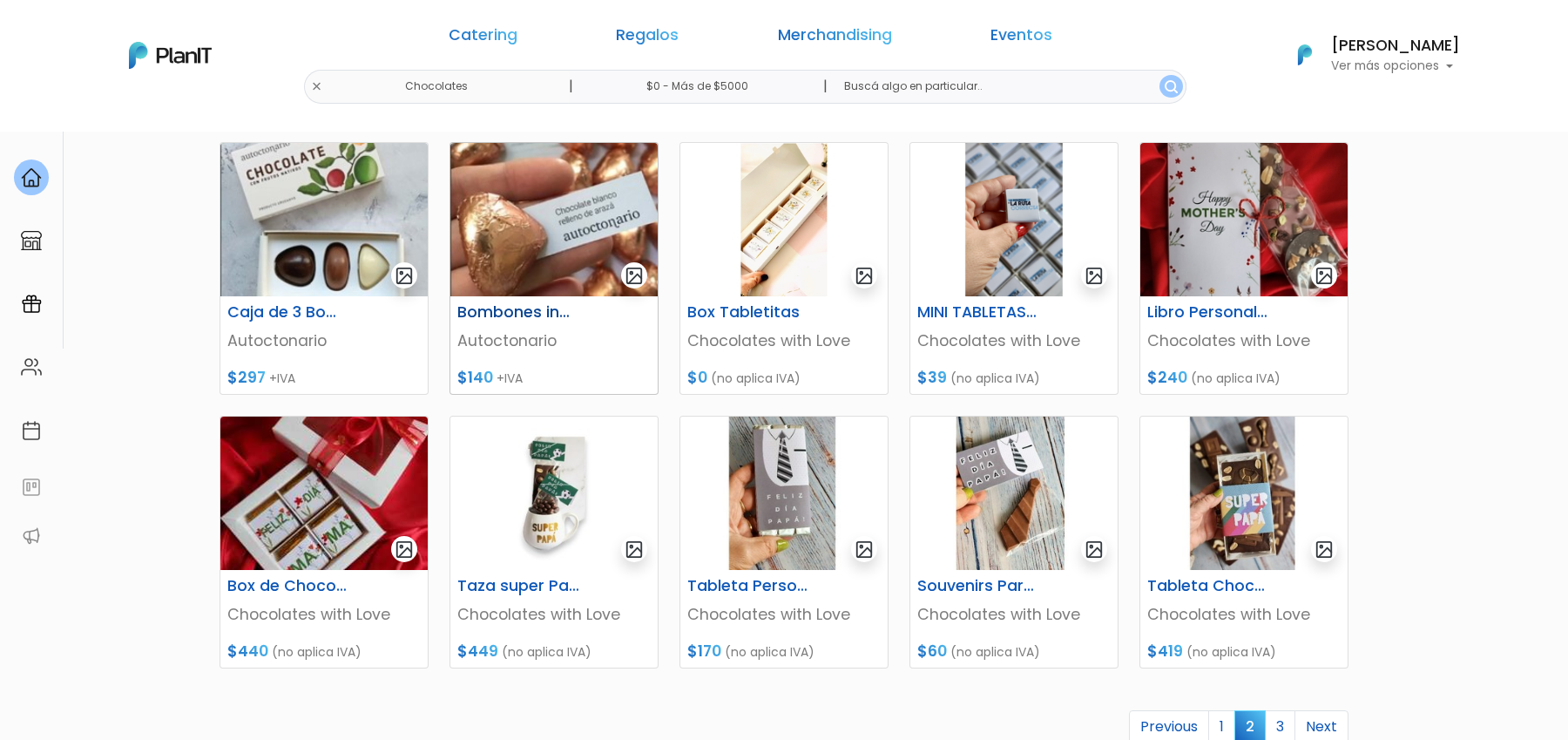
click at [561, 241] on img at bounding box center [553, 219] width 208 height 153
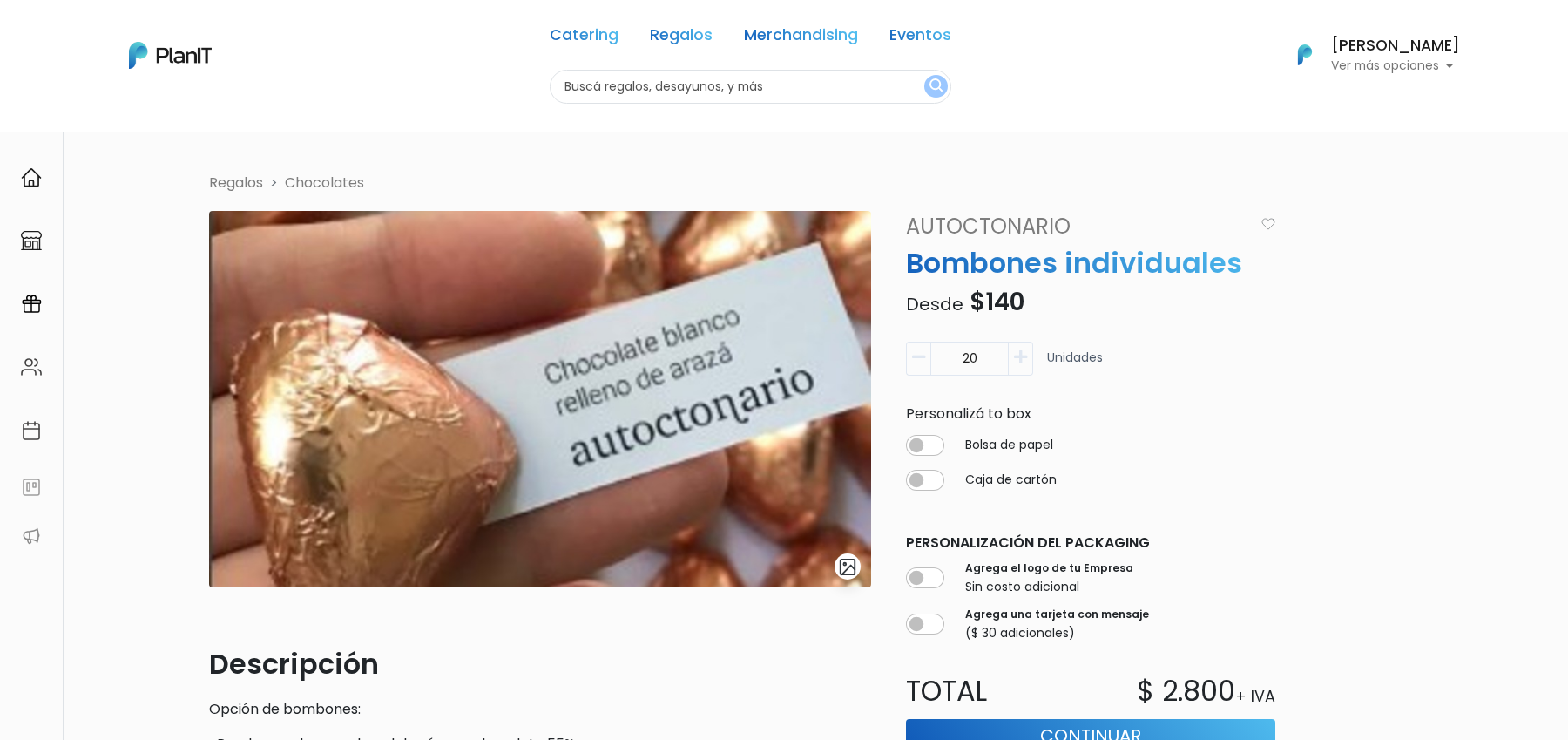
click at [850, 571] on img "submit" at bounding box center [847, 567] width 20 height 20
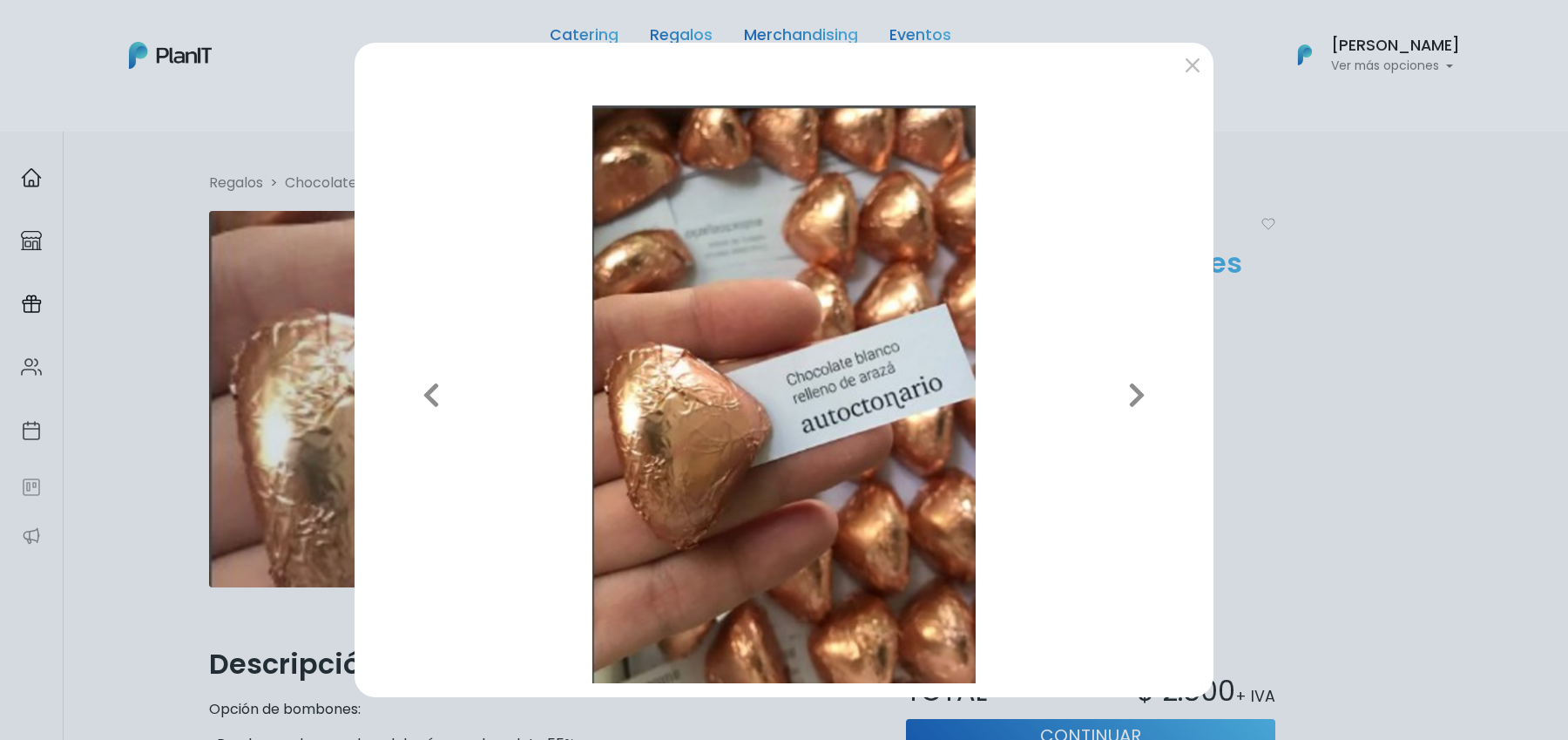
click at [1311, 356] on div "Previous Next" at bounding box center [784, 370] width 1568 height 740
click at [1196, 57] on button "submit" at bounding box center [1192, 64] width 28 height 28
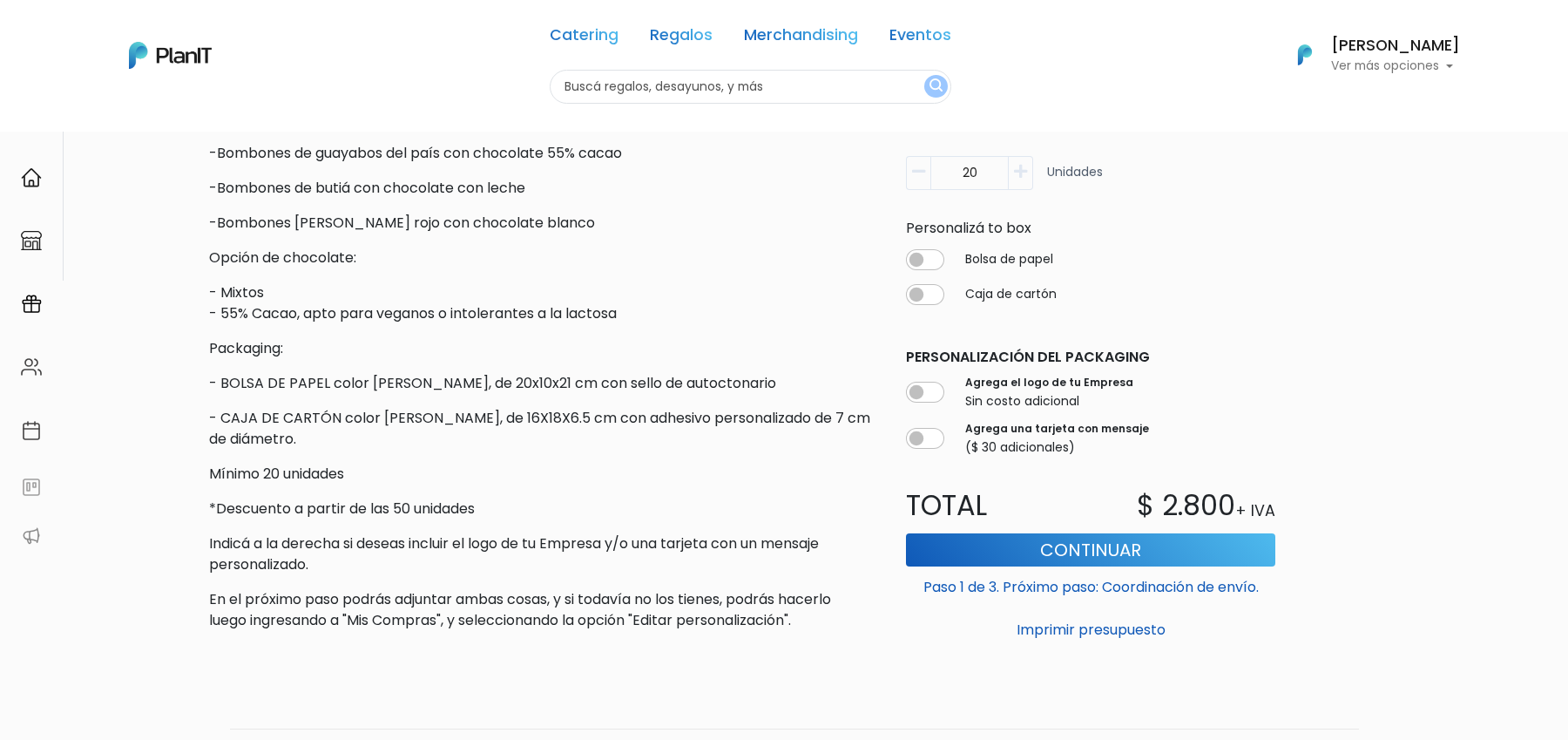
scroll to position [683, 0]
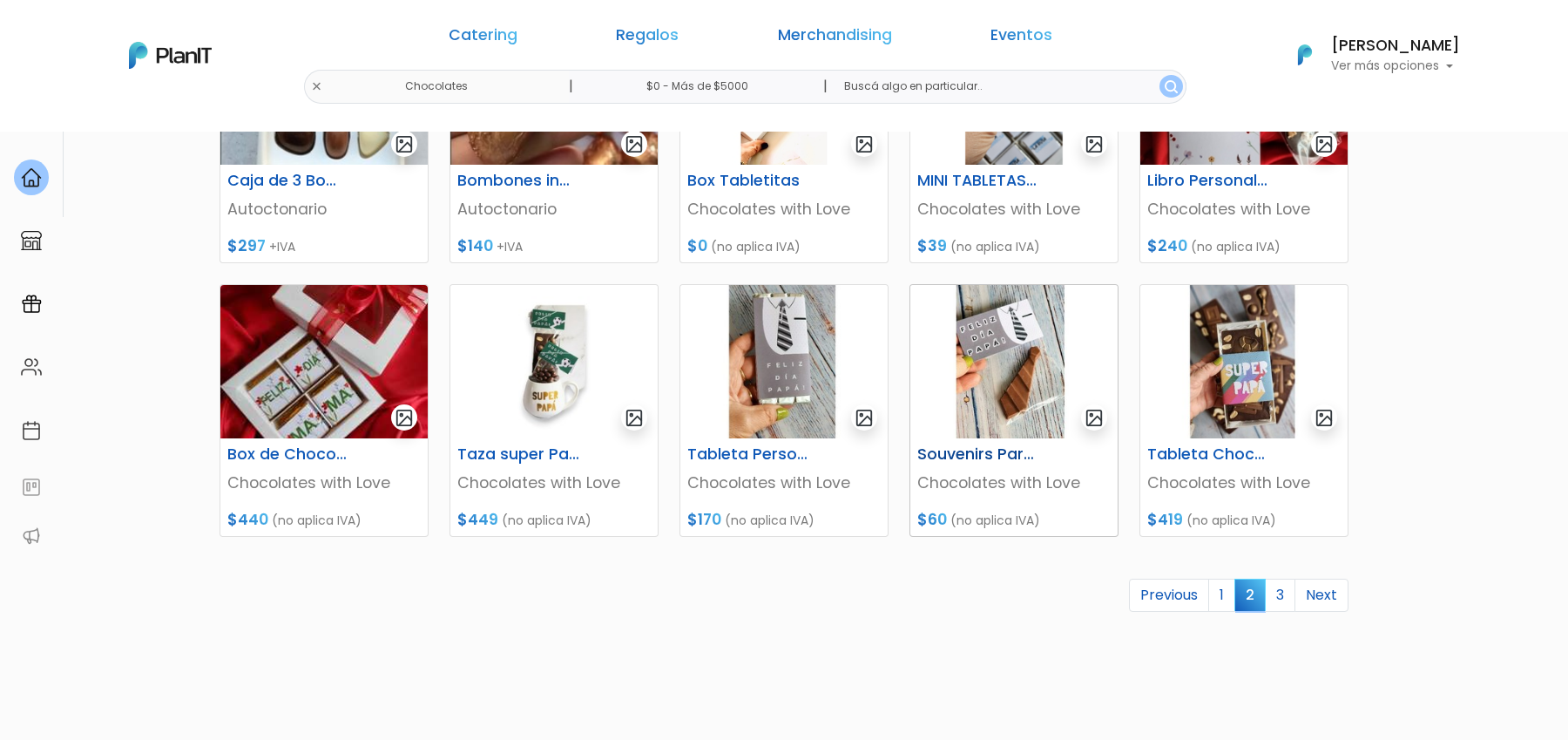
scroll to position [708, 0]
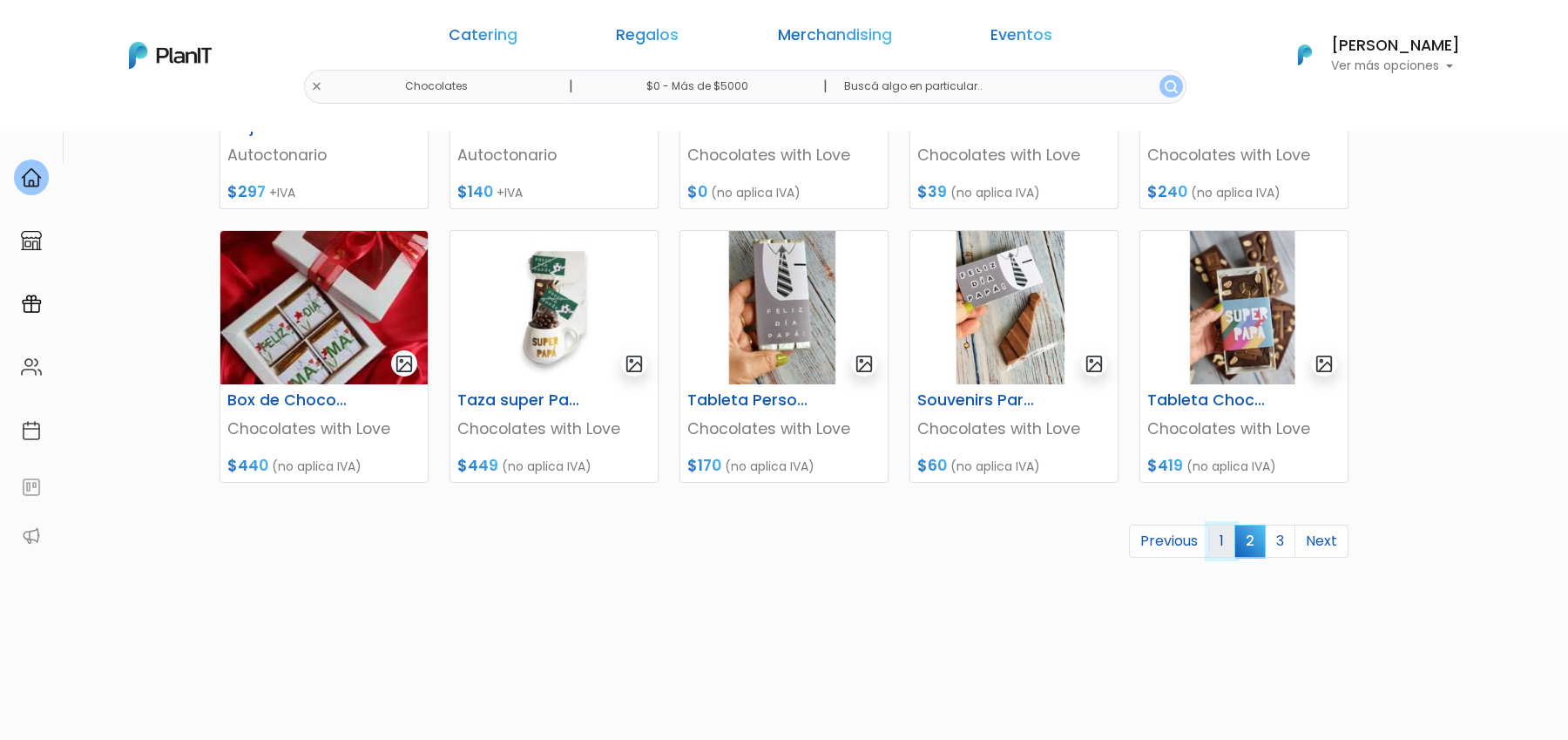
click at [1230, 543] on link "1" at bounding box center [1221, 541] width 27 height 34
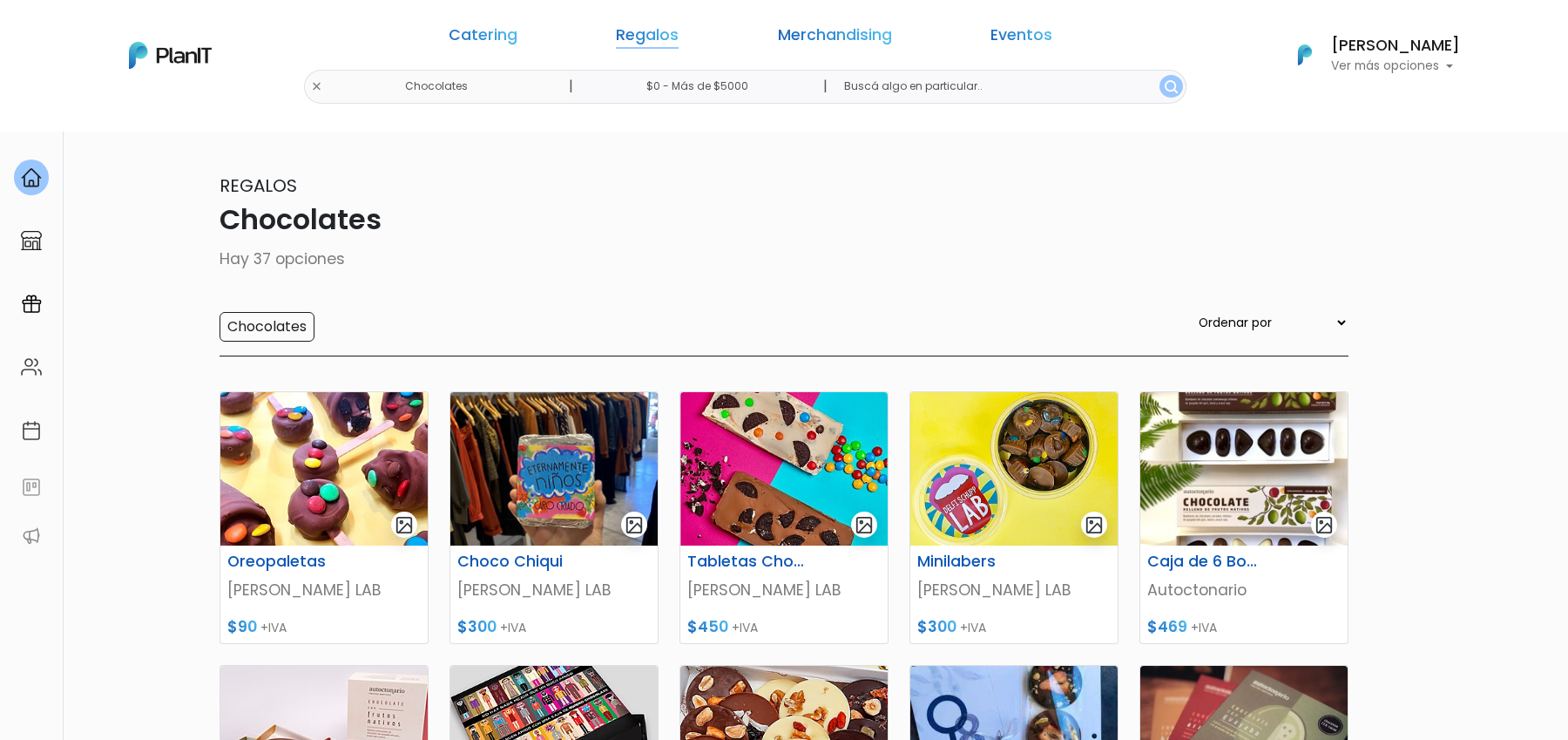
click at [666, 39] on link "Regalos" at bounding box center [647, 38] width 63 height 21
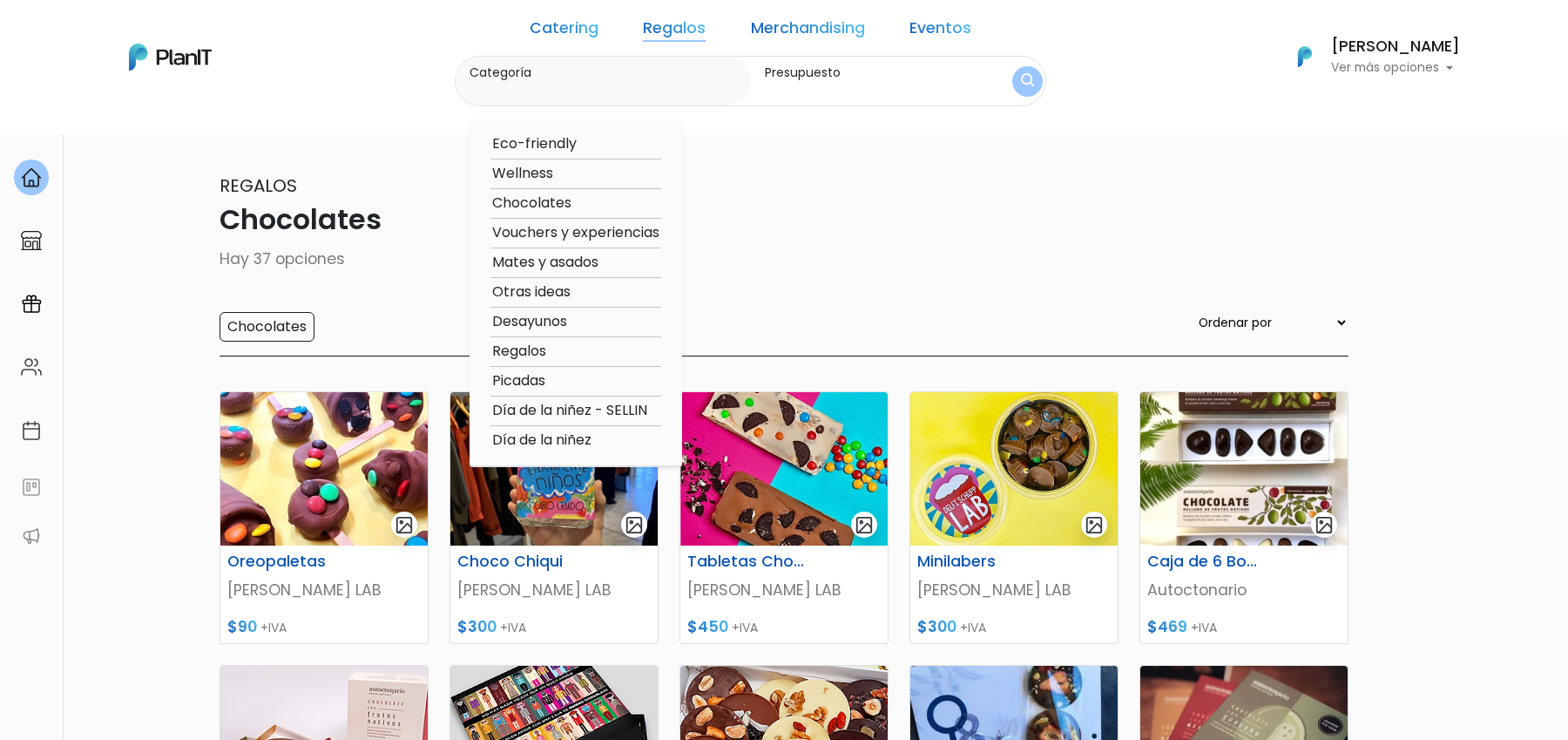
click at [645, 233] on option "Vouchers y experiencias" at bounding box center [575, 233] width 170 height 22
type input "Vouchers y experiencias"
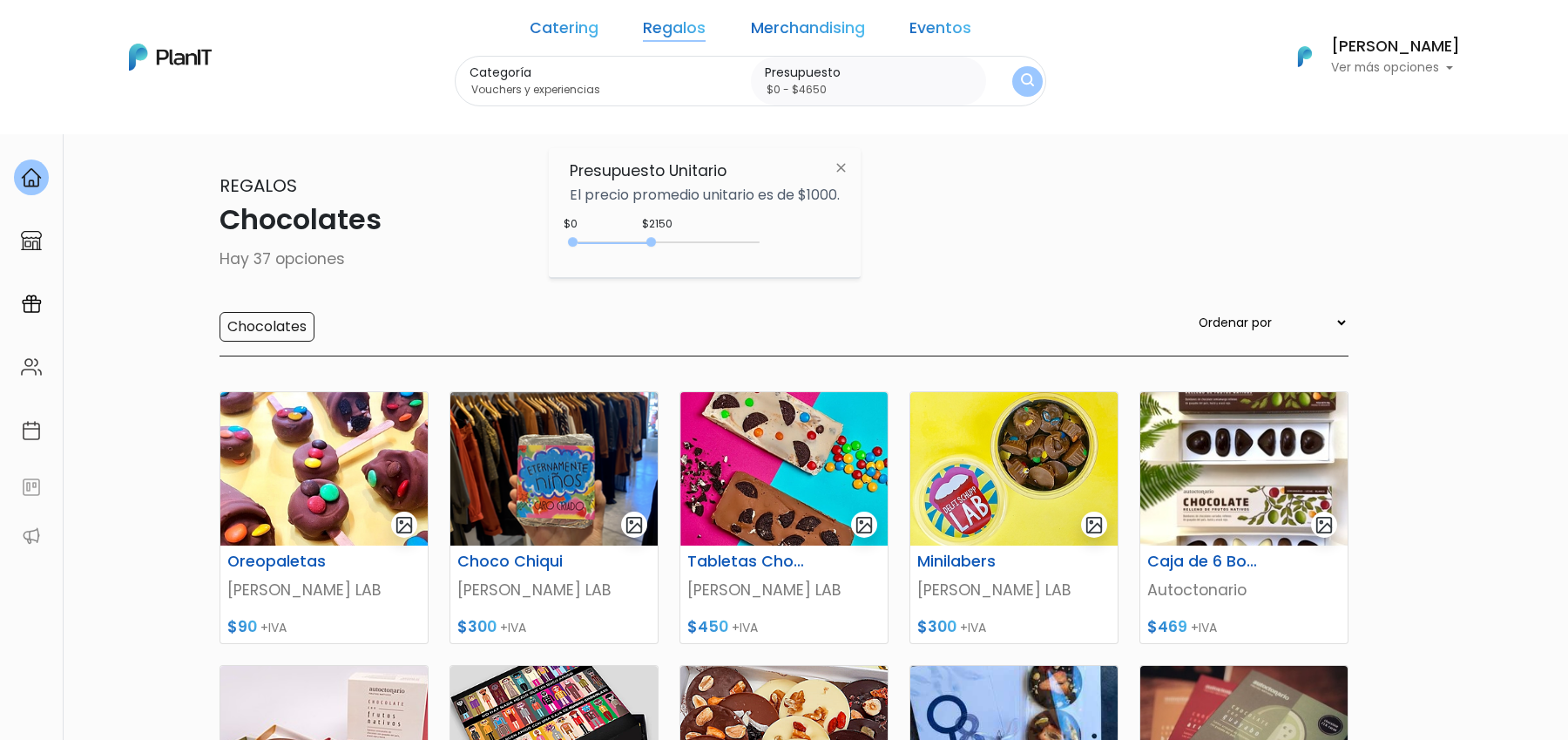
type input "$0 - Más de $5000"
drag, startPoint x: 607, startPoint y: 243, endPoint x: 760, endPoint y: 247, distance: 153.1
click at [760, 247] on div "$2150 $0 0 : 2150 0 2150 0,5000" at bounding box center [705, 245] width 270 height 34
click at [1020, 83] on img "submit" at bounding box center [1027, 81] width 14 height 17
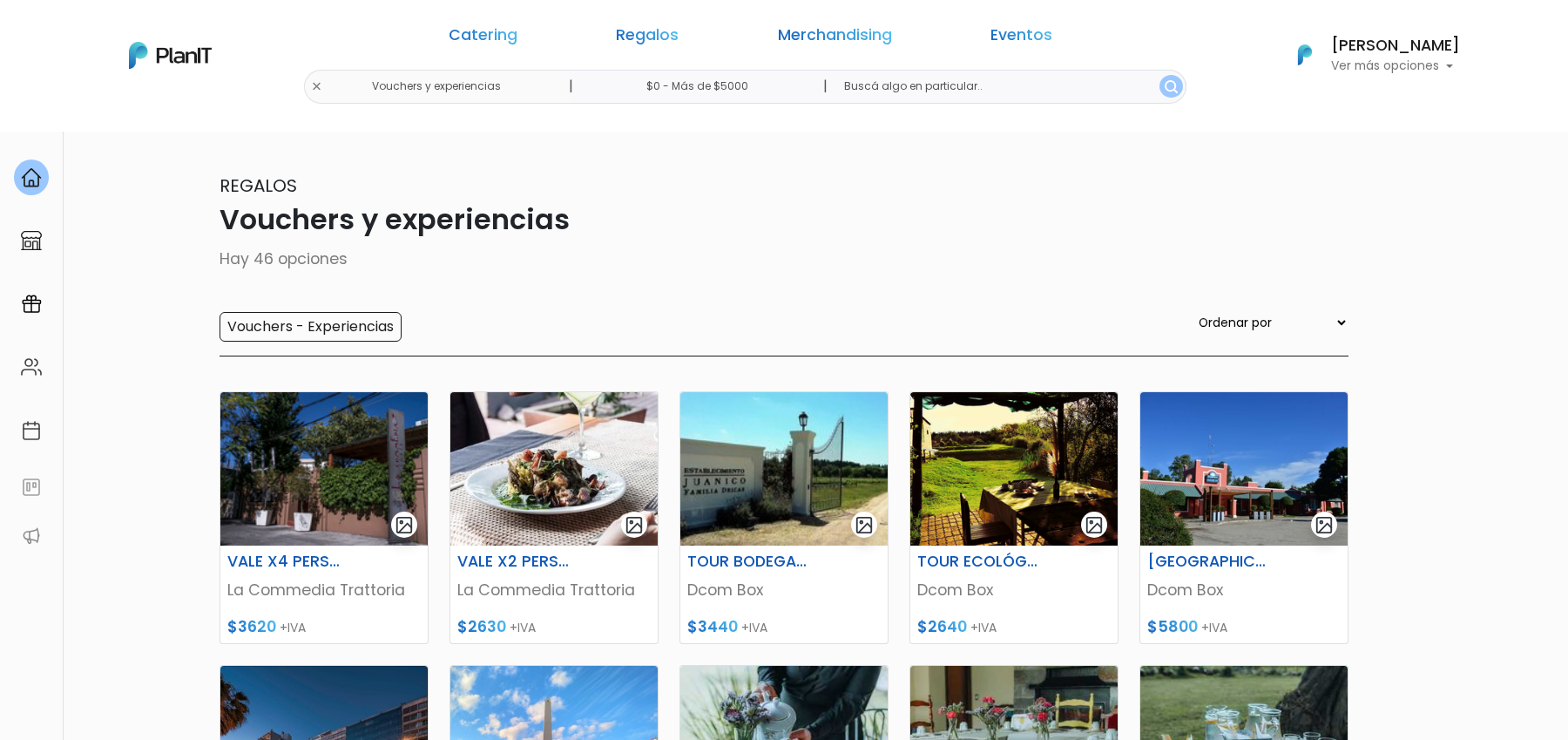
click at [226, 222] on p "Vouchers y experiencias" at bounding box center [783, 219] width 1129 height 42
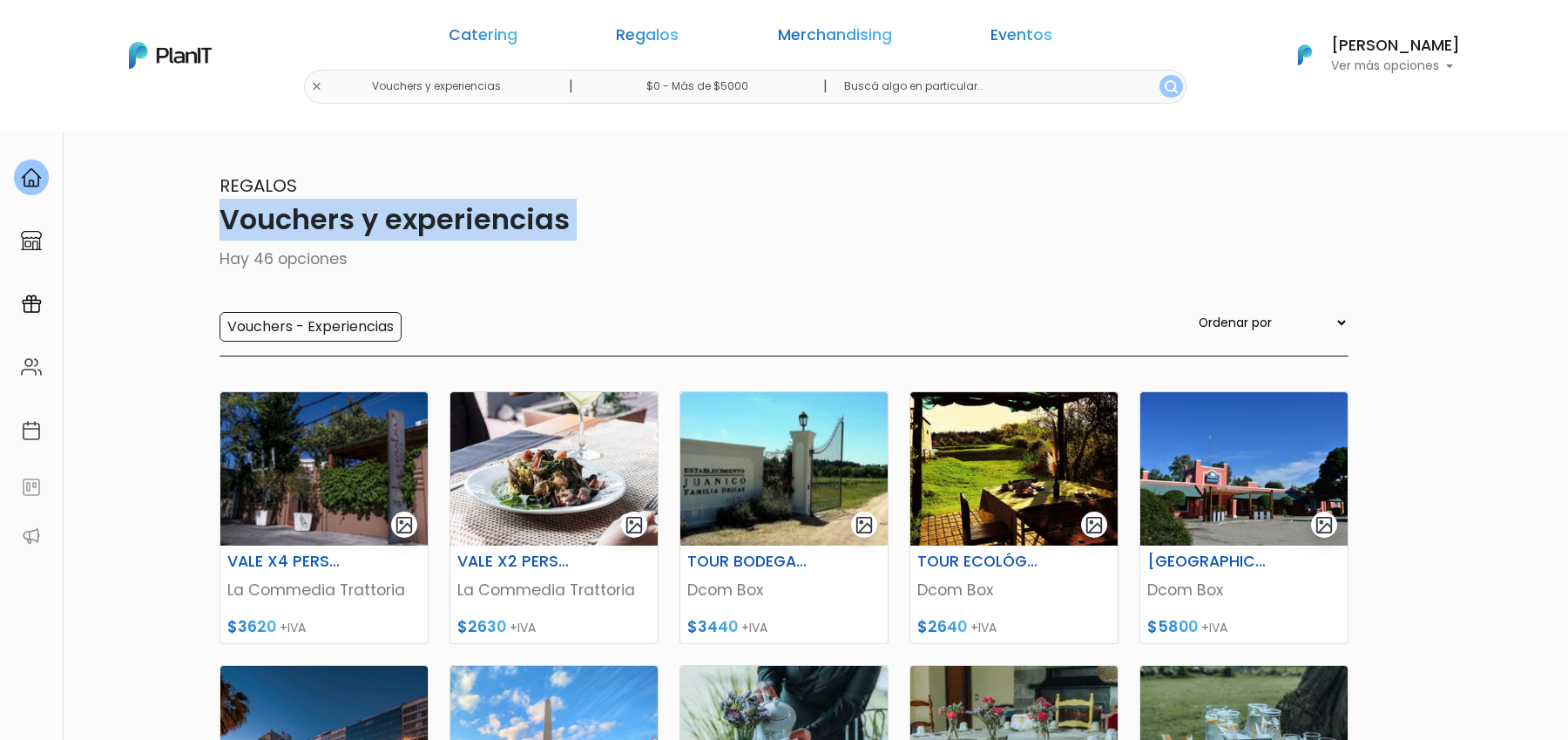
click at [226, 222] on p "Vouchers y experiencias" at bounding box center [783, 219] width 1129 height 42
copy div "Vouchers y experiencias"
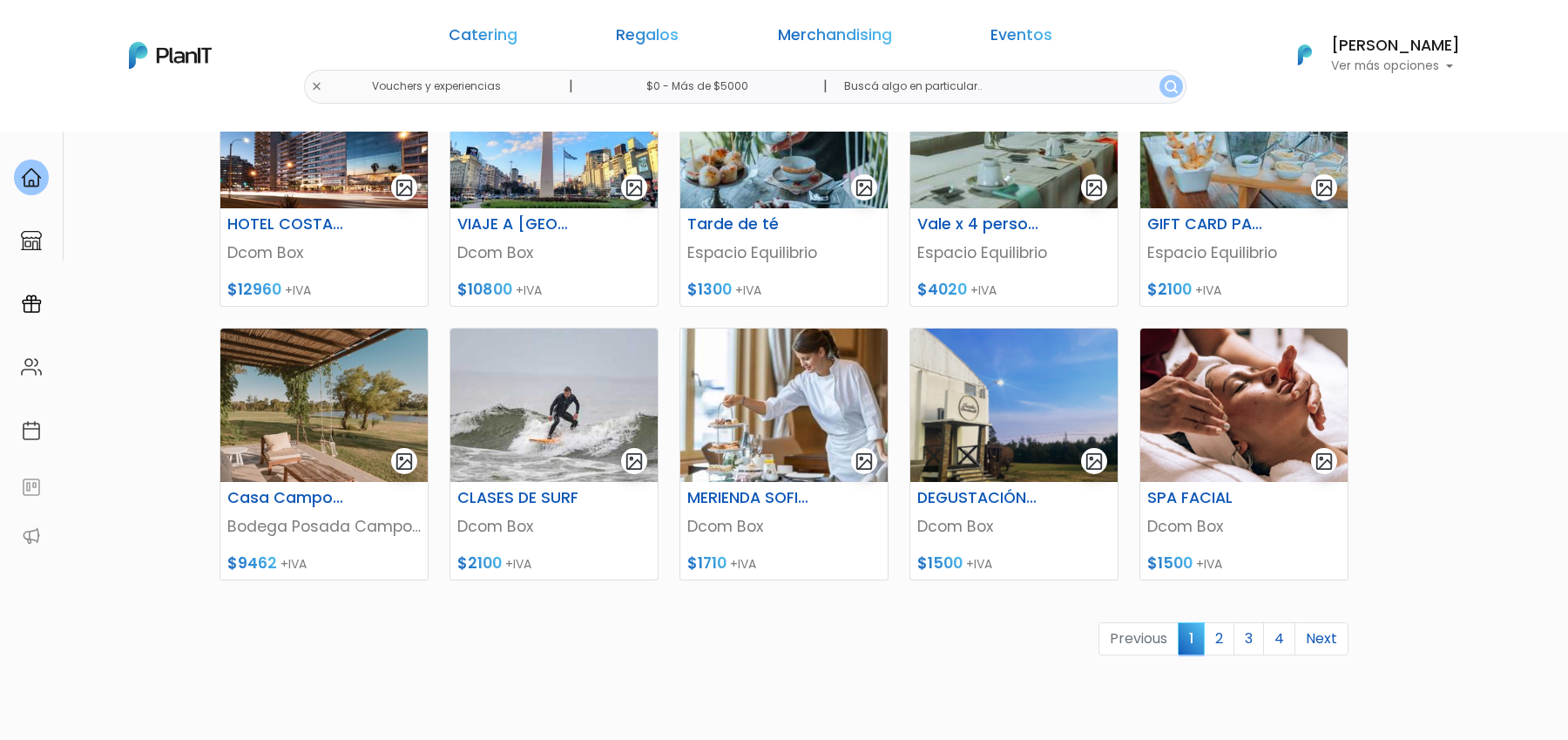
scroll to position [615, 0]
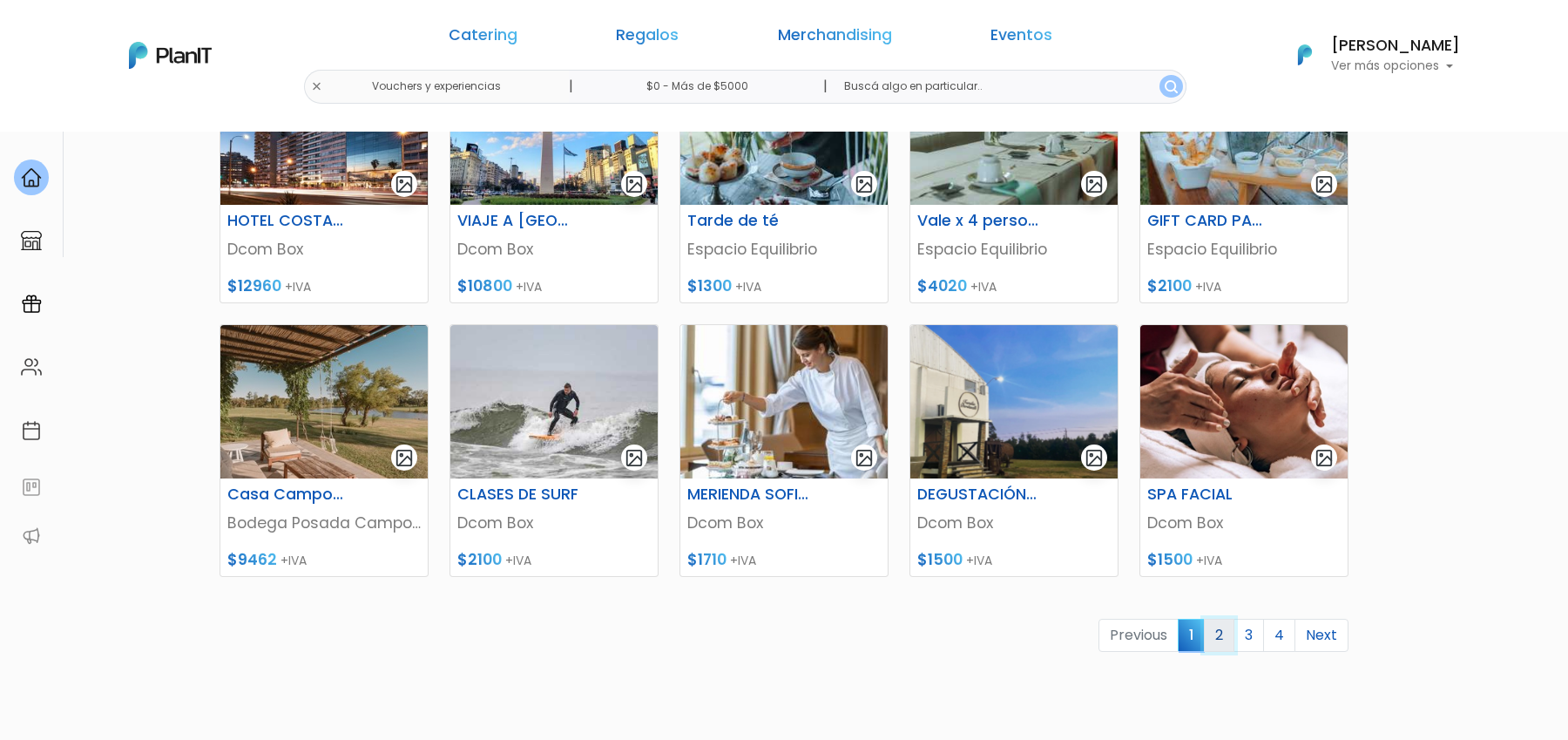
click at [1225, 641] on link "2" at bounding box center [1220, 635] width 31 height 34
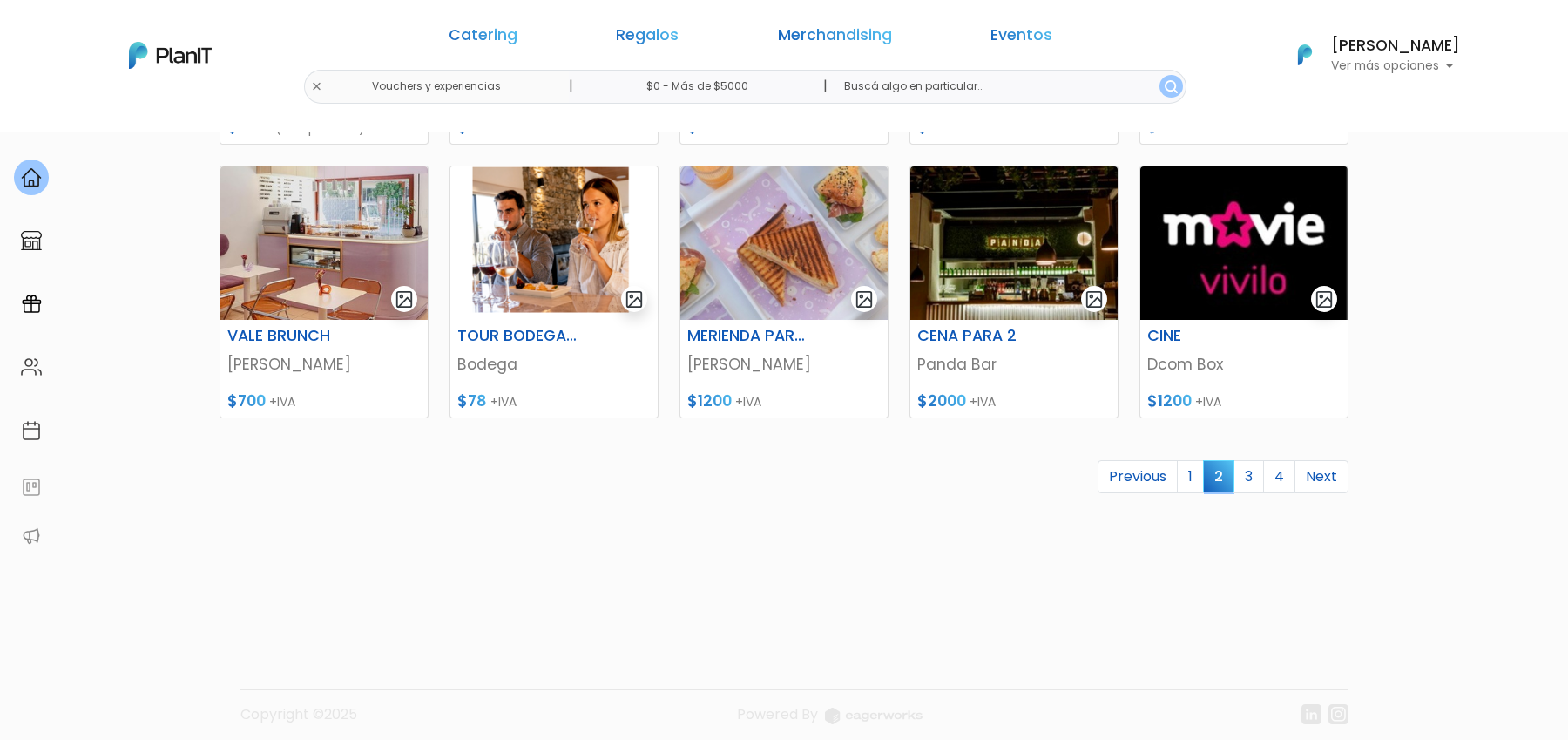
scroll to position [783, 0]
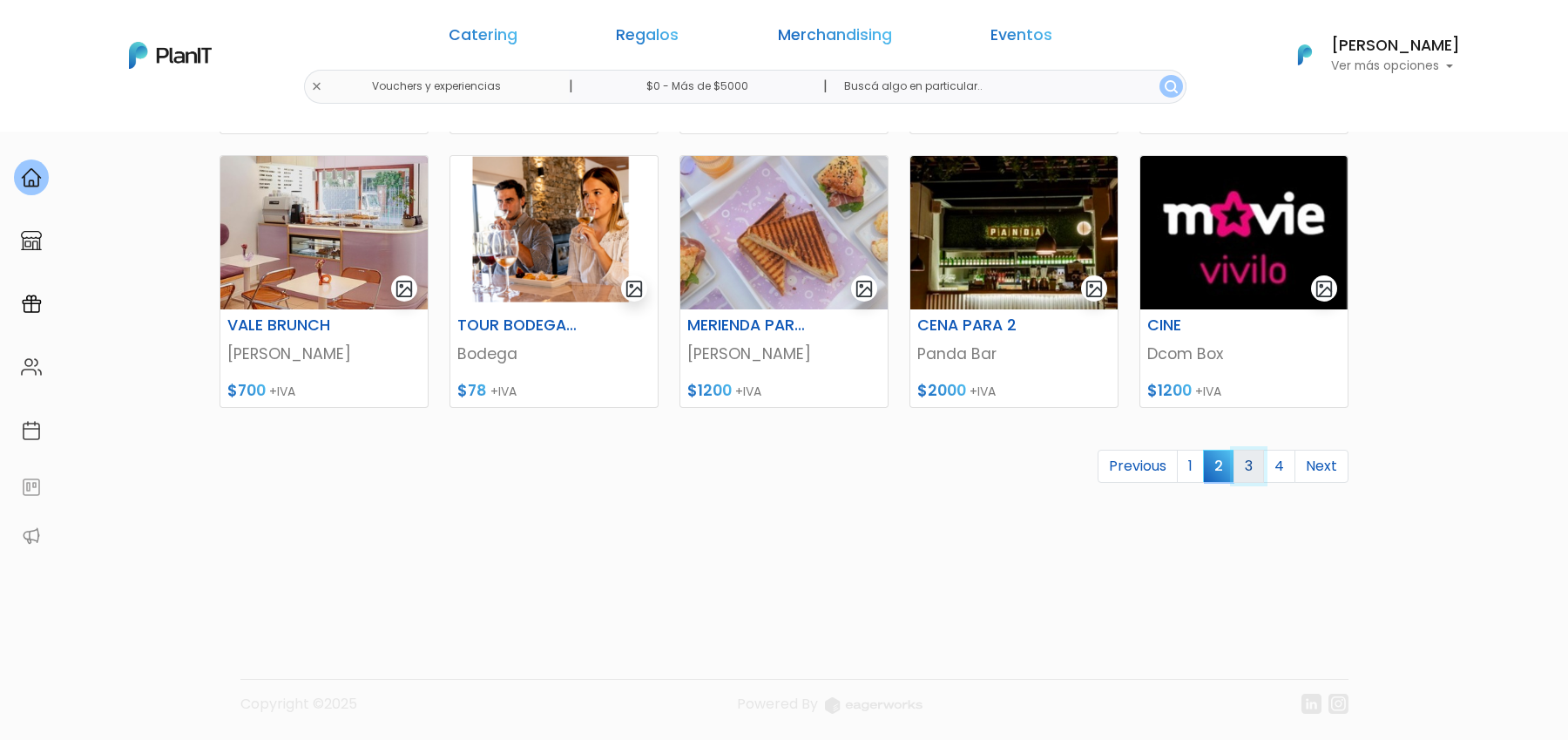
click at [1258, 465] on link "3" at bounding box center [1249, 466] width 31 height 34
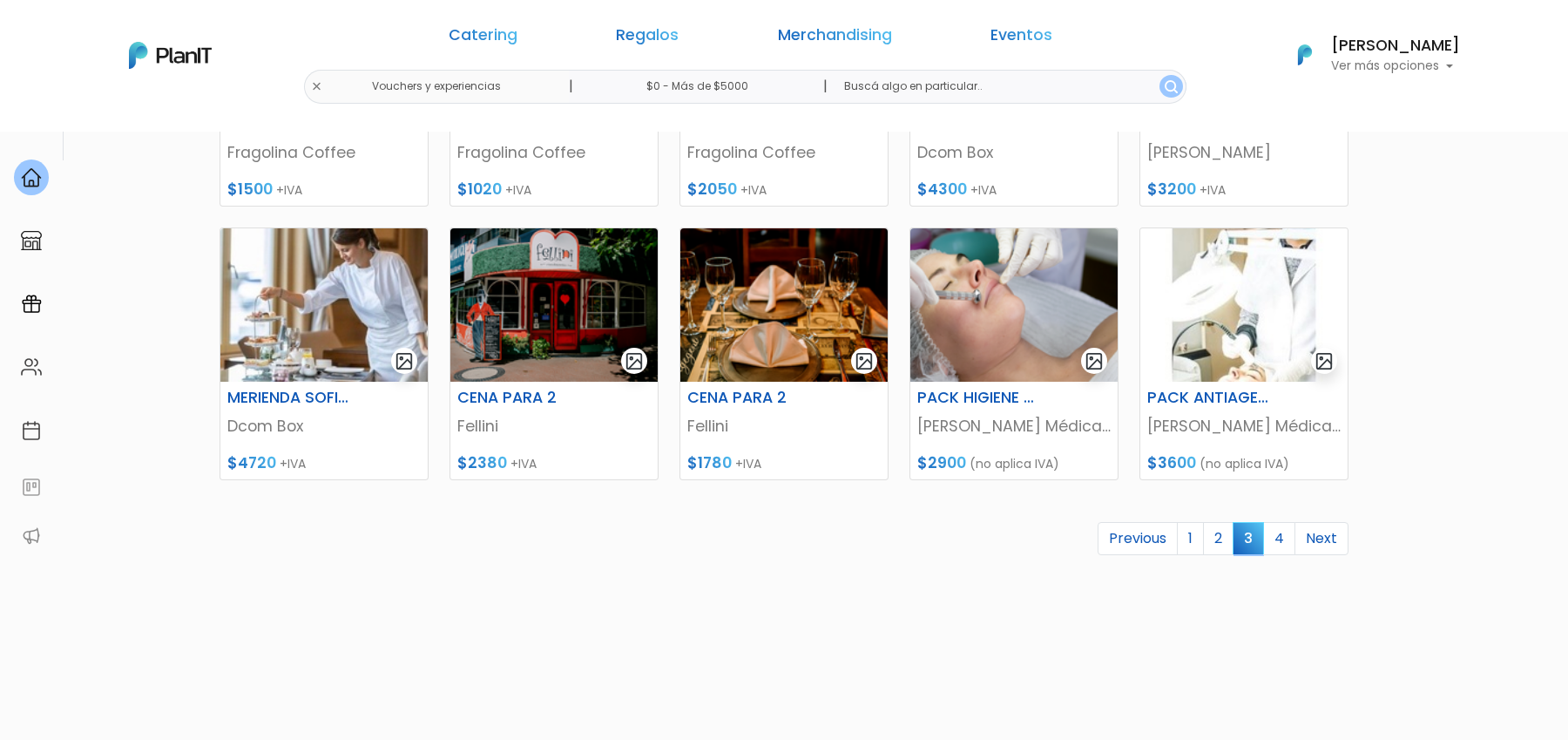
scroll to position [712, 0]
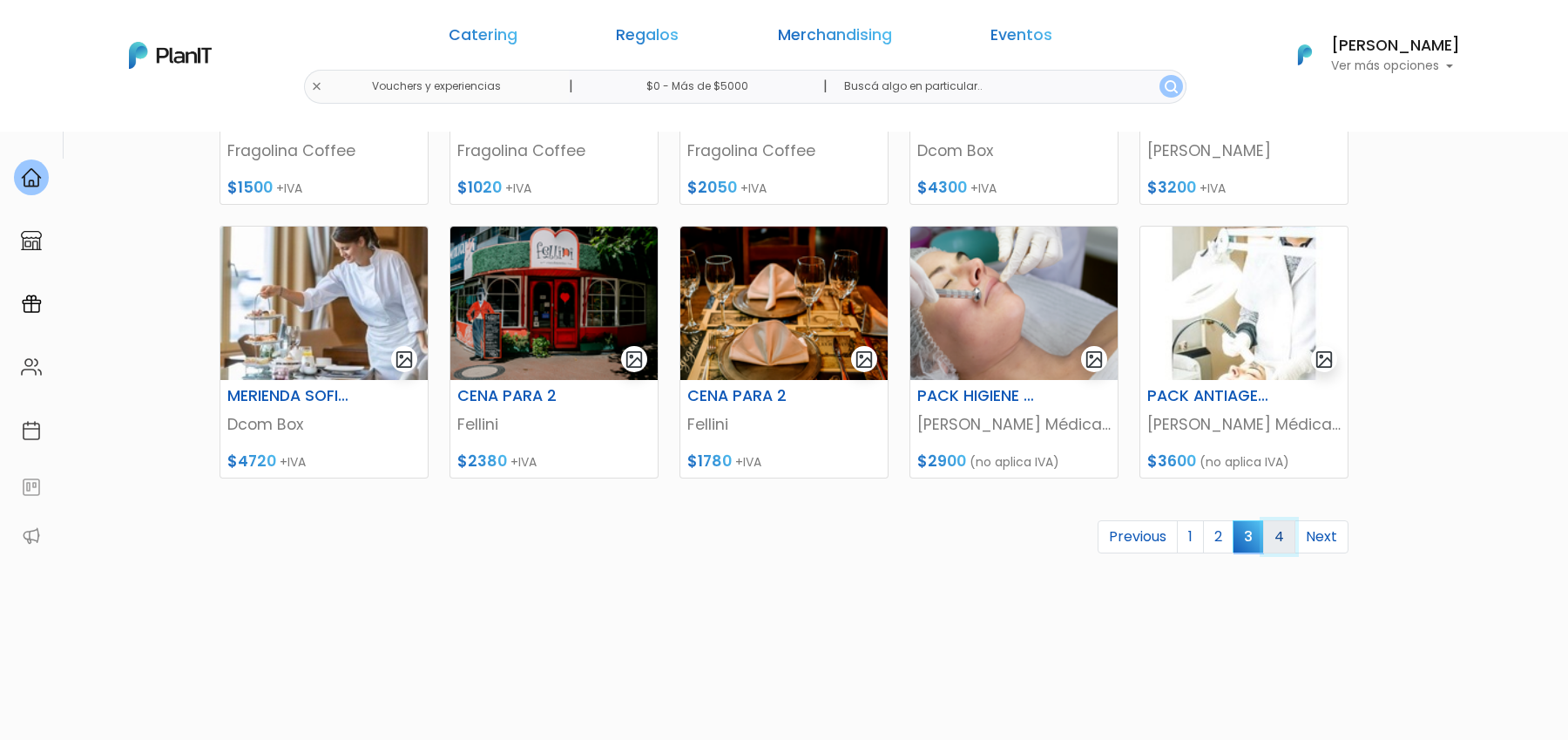
click at [1288, 535] on link "4" at bounding box center [1280, 536] width 33 height 34
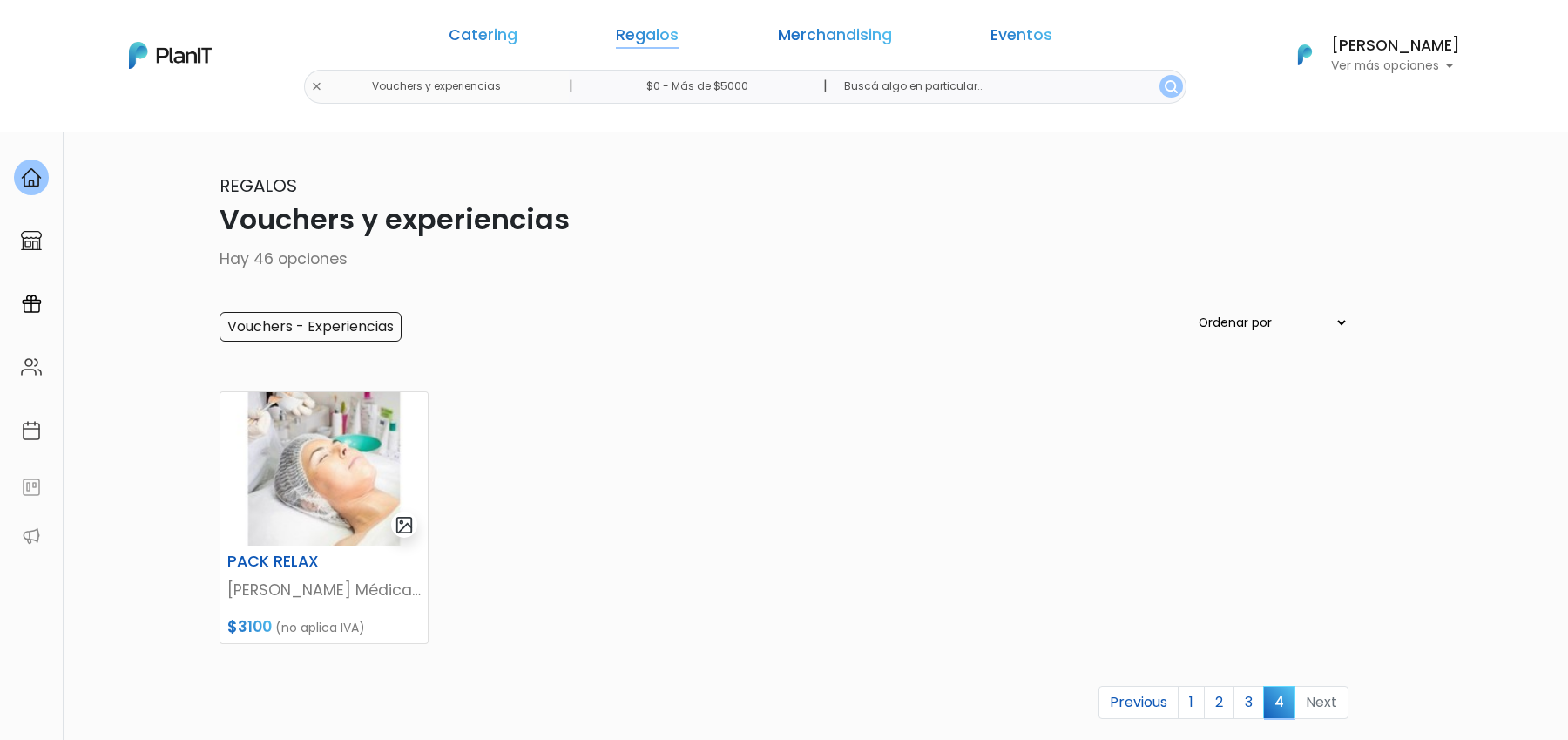
click at [678, 37] on link "Regalos" at bounding box center [647, 38] width 63 height 21
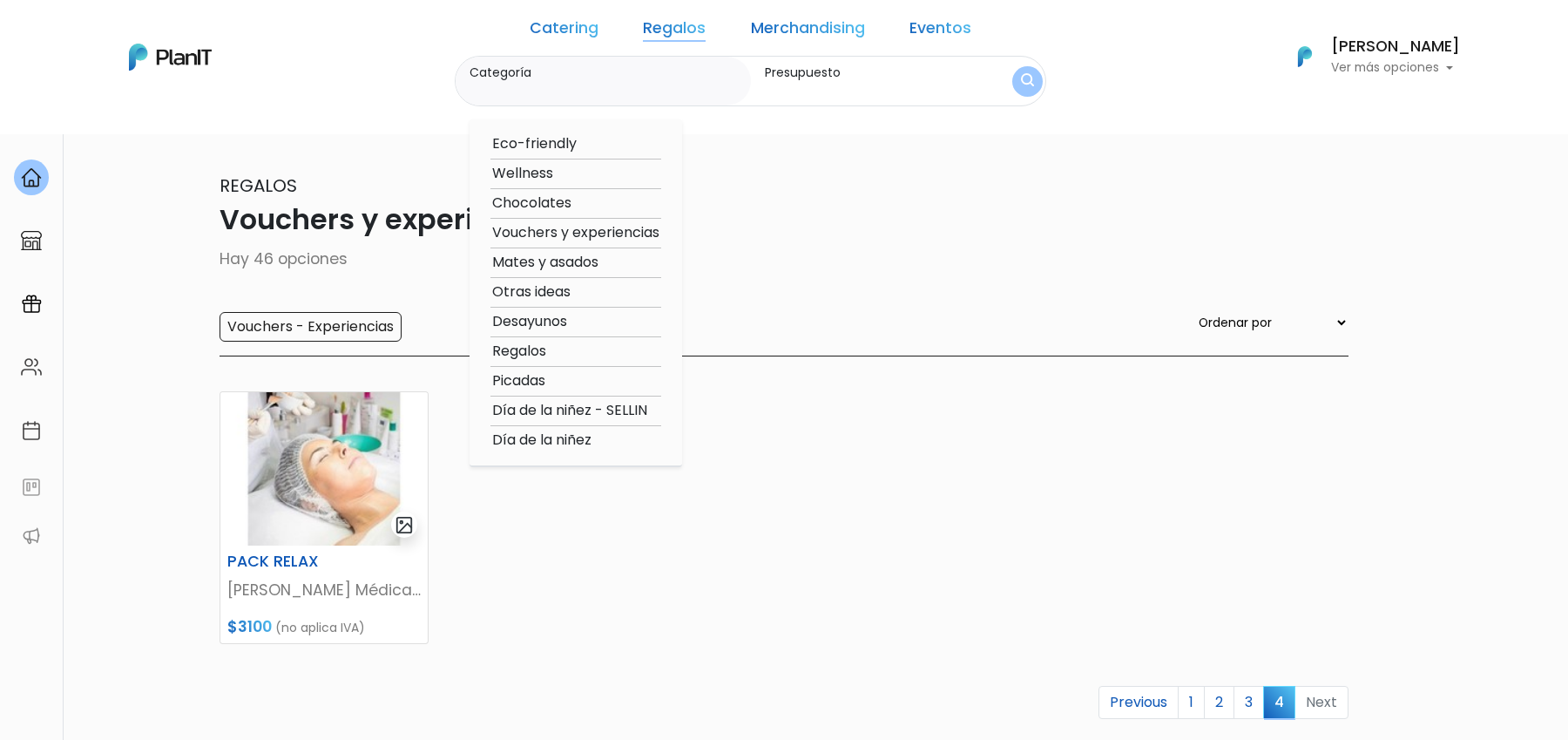
click at [619, 261] on option "Mates y asados" at bounding box center [575, 262] width 170 height 22
type input "Mates y asados"
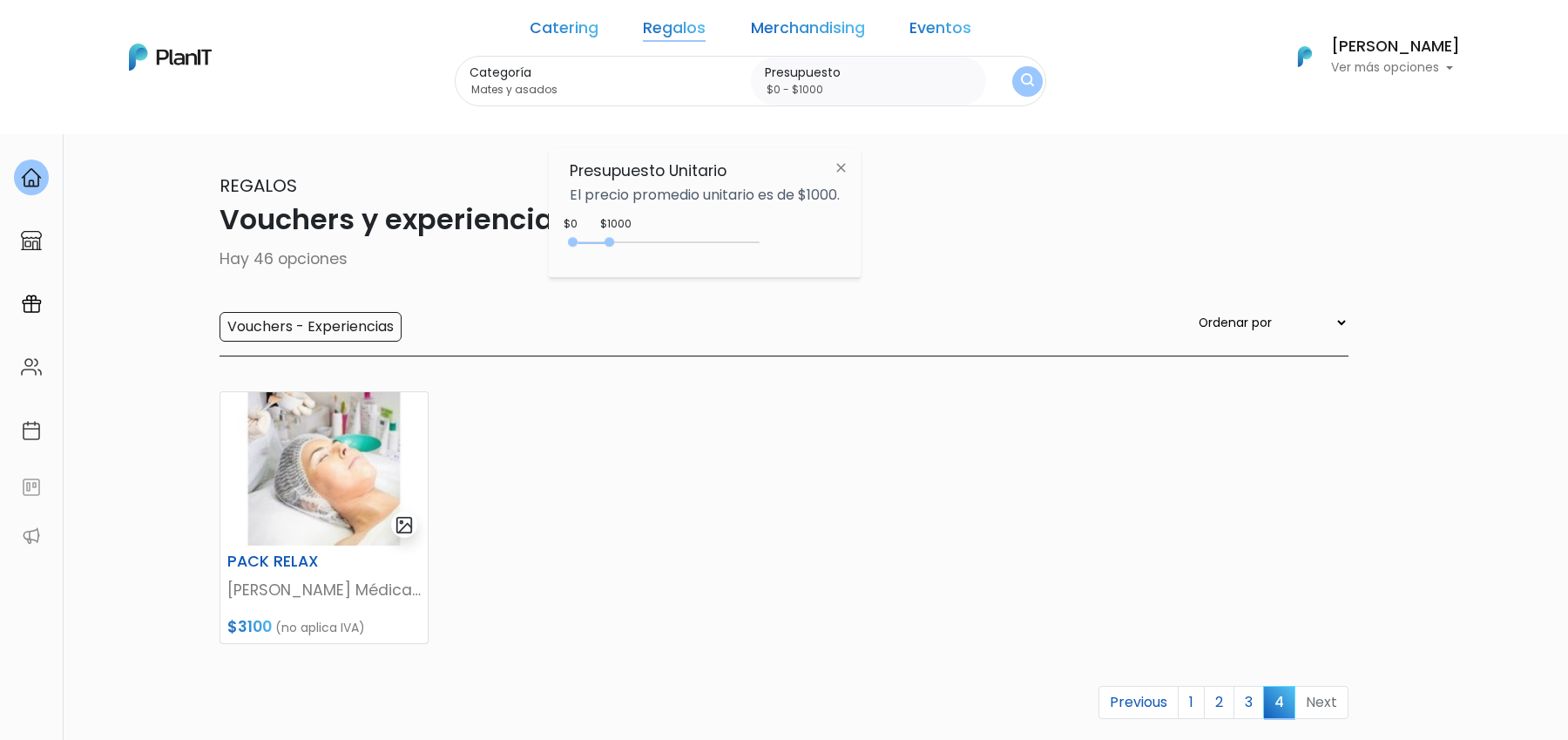
click at [605, 235] on div "0 : 1000 0 1000 0,1000" at bounding box center [667, 246] width 183 height 21
drag, startPoint x: 605, startPoint y: 241, endPoint x: 885, endPoint y: 226, distance: 280.4
click at [885, 226] on body "Catering Regalos Merchandising Eventos Vouchers y experiencias | $0 - Más de $5…" at bounding box center [784, 370] width 1568 height 740
type input "$0 - Más de $5000"
click at [1012, 68] on button "submit" at bounding box center [1027, 80] width 31 height 31
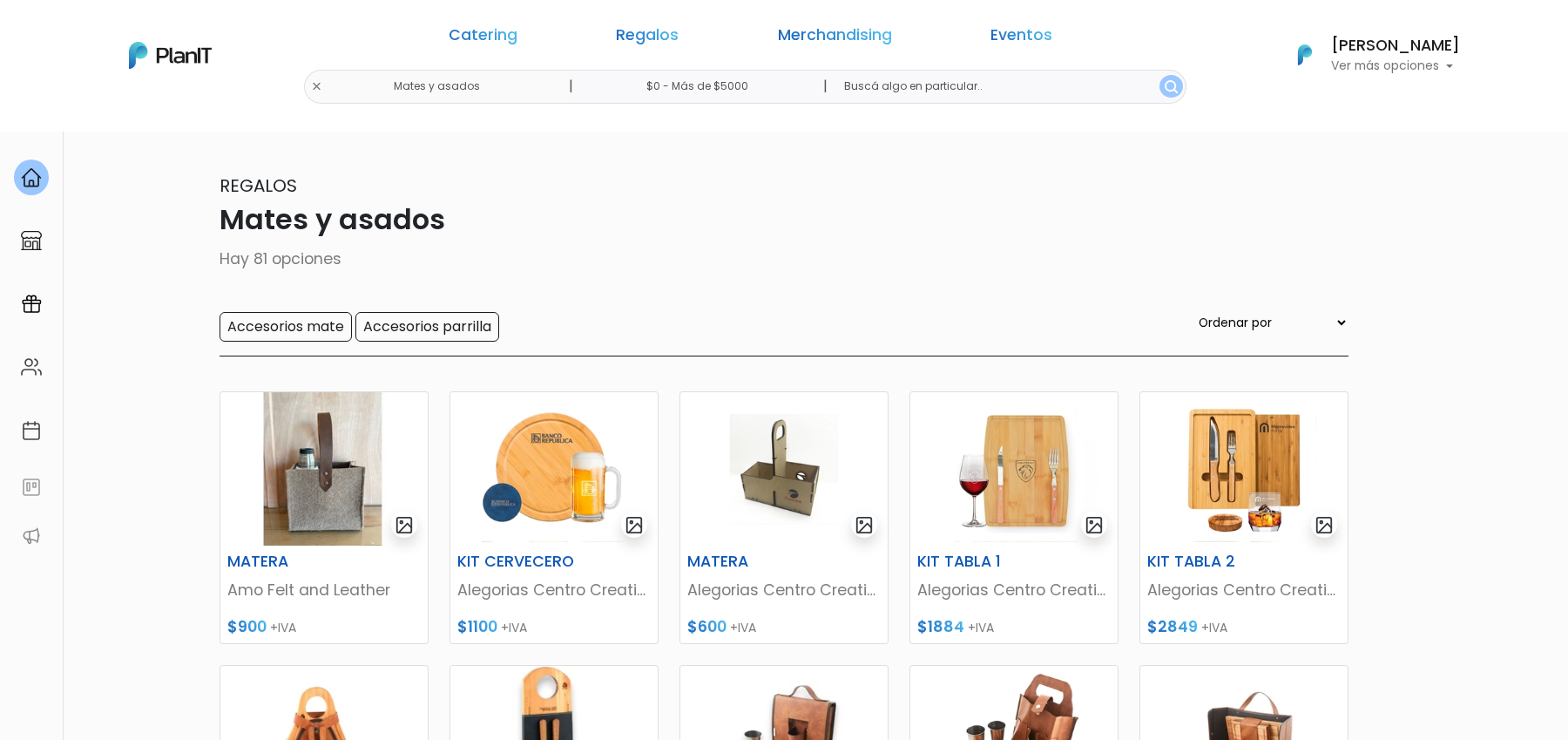
click at [924, 222] on p "Mates y asados" at bounding box center [783, 219] width 1129 height 42
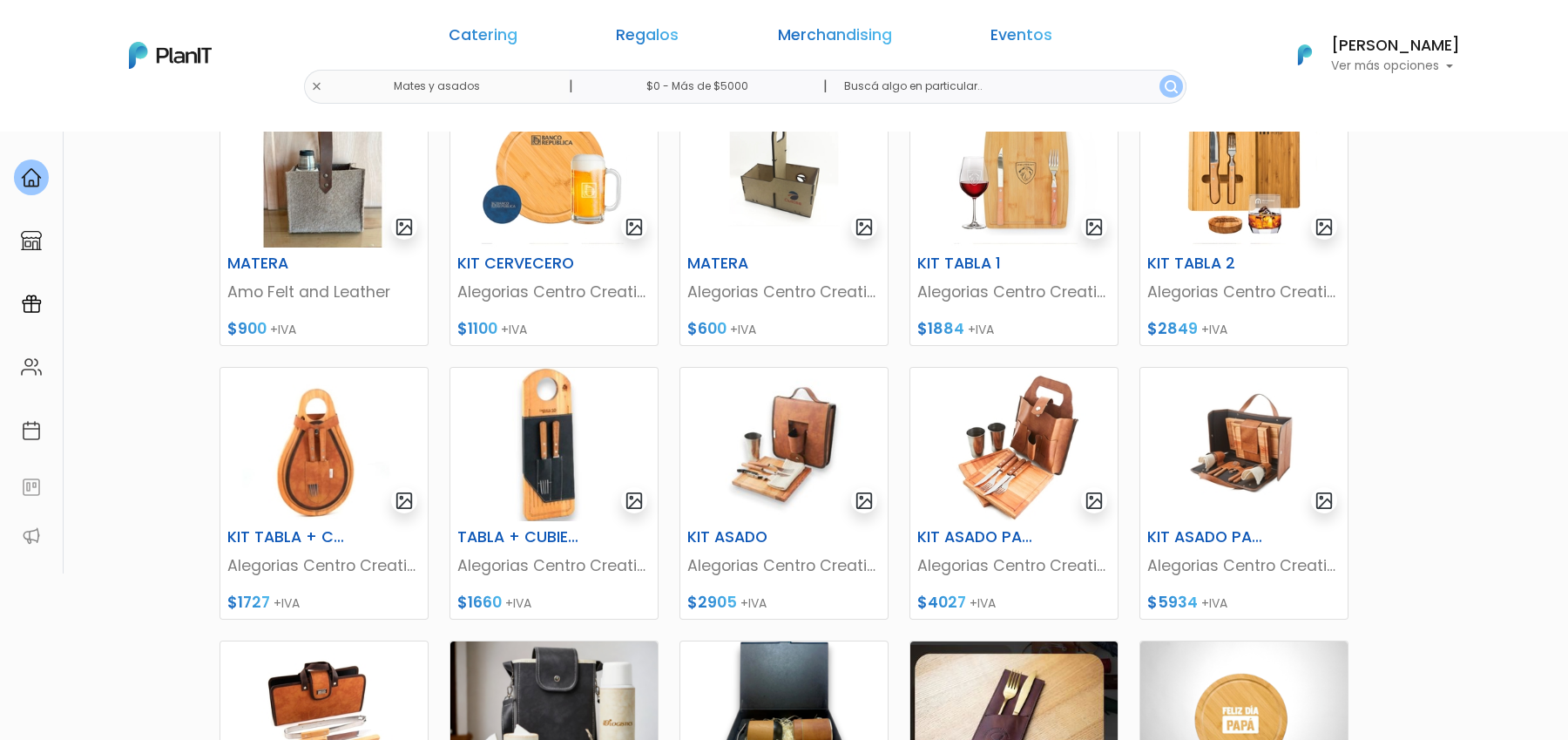
scroll to position [303, 0]
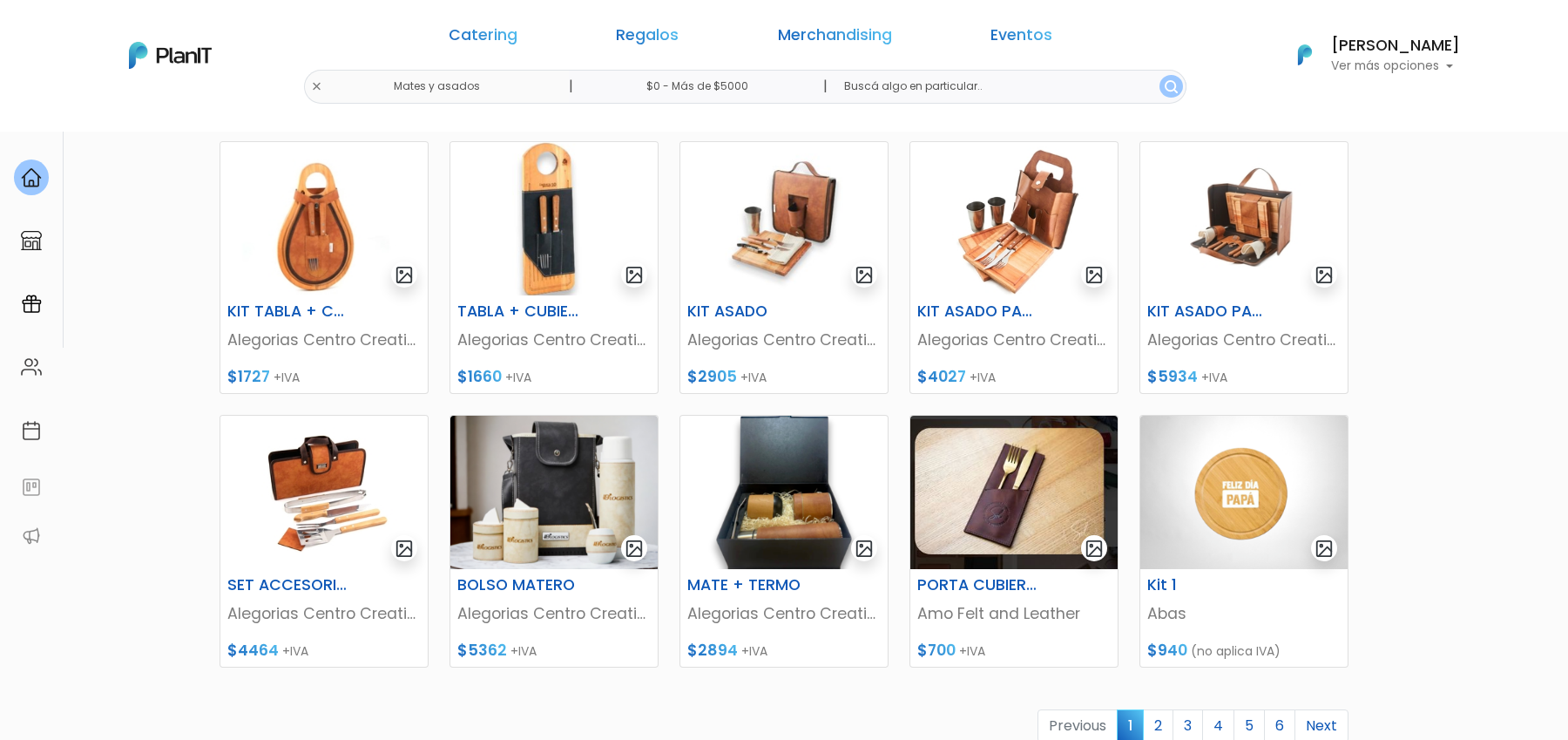
scroll to position [612, 0]
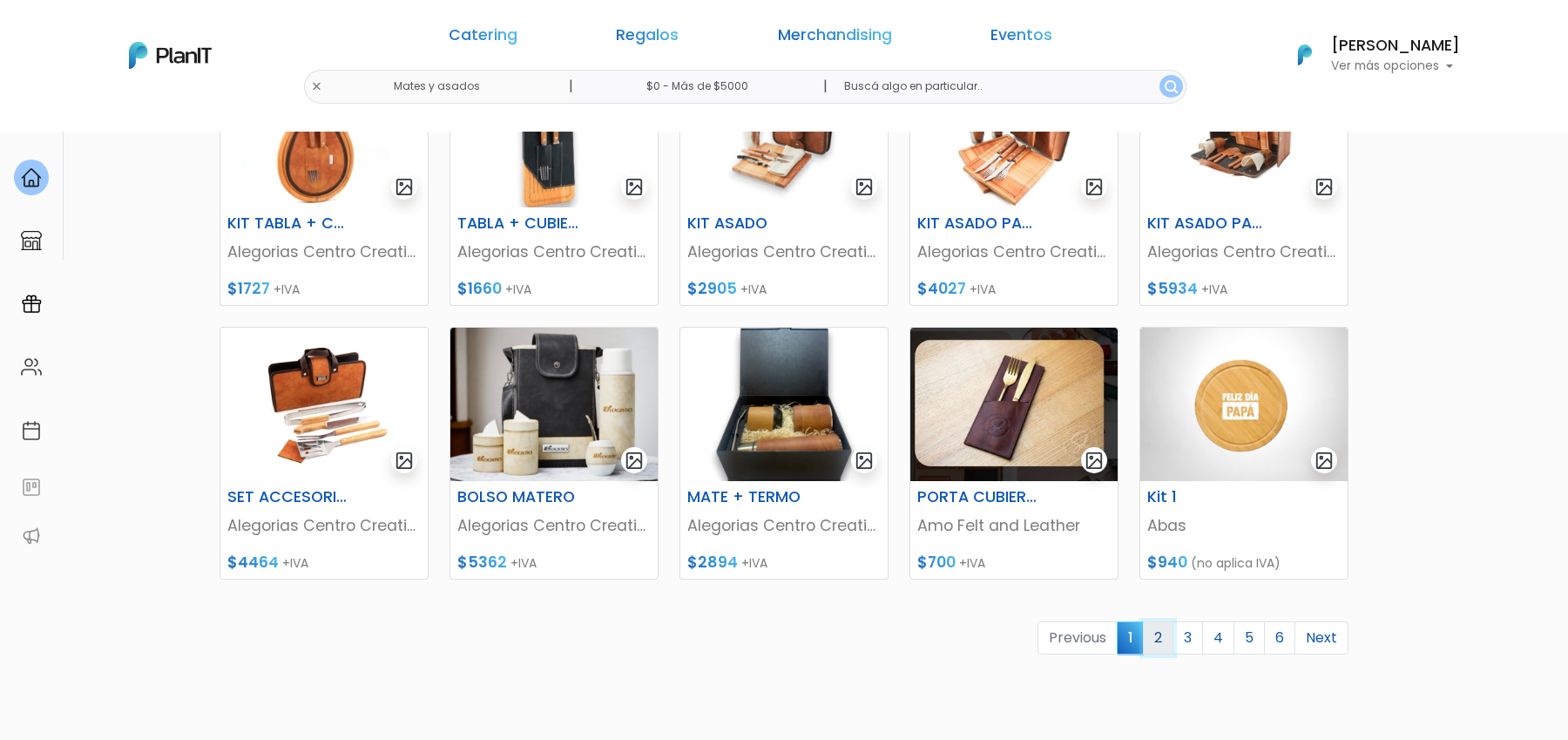
click at [1165, 635] on link "2" at bounding box center [1158, 638] width 31 height 34
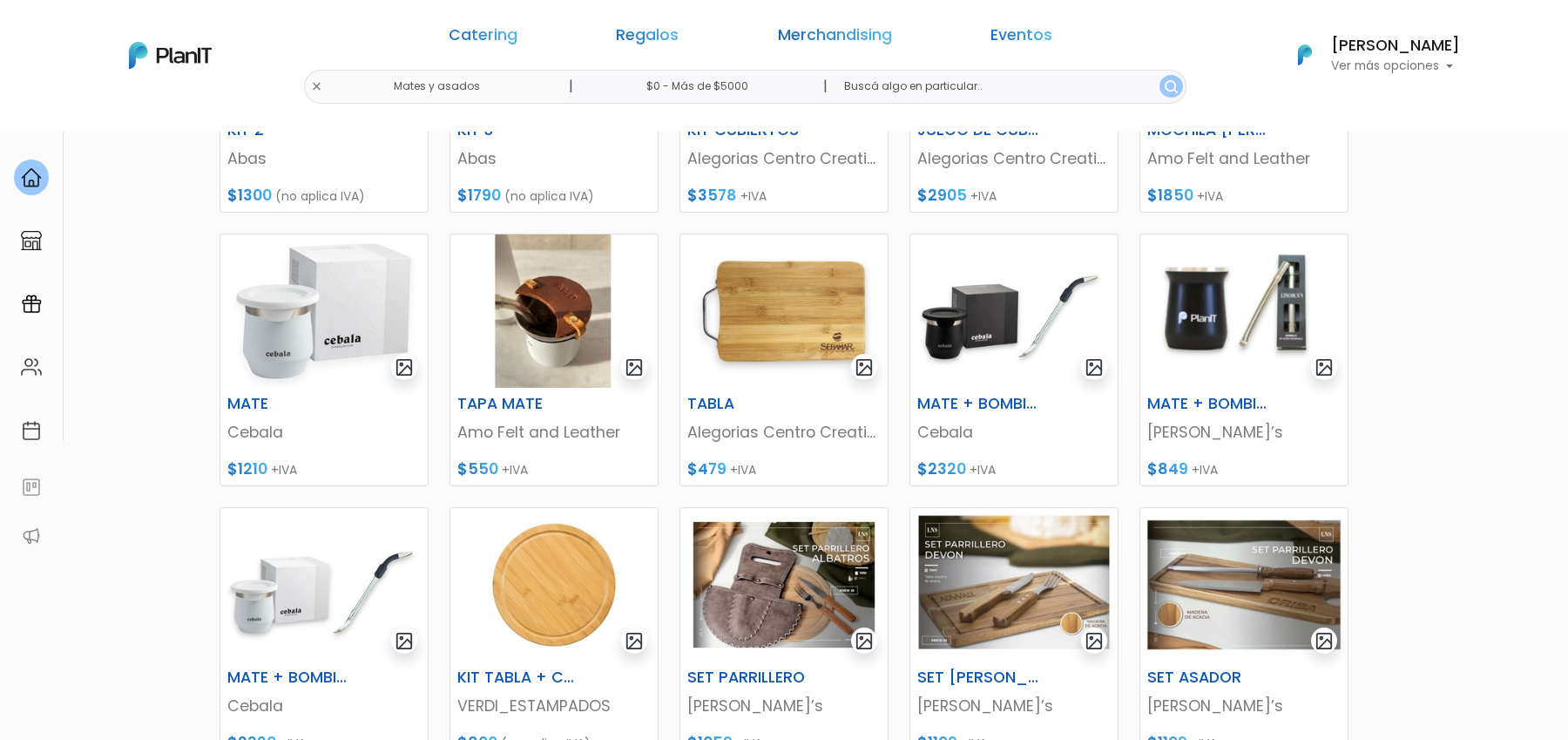
scroll to position [783, 0]
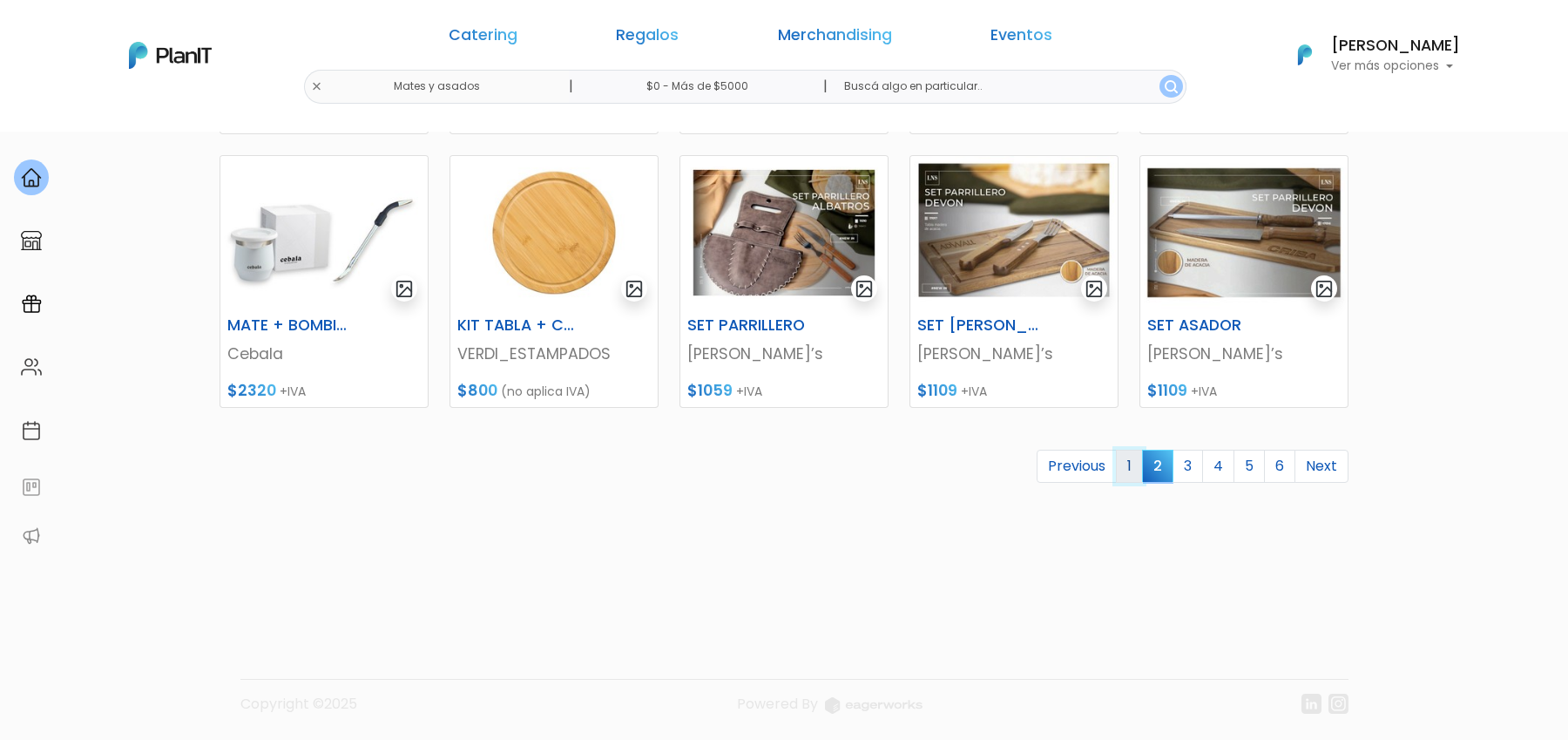
click at [1137, 479] on link "1" at bounding box center [1130, 466] width 27 height 34
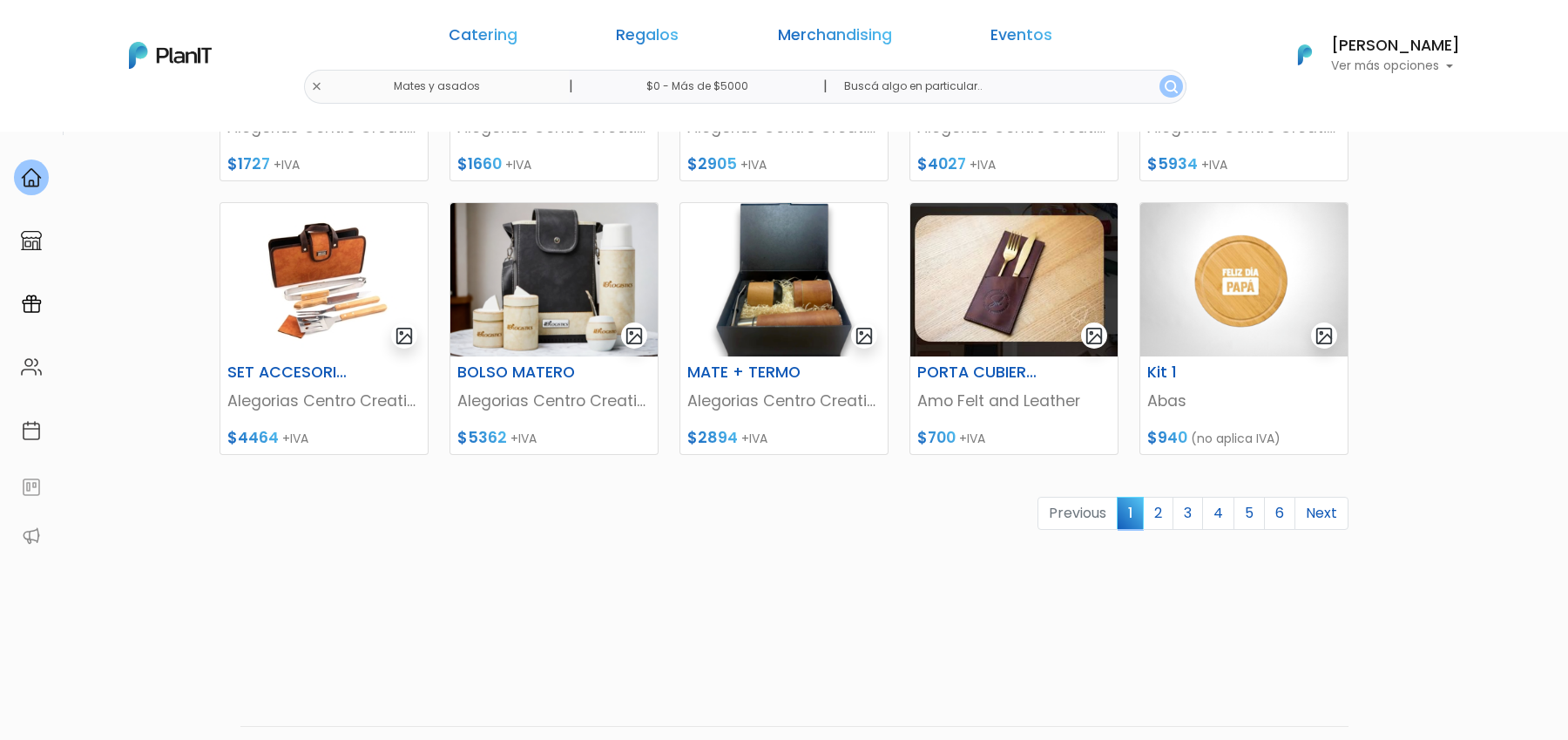
scroll to position [721, 0]
